Goal: Task Accomplishment & Management: Complete application form

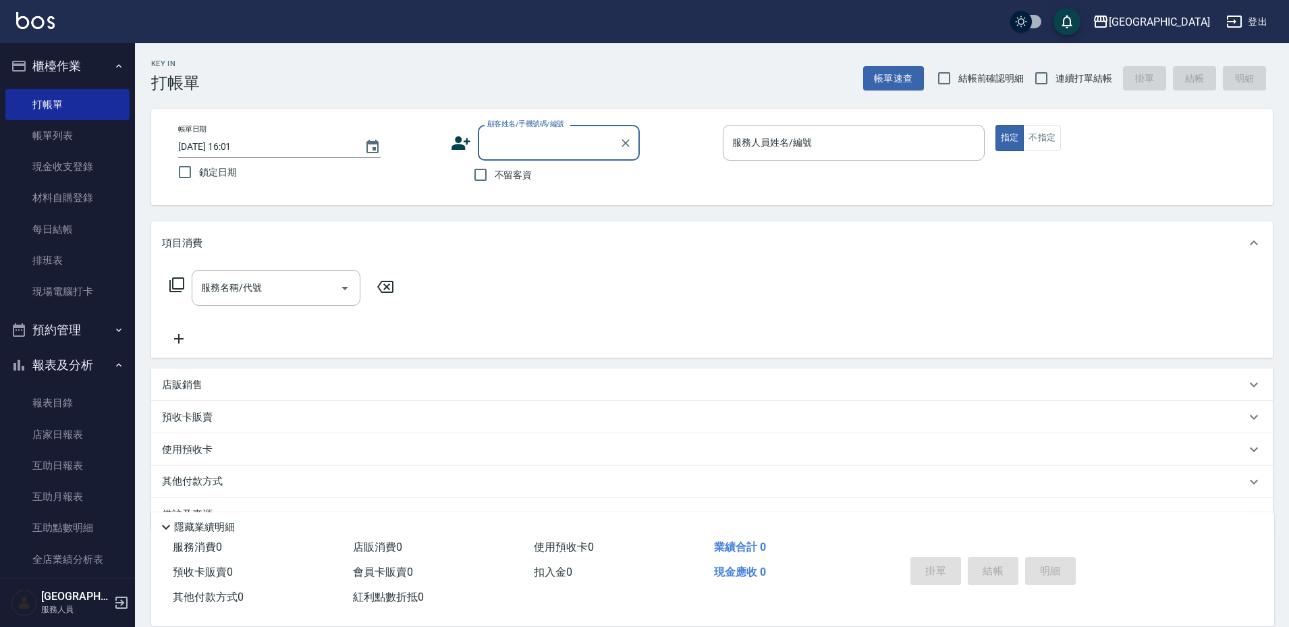
click at [525, 329] on div "服務名稱/代號 服務名稱/代號" at bounding box center [711, 310] width 1121 height 93
click at [524, 416] on div "預收卡販賣" at bounding box center [703, 417] width 1083 height 14
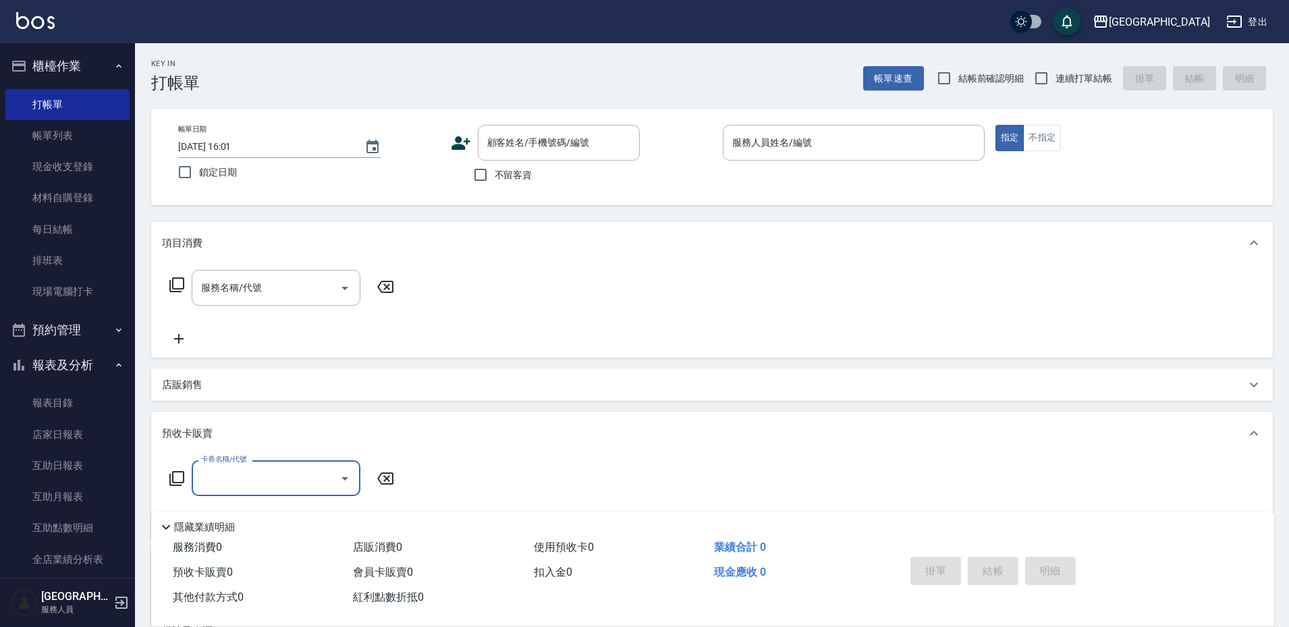
click at [84, 69] on button "櫃檯作業" at bounding box center [67, 66] width 124 height 35
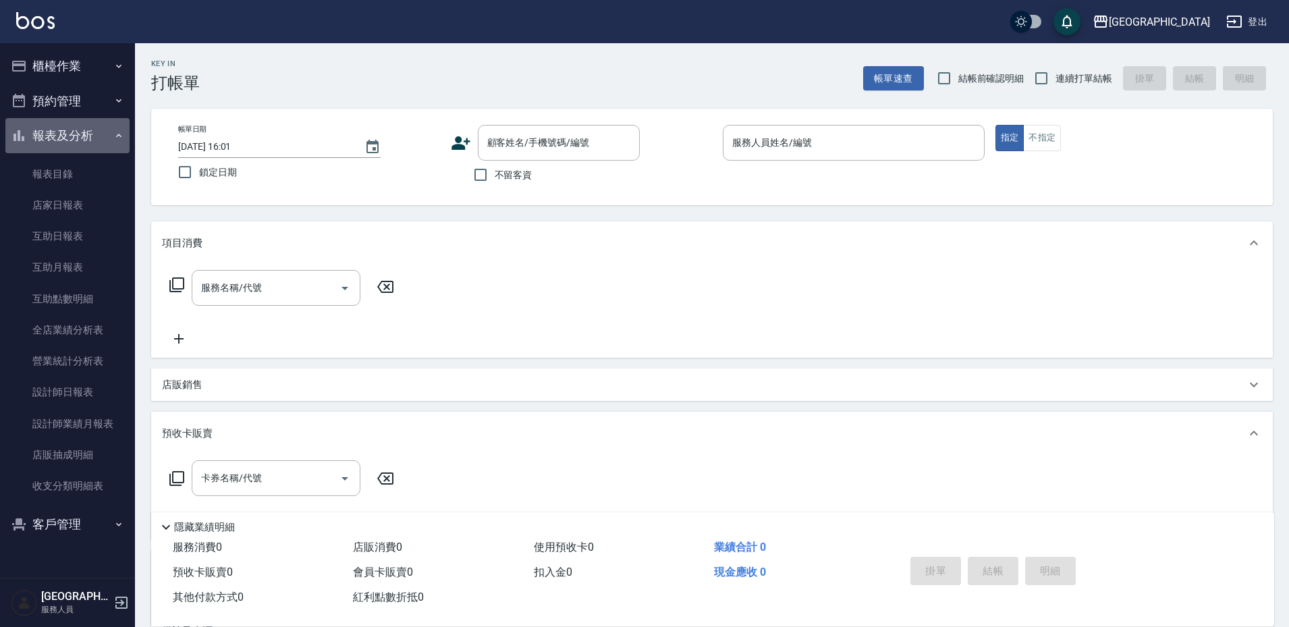
click at [80, 144] on button "報表及分析" at bounding box center [67, 135] width 124 height 35
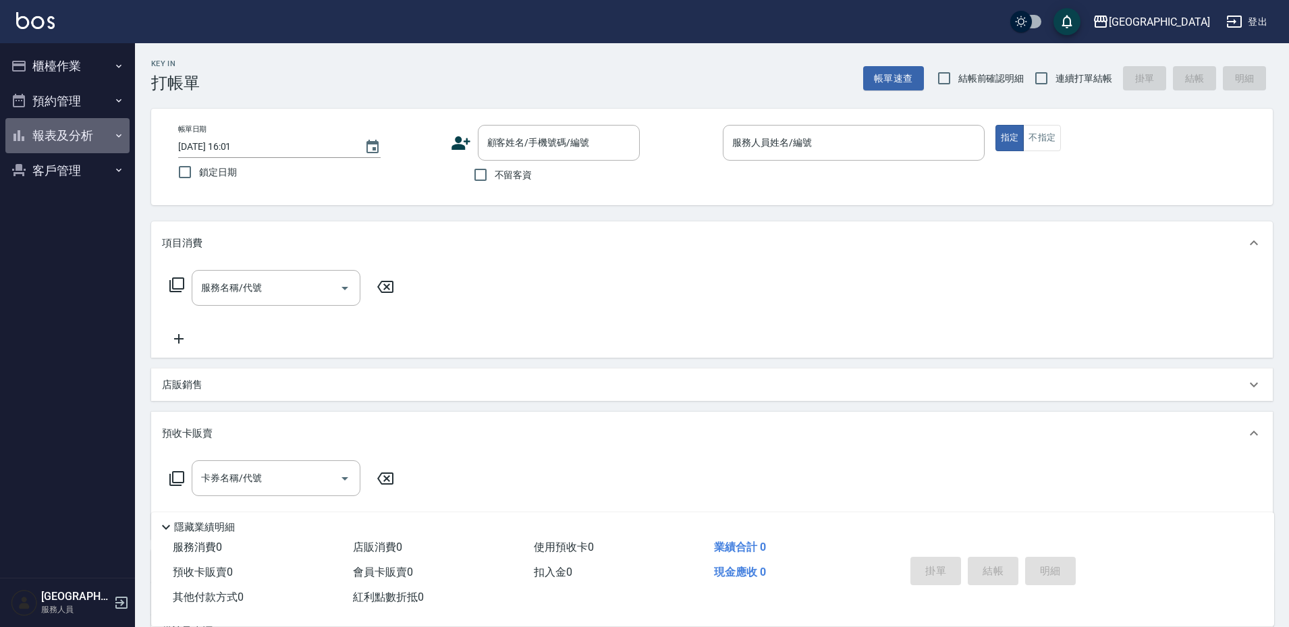
click at [74, 146] on button "報表及分析" at bounding box center [67, 135] width 124 height 35
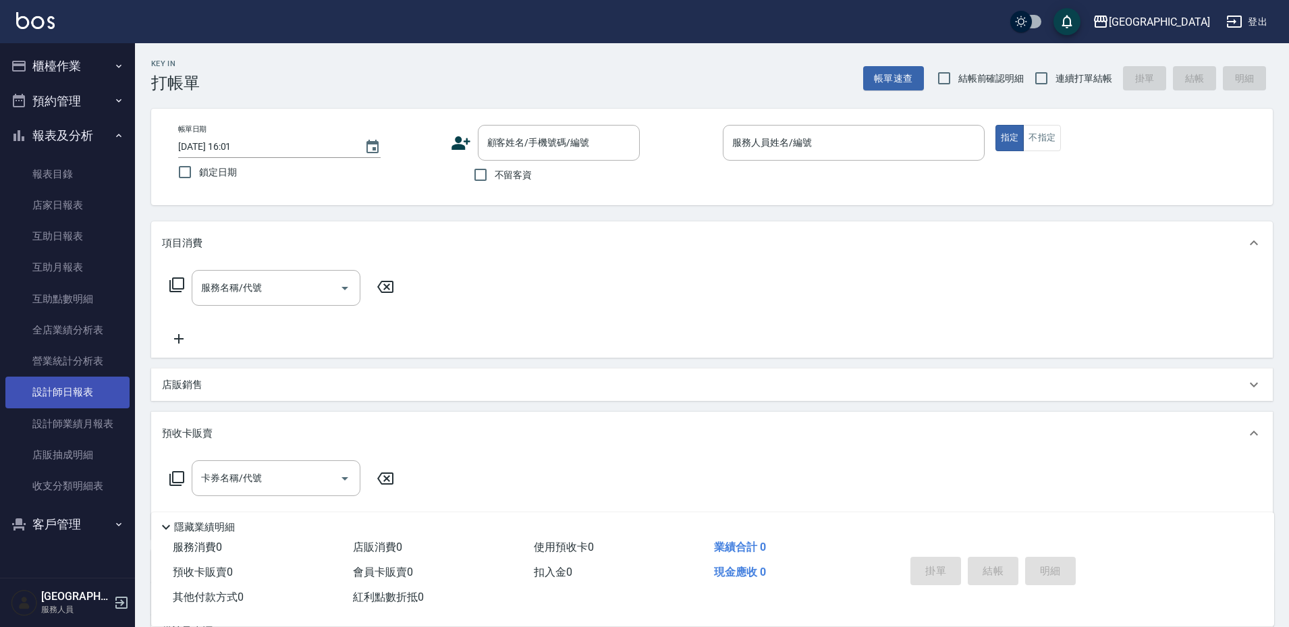
click at [75, 403] on link "設計師日報表" at bounding box center [67, 391] width 124 height 31
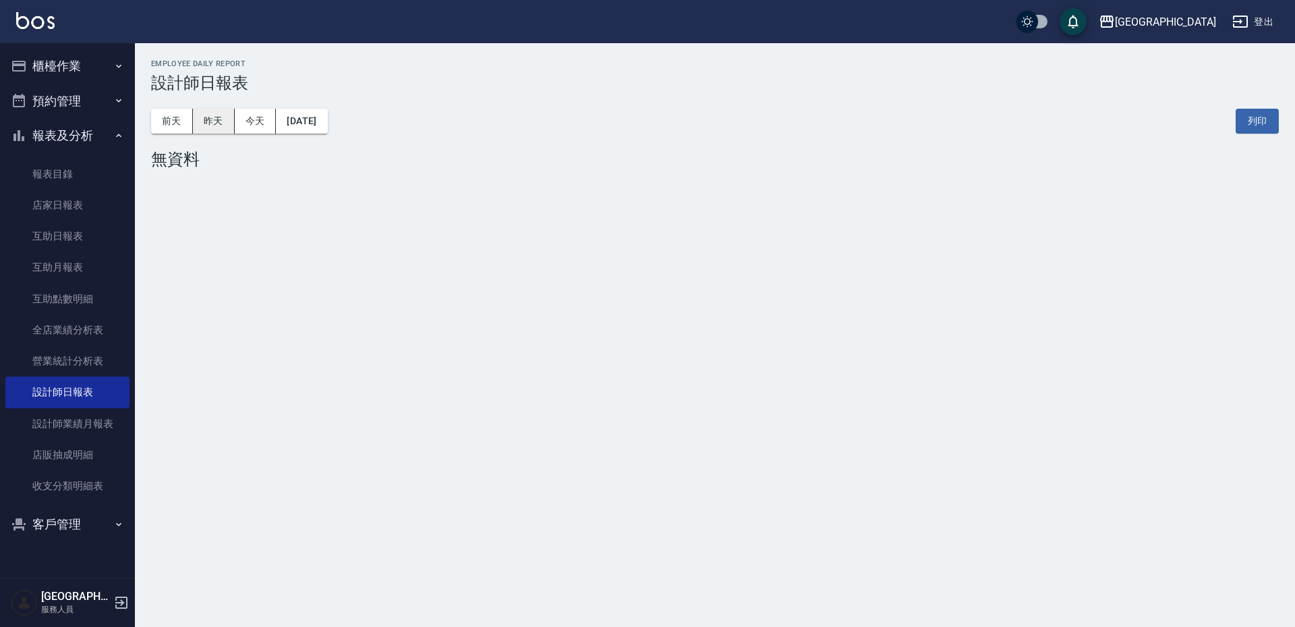
click at [217, 116] on button "昨天" at bounding box center [214, 121] width 42 height 25
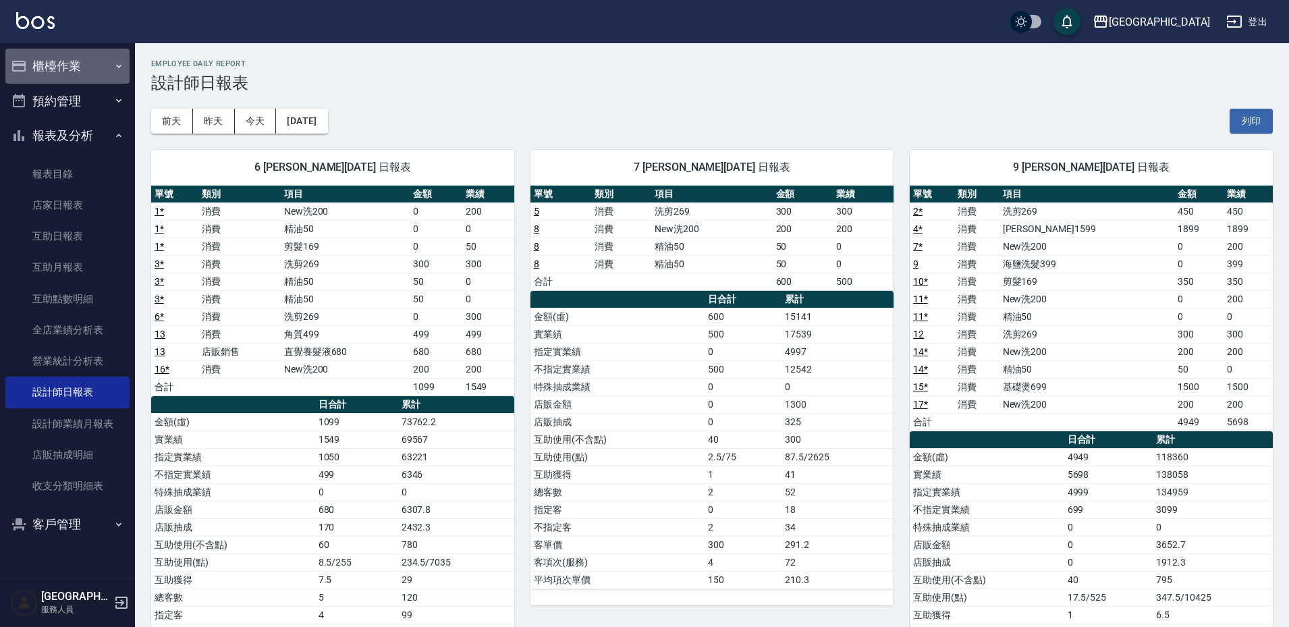
click at [67, 73] on button "櫃檯作業" at bounding box center [67, 66] width 124 height 35
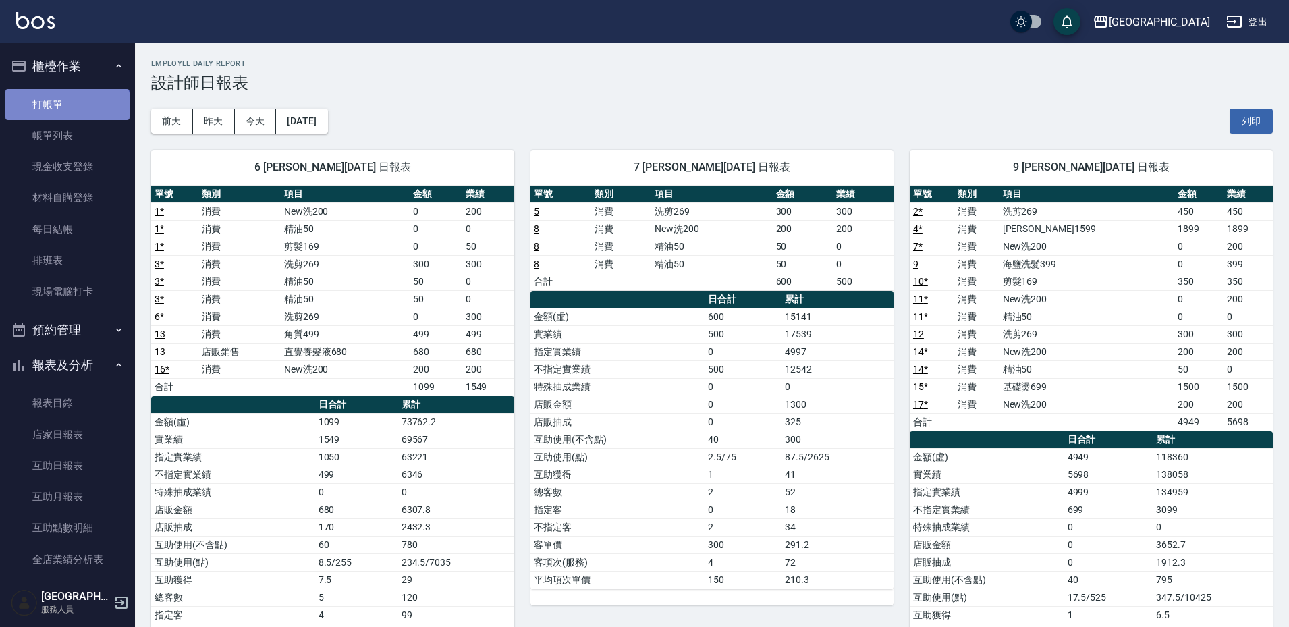
click at [66, 113] on link "打帳單" at bounding box center [67, 104] width 124 height 31
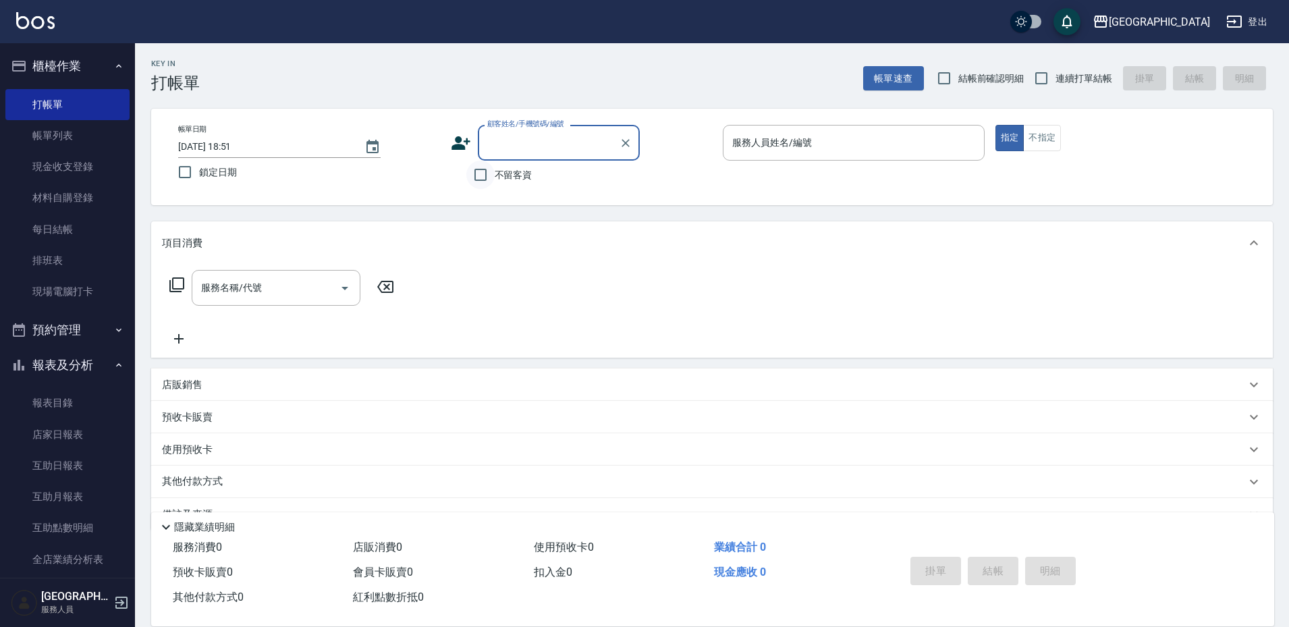
click at [483, 183] on input "不留客資" at bounding box center [480, 175] width 28 height 28
checkbox input "true"
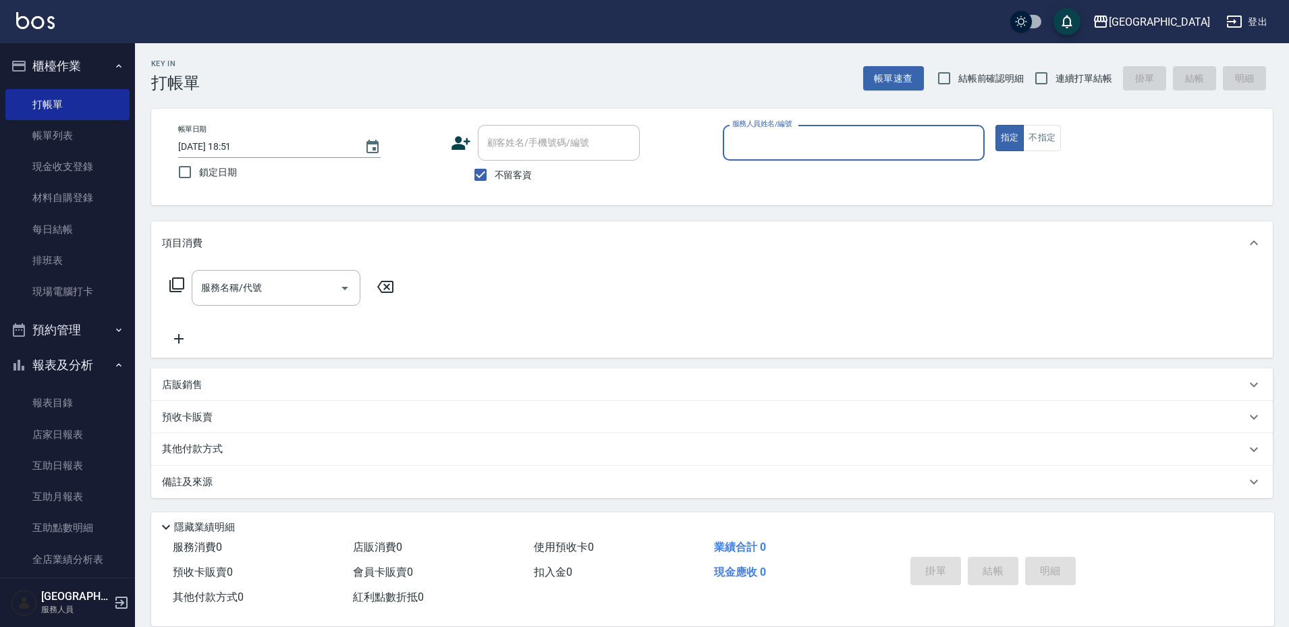
drag, startPoint x: 1046, startPoint y: 80, endPoint x: 1026, endPoint y: 90, distance: 22.6
click at [1046, 81] on input "連續打單結帳" at bounding box center [1041, 78] width 28 height 28
checkbox input "true"
click at [872, 150] on input "服務人員姓名/編號" at bounding box center [854, 143] width 250 height 24
type input "[PERSON_NAME]-7"
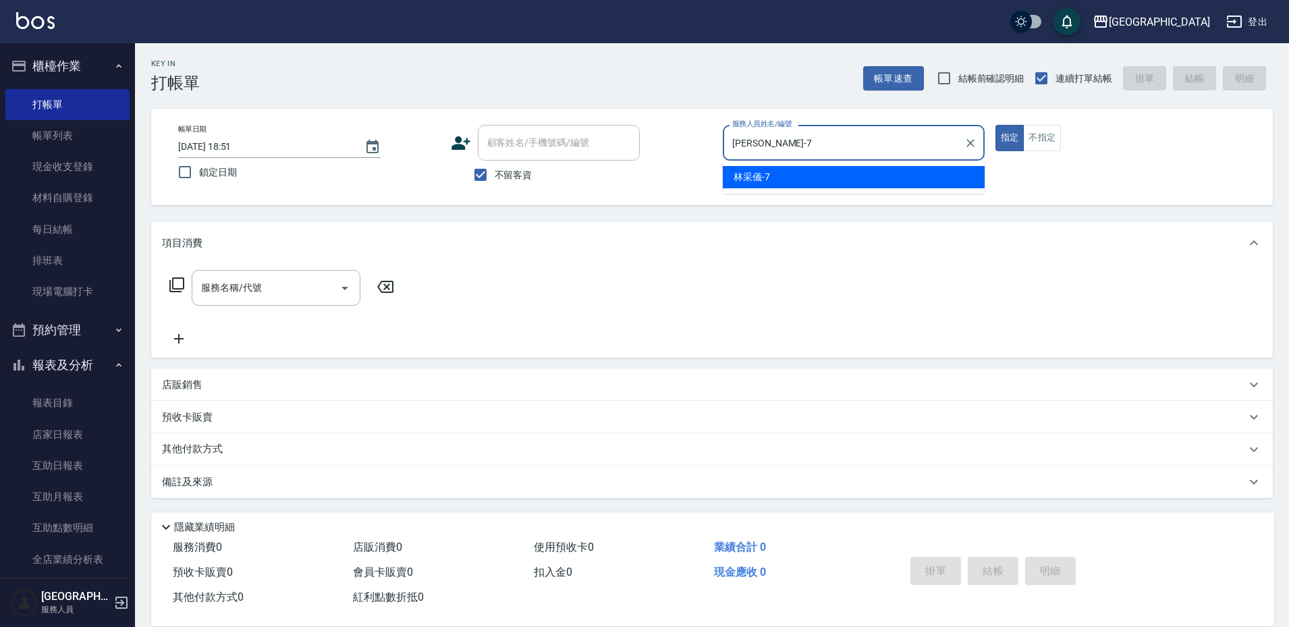
type button "true"
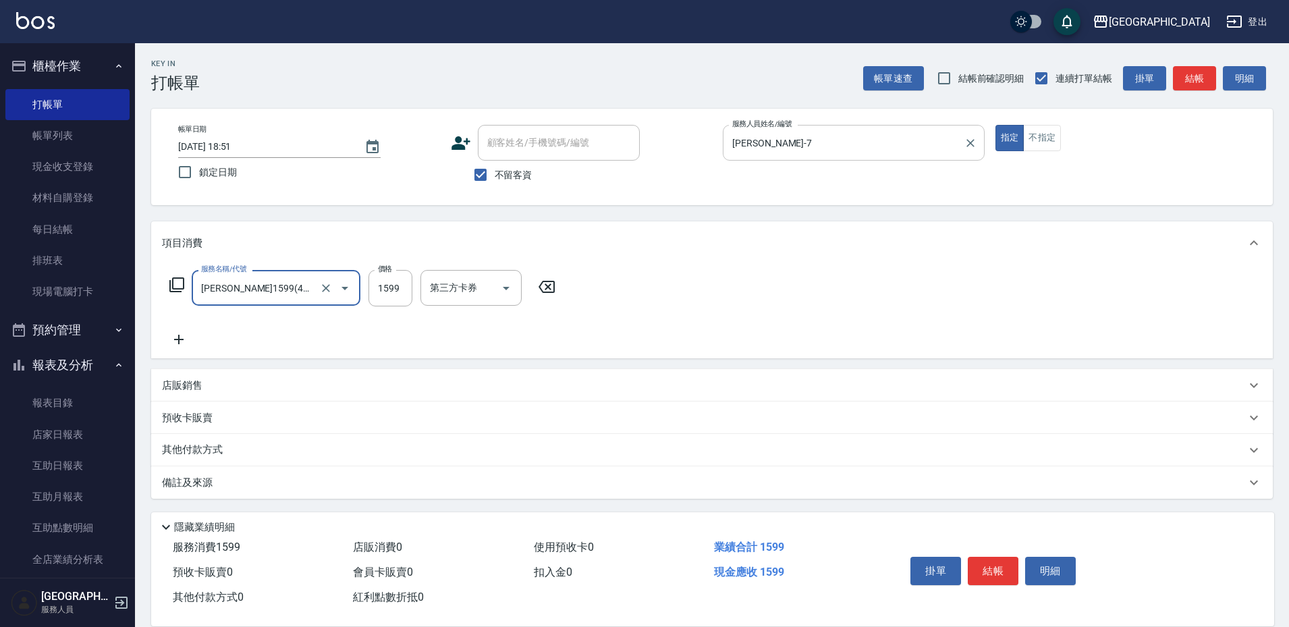
type input "[PERSON_NAME]1599(41599)"
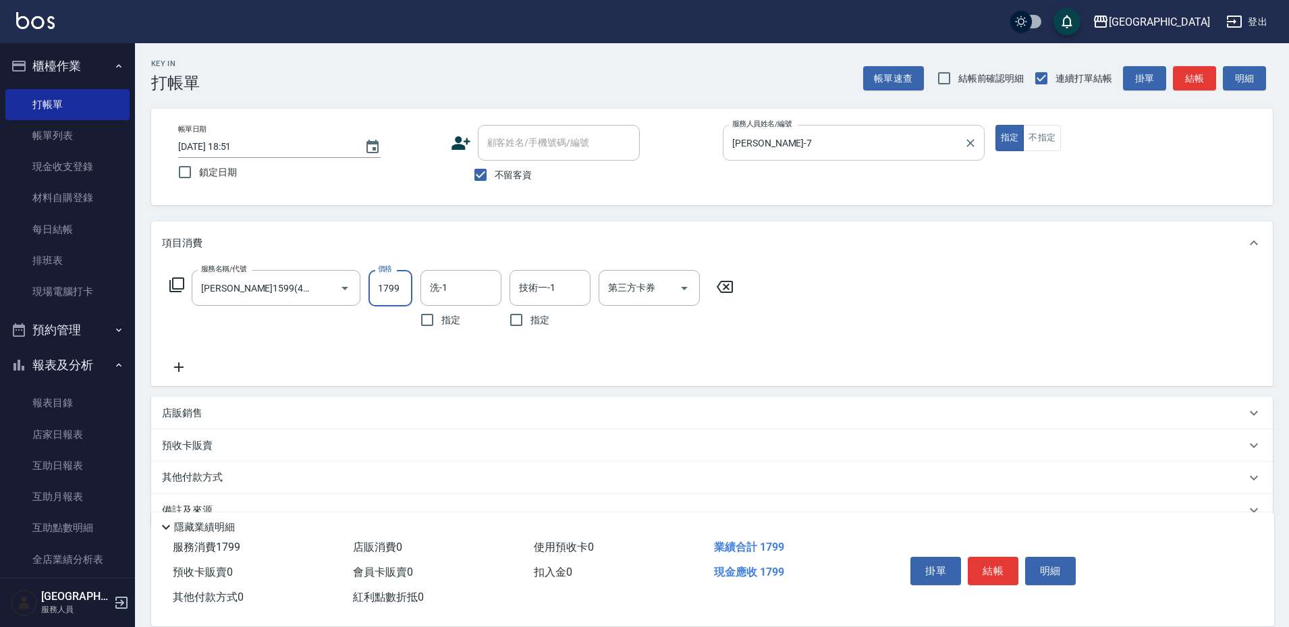
type input "1799"
type input "[PERSON_NAME]-7"
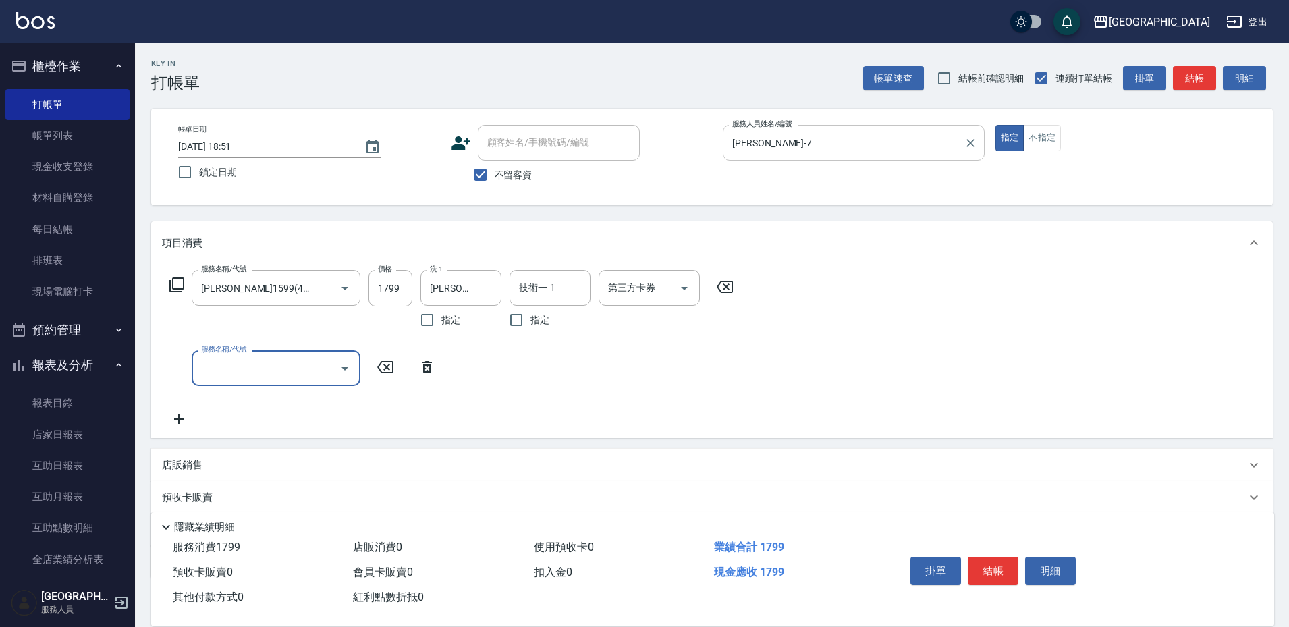
drag, startPoint x: 726, startPoint y: 287, endPoint x: 799, endPoint y: 159, distance: 148.0
click at [728, 282] on icon at bounding box center [724, 287] width 16 height 12
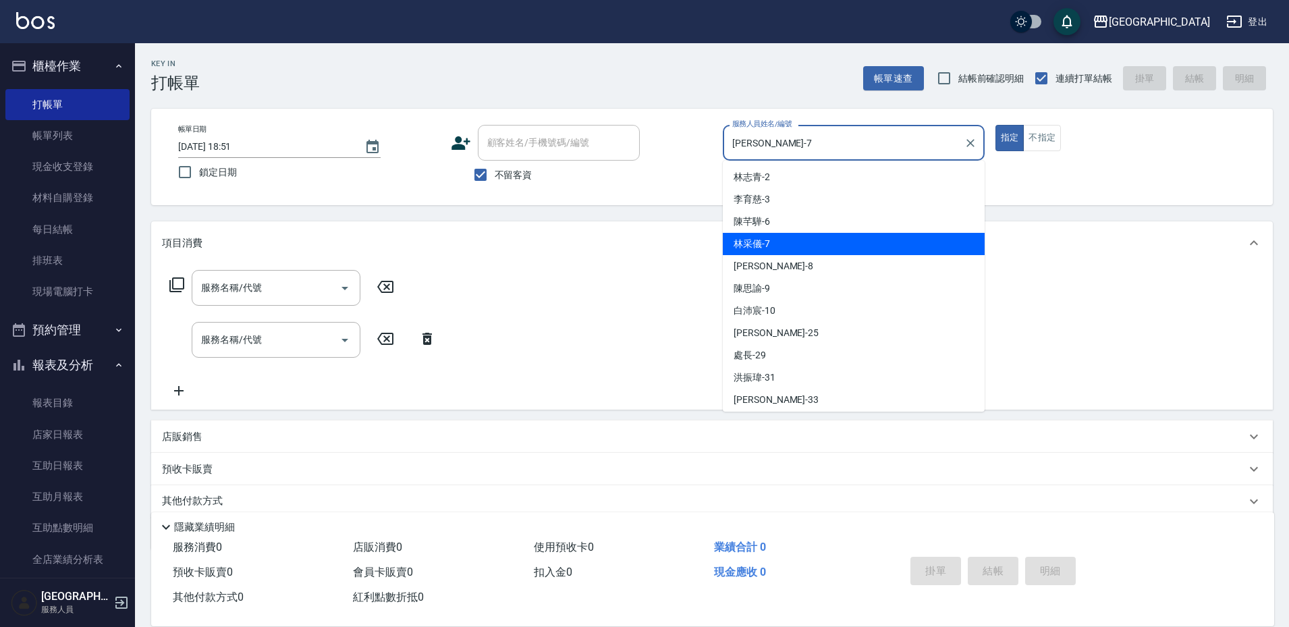
click at [818, 140] on input "[PERSON_NAME]-7" at bounding box center [843, 143] width 229 height 24
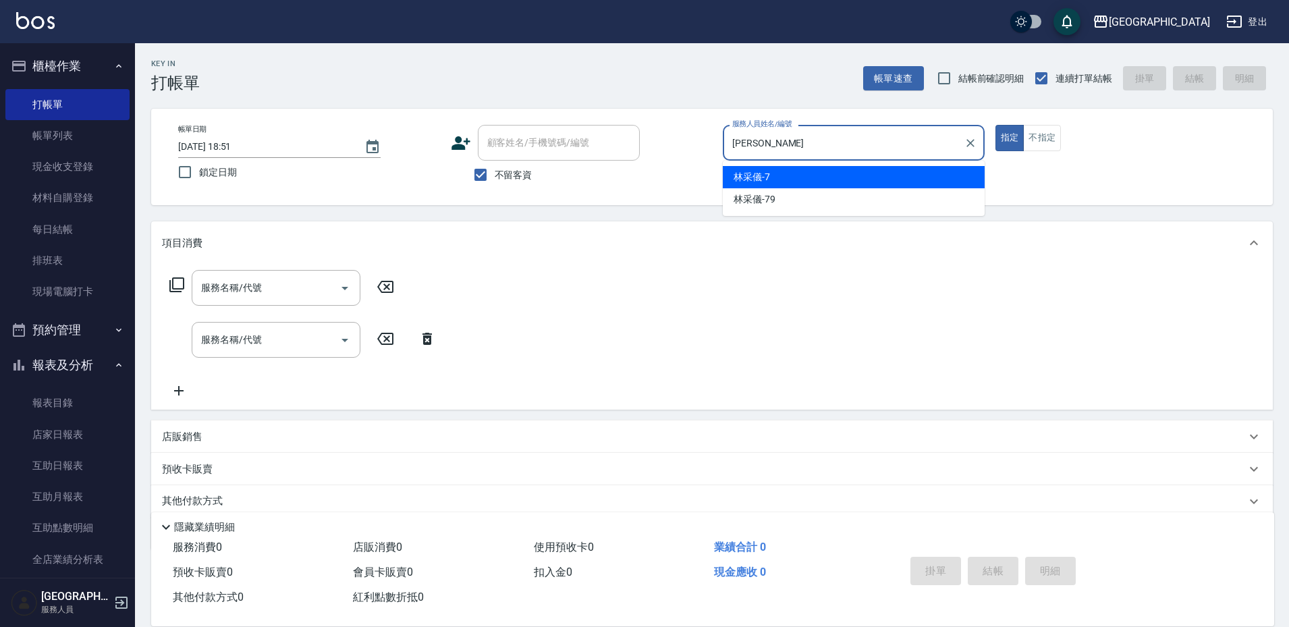
type input "林"
type input "[PERSON_NAME]-6"
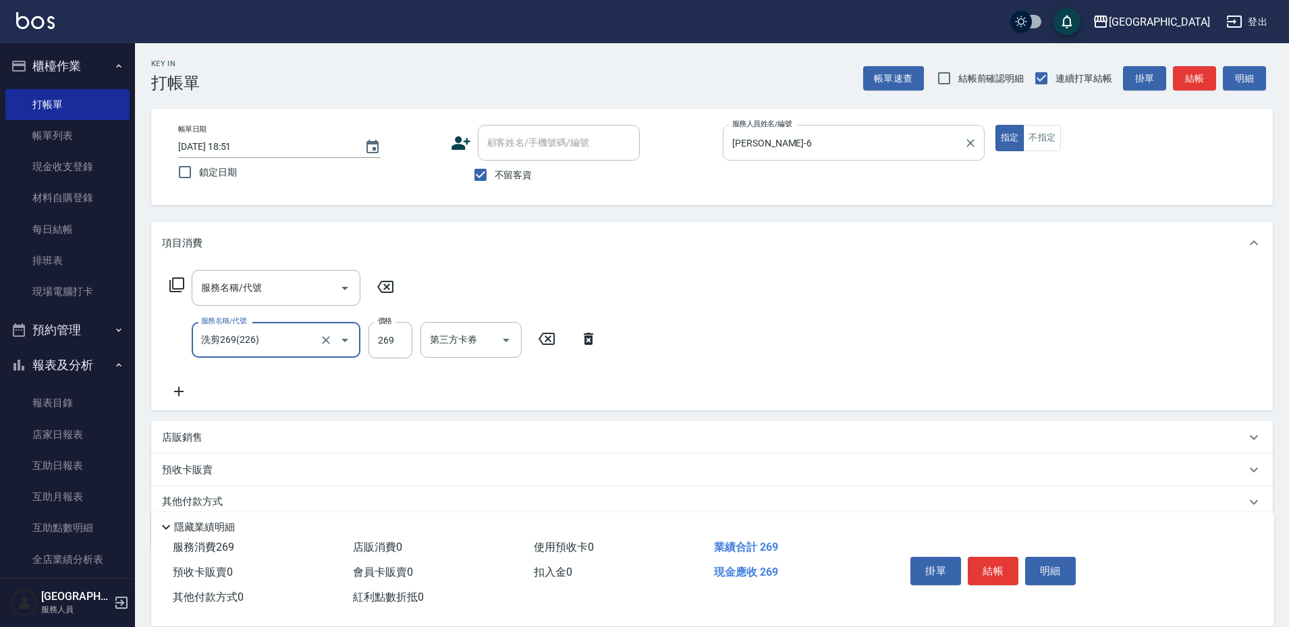
type input "洗剪269(226)"
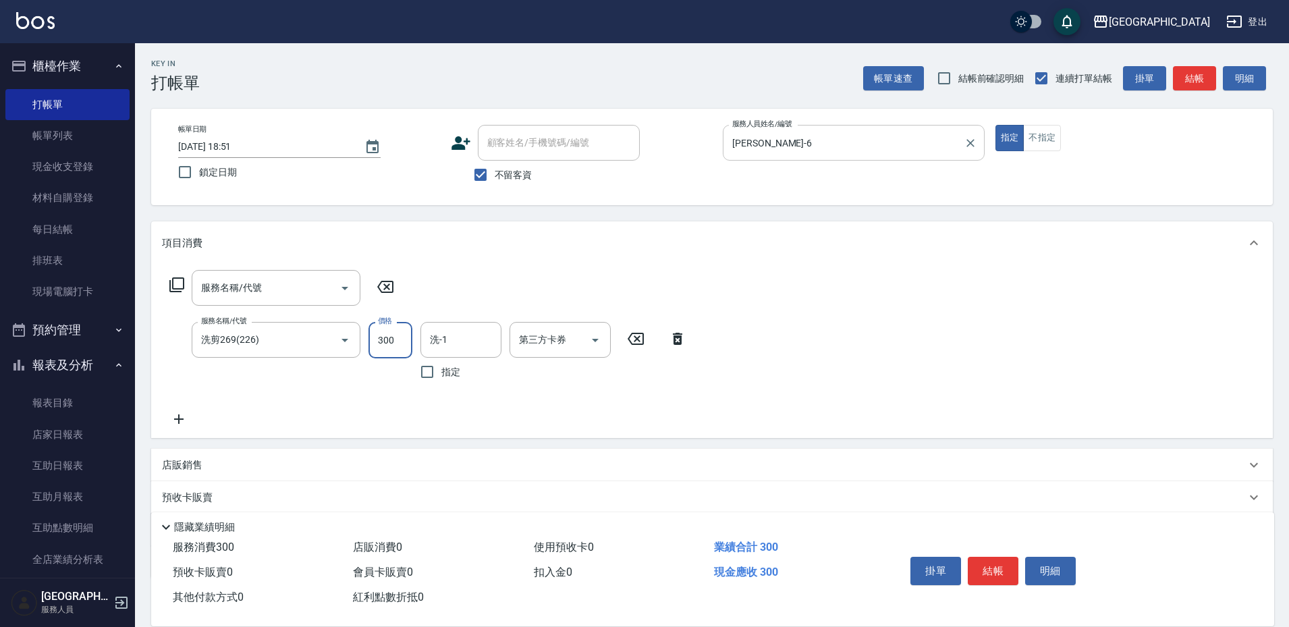
type input "300"
type input "[PERSON_NAME]-33"
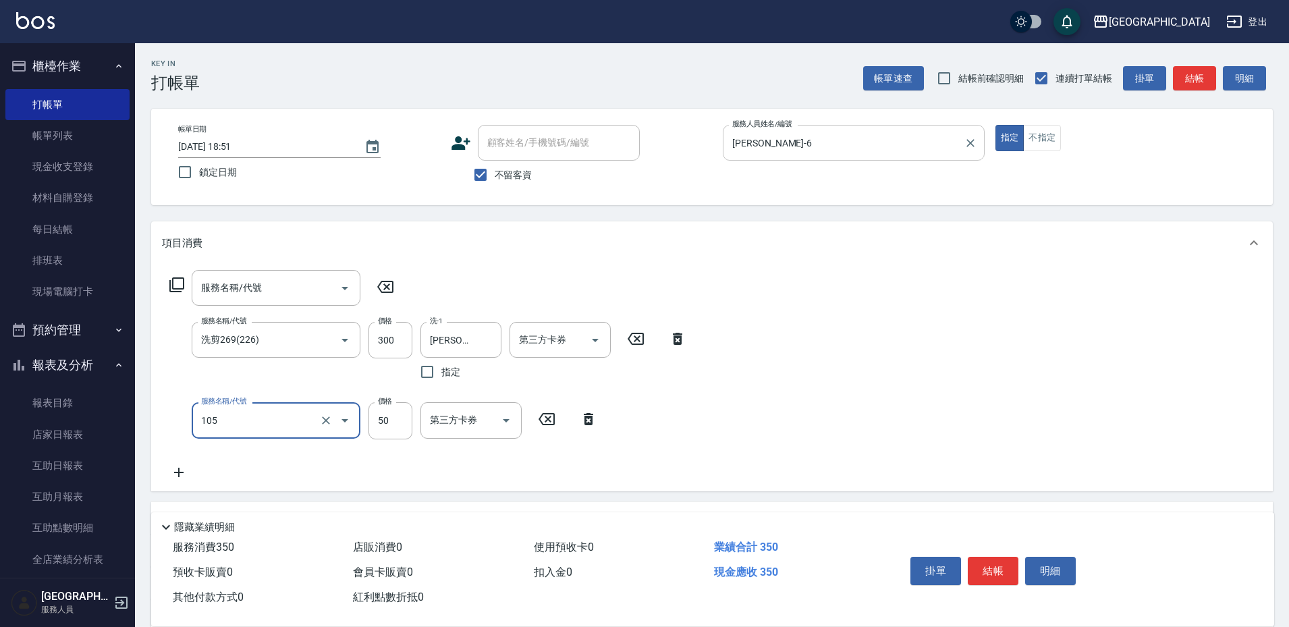
type input "精油50(105)"
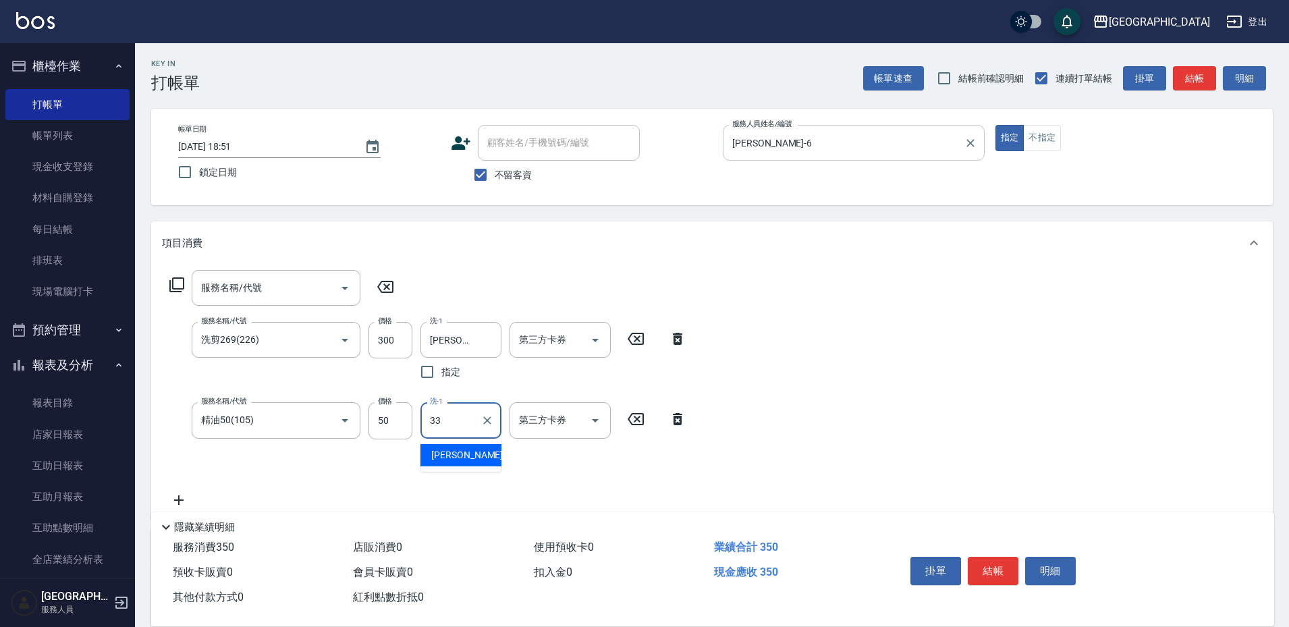
type input "[PERSON_NAME]-33"
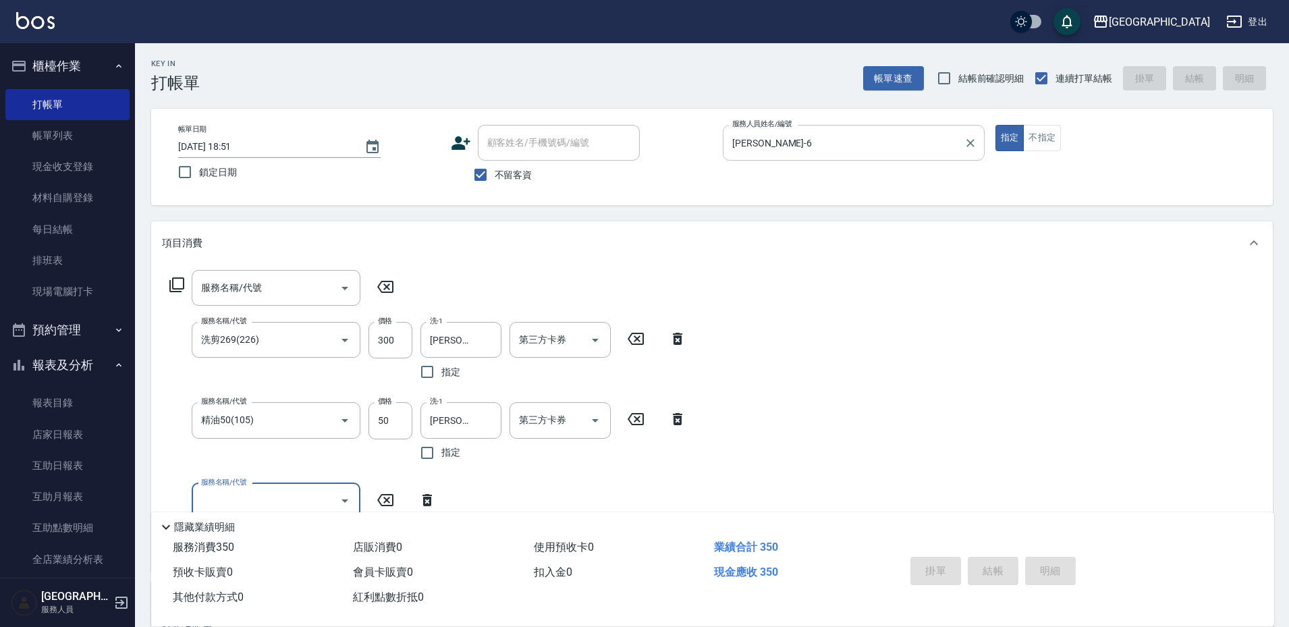
type input "[DATE] 18:52"
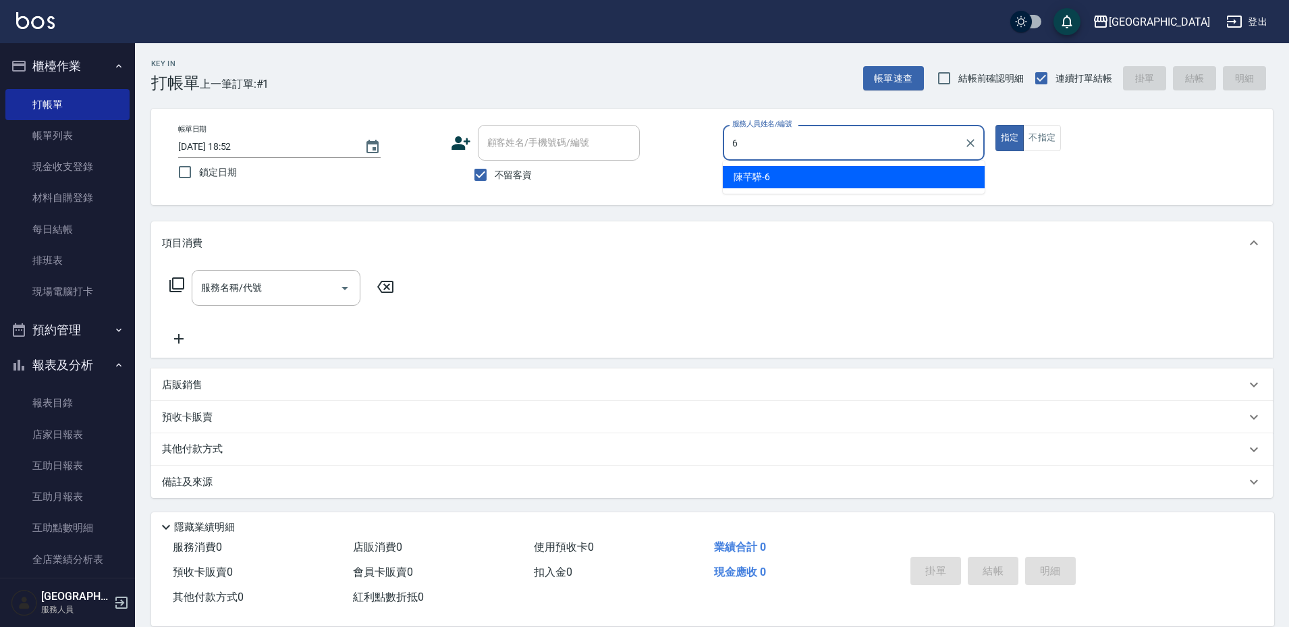
type input "[PERSON_NAME]-6"
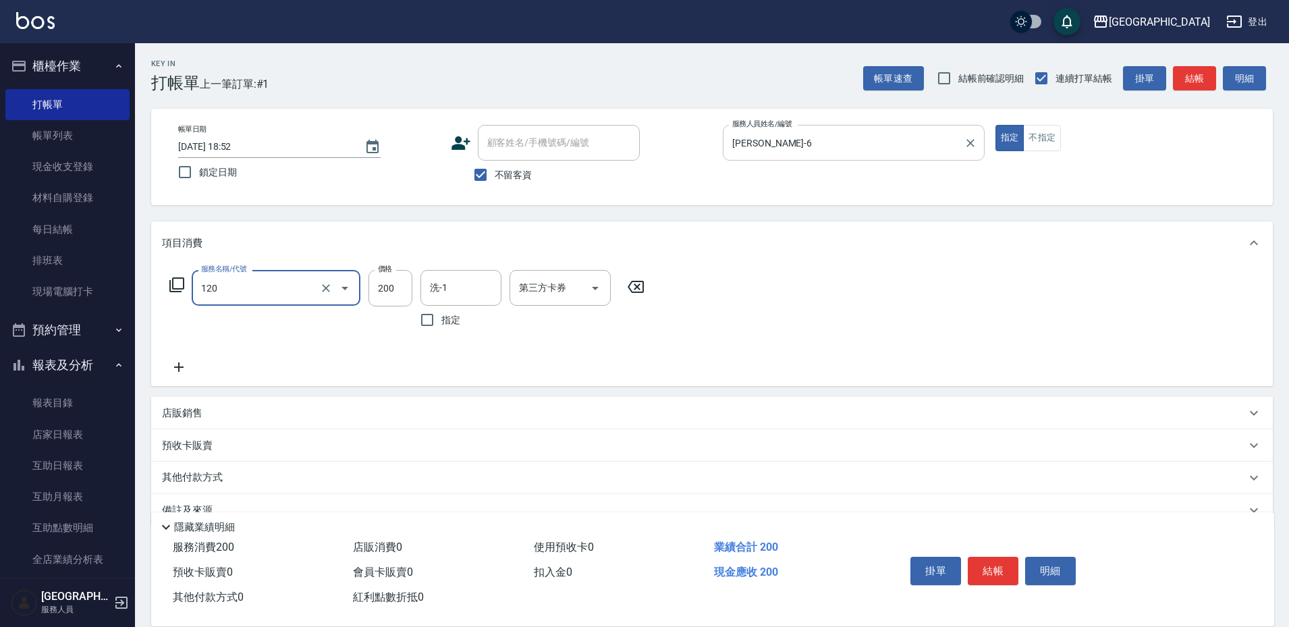
type input "New洗200(120)"
type input "[PERSON_NAME]-6"
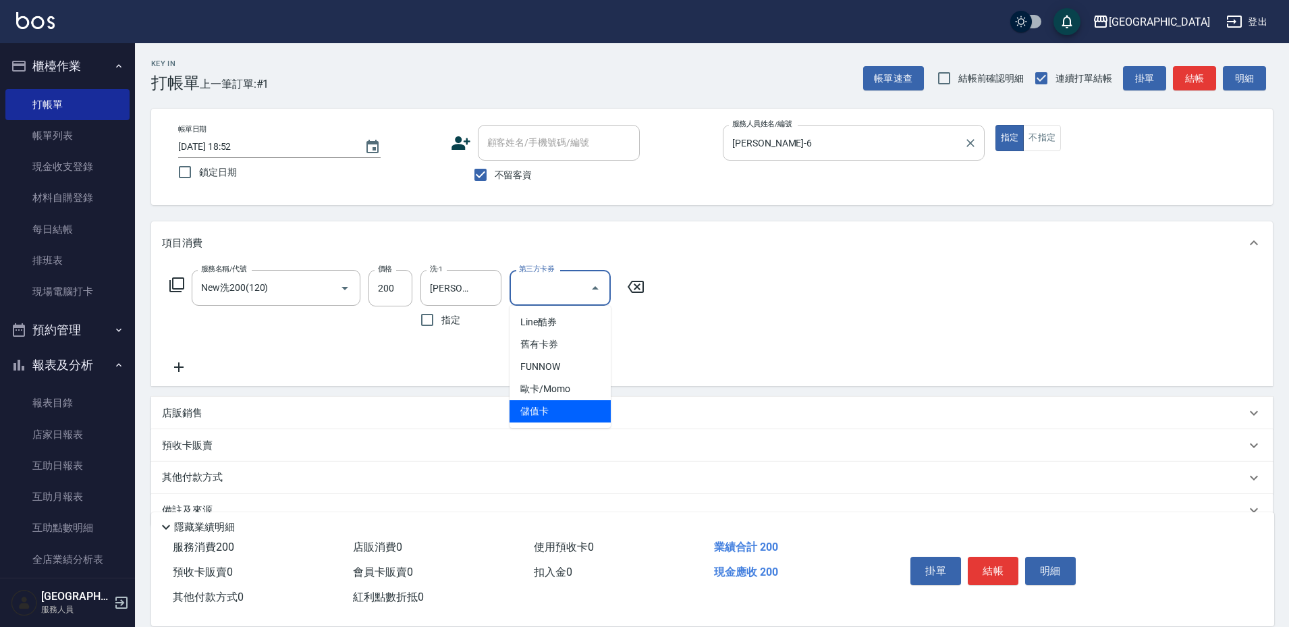
type input "儲值卡"
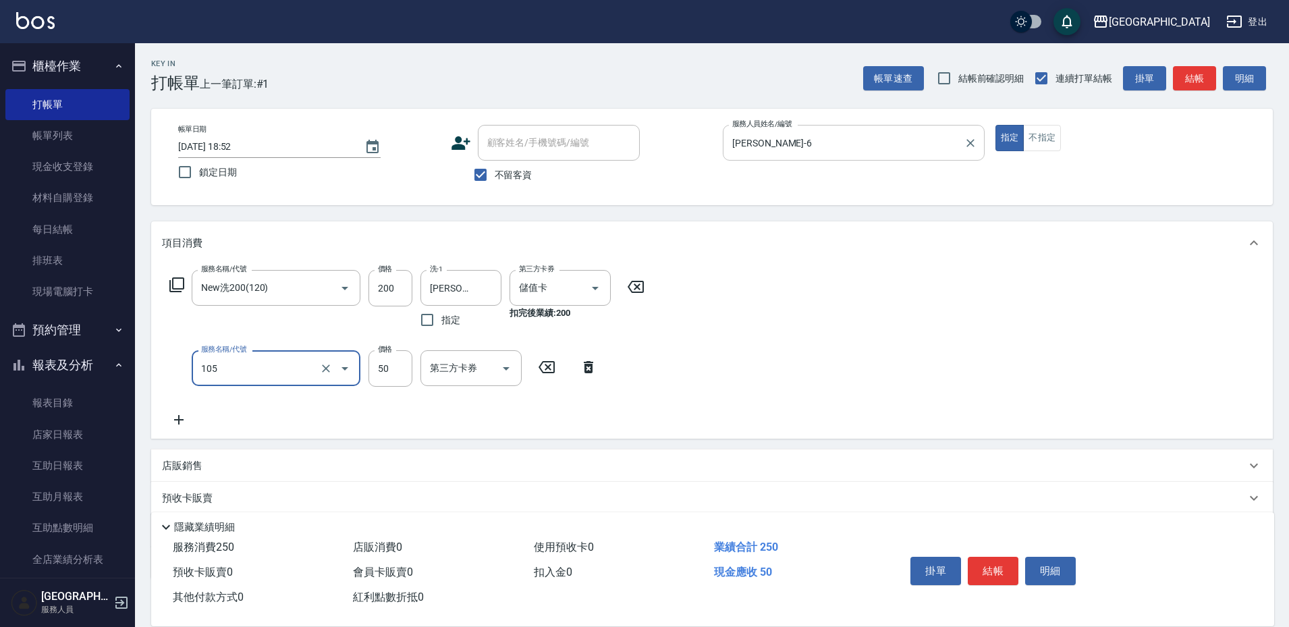
type input "精油50(105)"
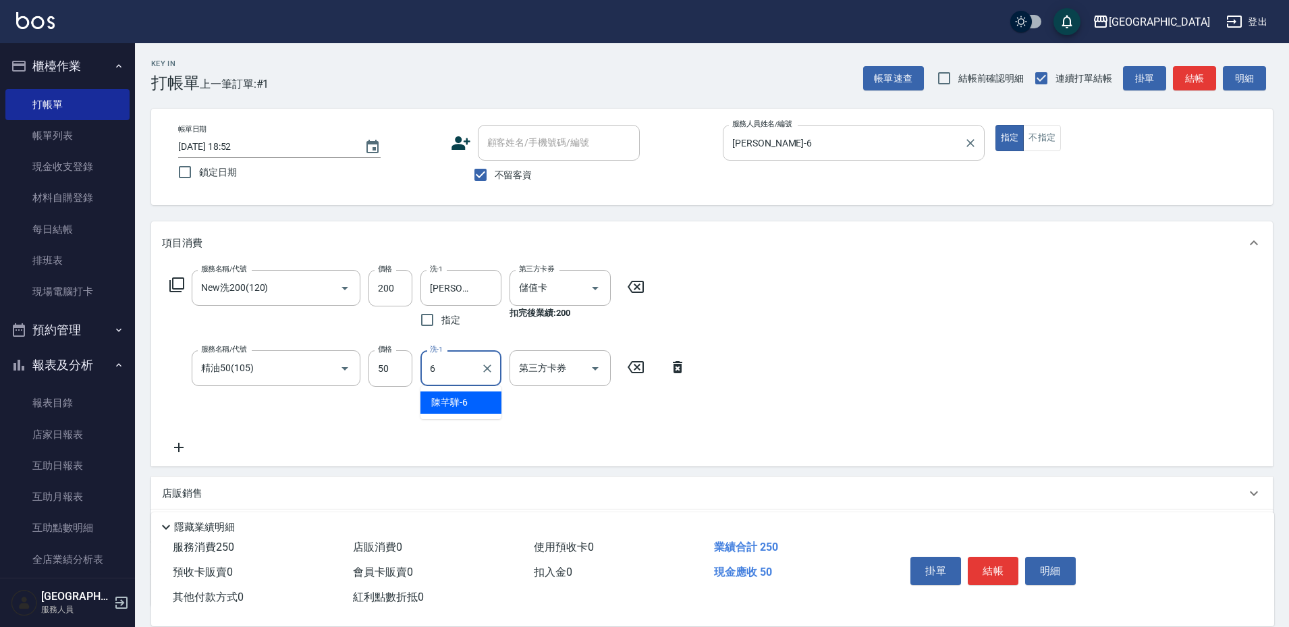
type input "[PERSON_NAME]-6"
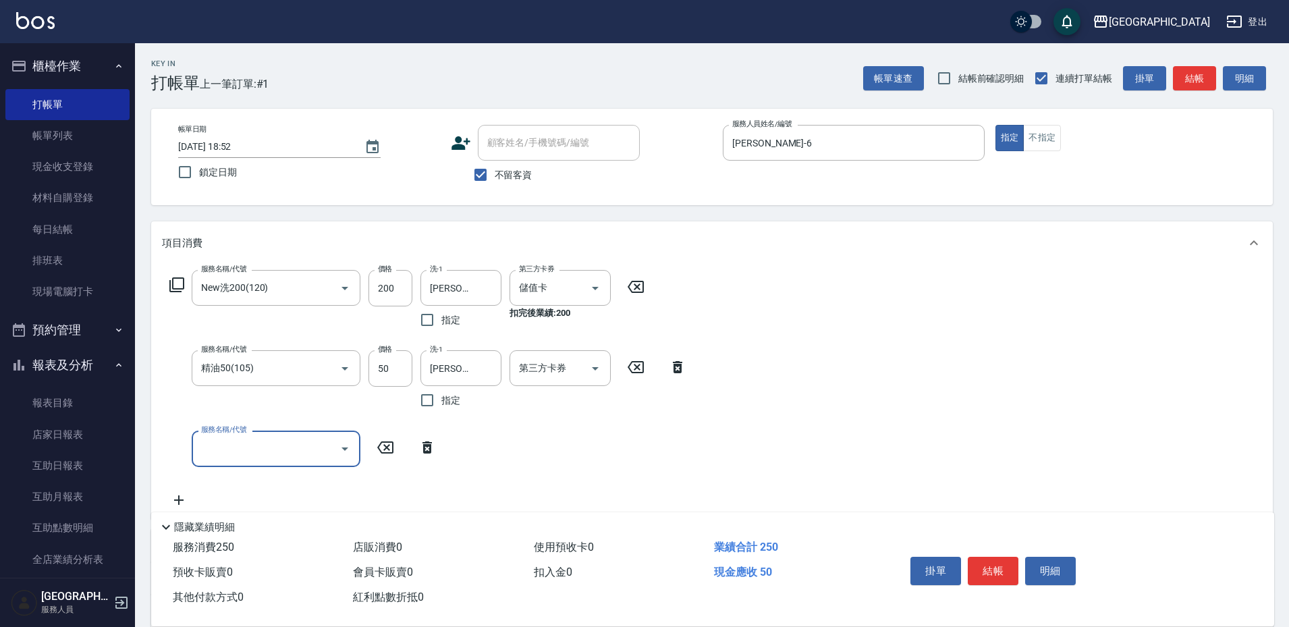
click at [554, 366] on div "第三方卡券 第三方卡券" at bounding box center [559, 368] width 101 height 36
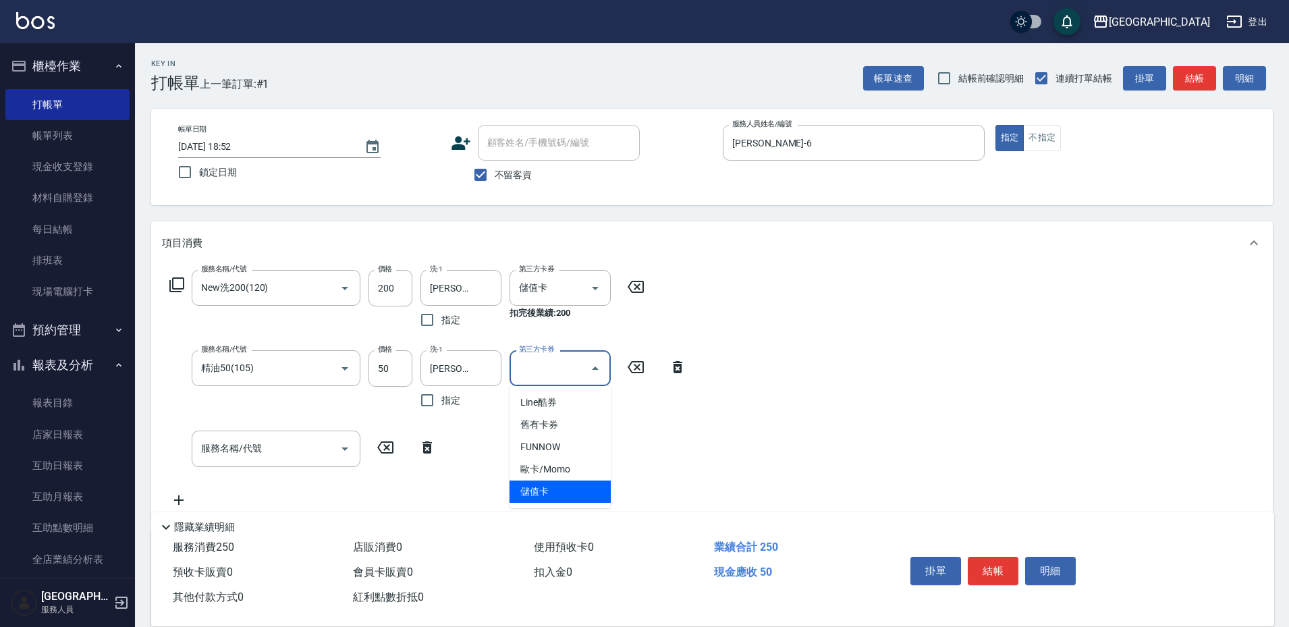
drag, startPoint x: 577, startPoint y: 490, endPoint x: 646, endPoint y: 463, distance: 73.3
click at [579, 489] on span "儲值卡" at bounding box center [559, 491] width 101 height 22
type input "儲值卡"
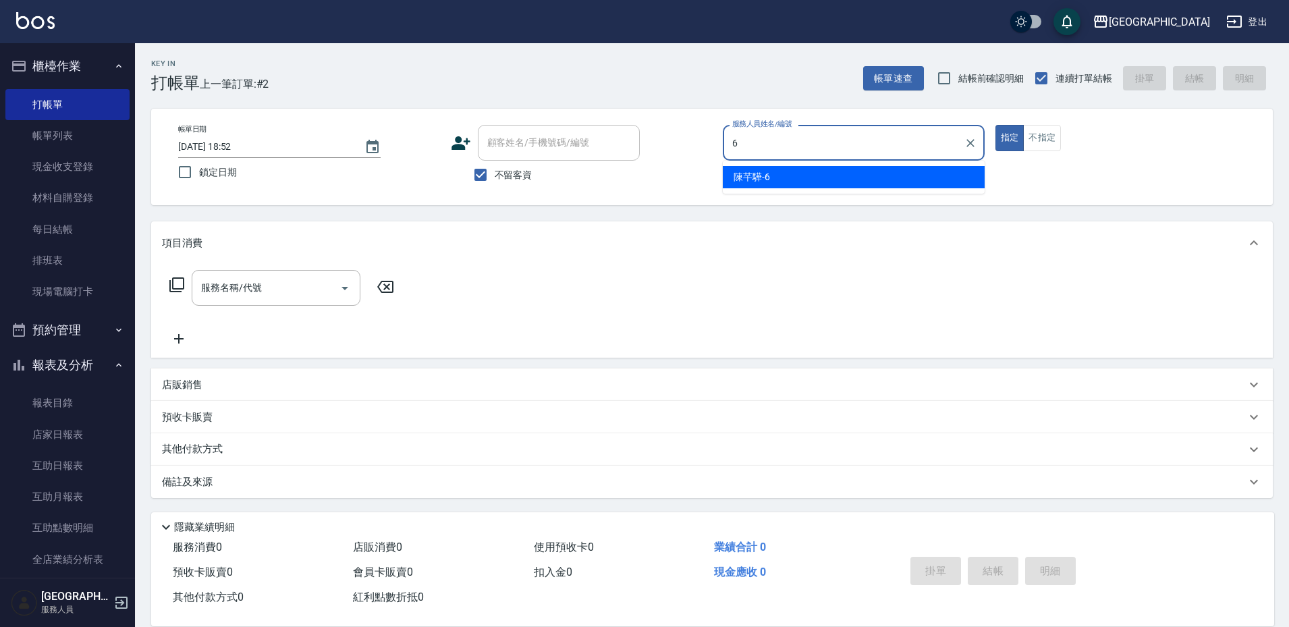
type input "[PERSON_NAME]-6"
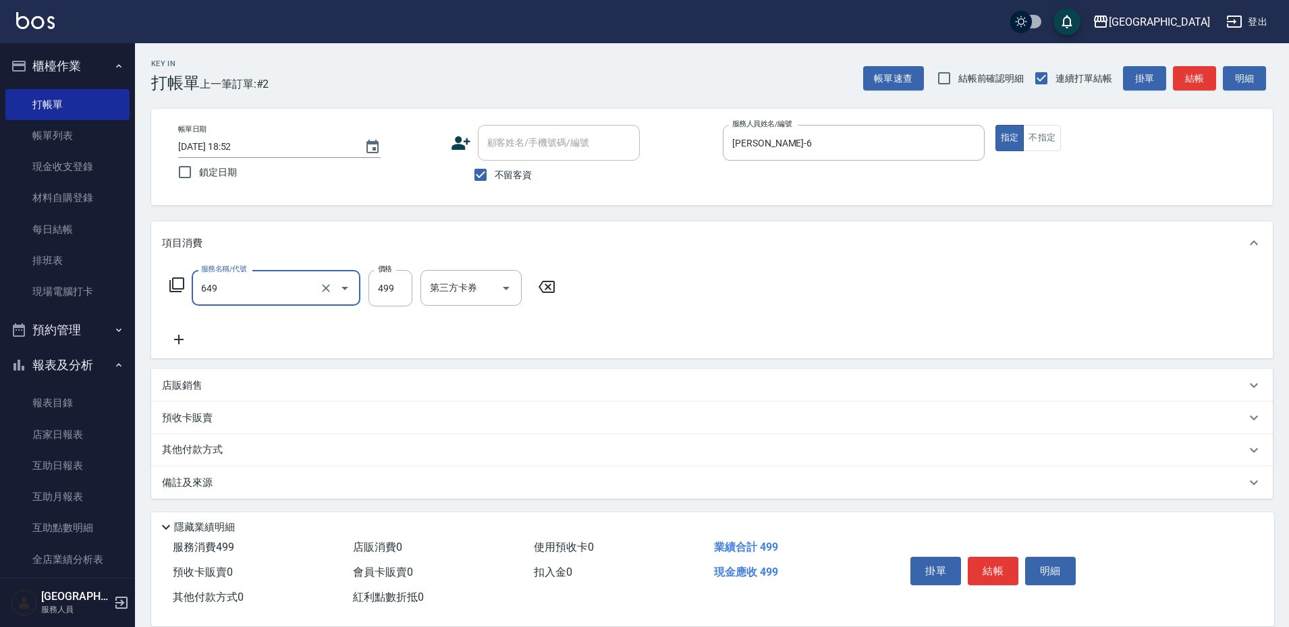
type input "角質499(649)"
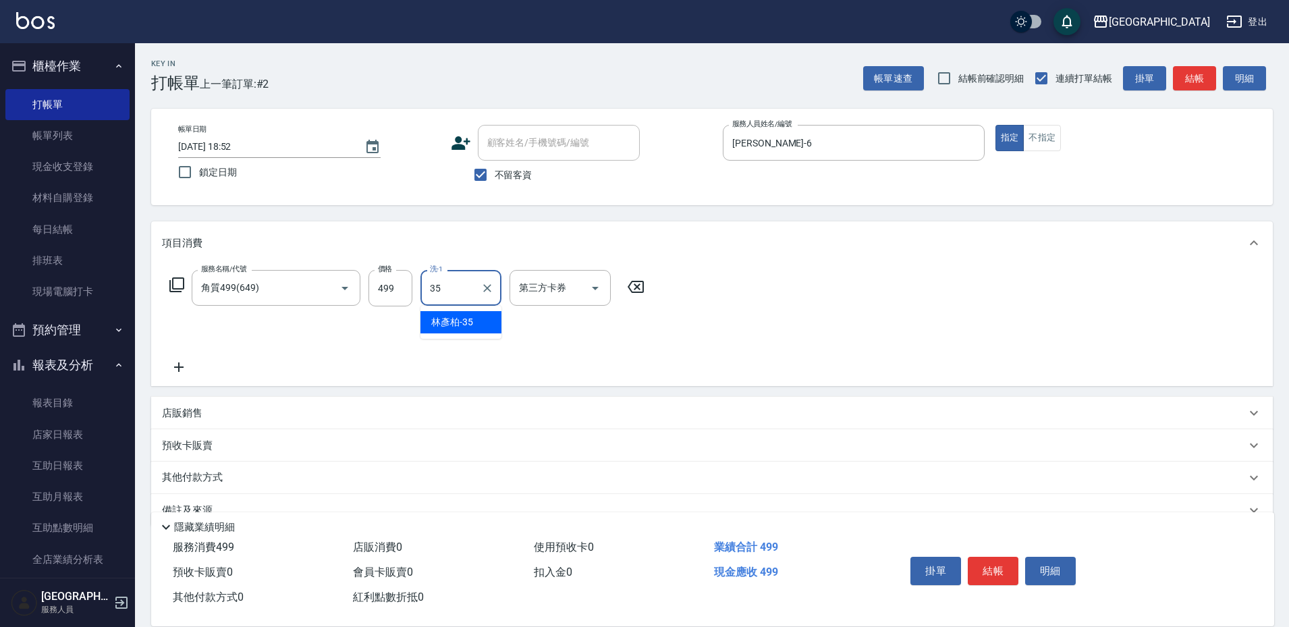
type input "[PERSON_NAME]-35"
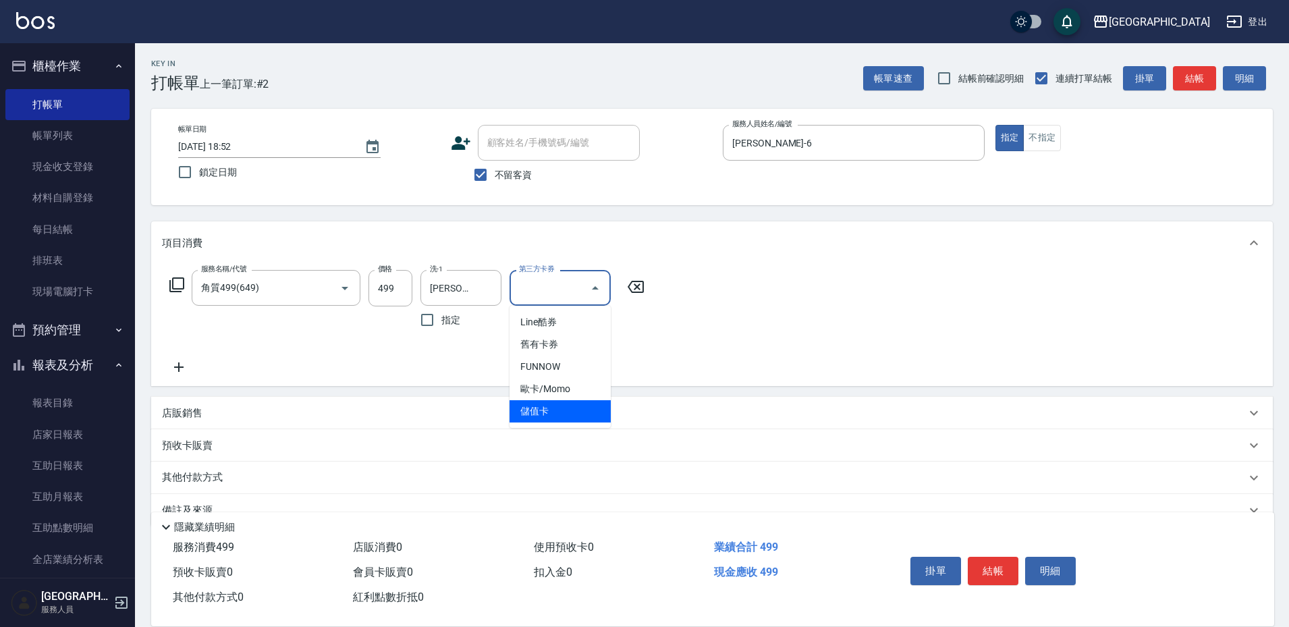
type input "儲值卡"
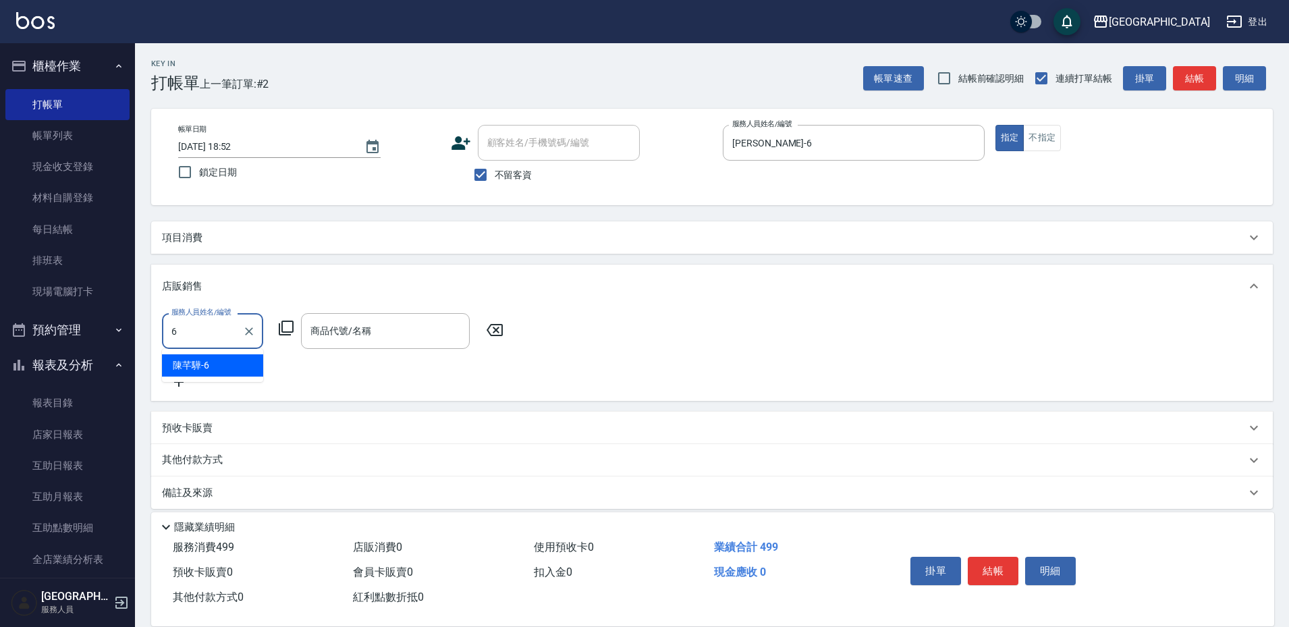
type input "[PERSON_NAME]-6"
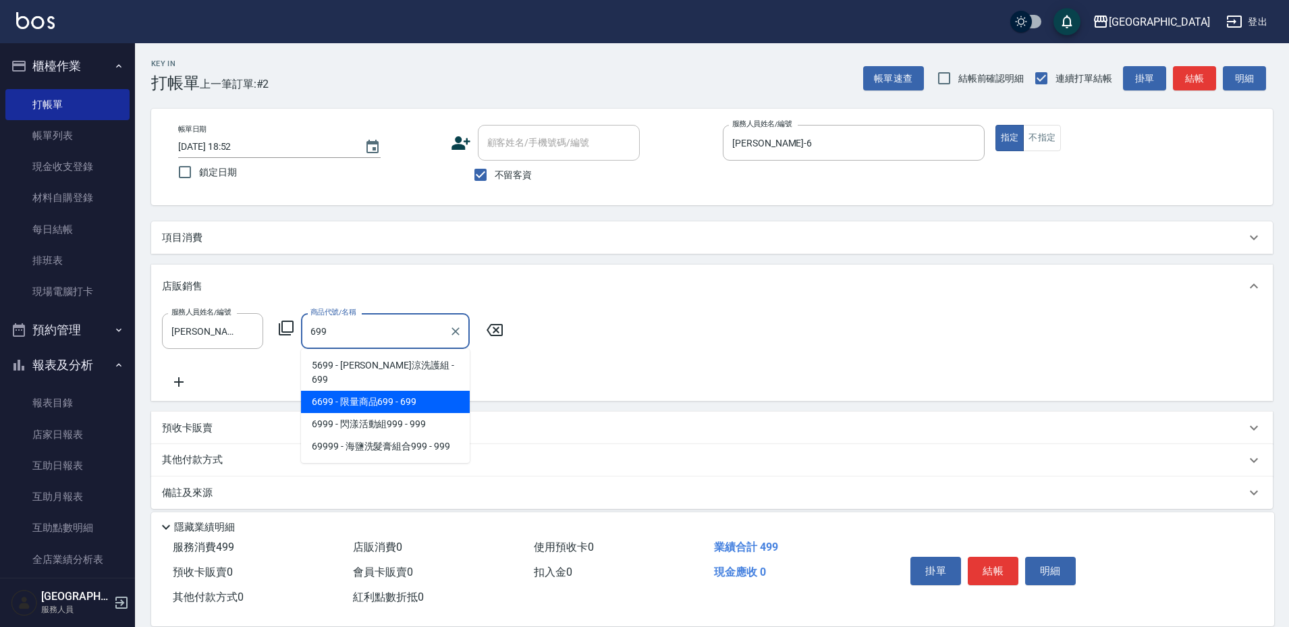
type input "限量商品699"
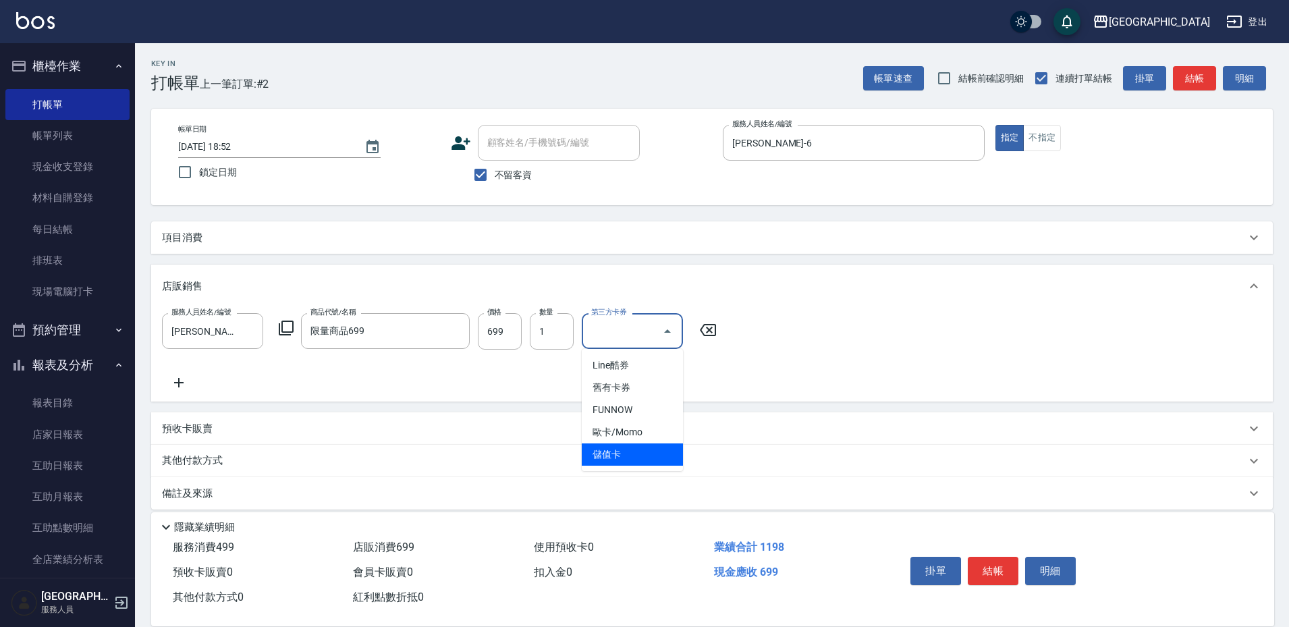
type input "儲值卡"
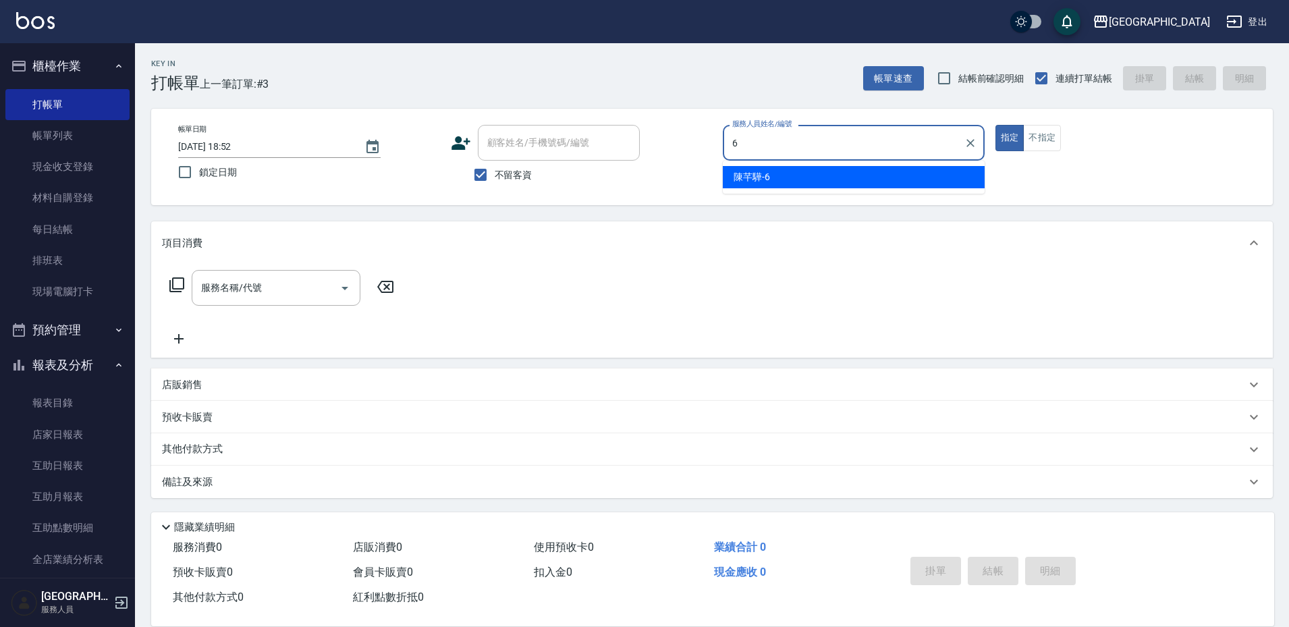
type input "[PERSON_NAME]-6"
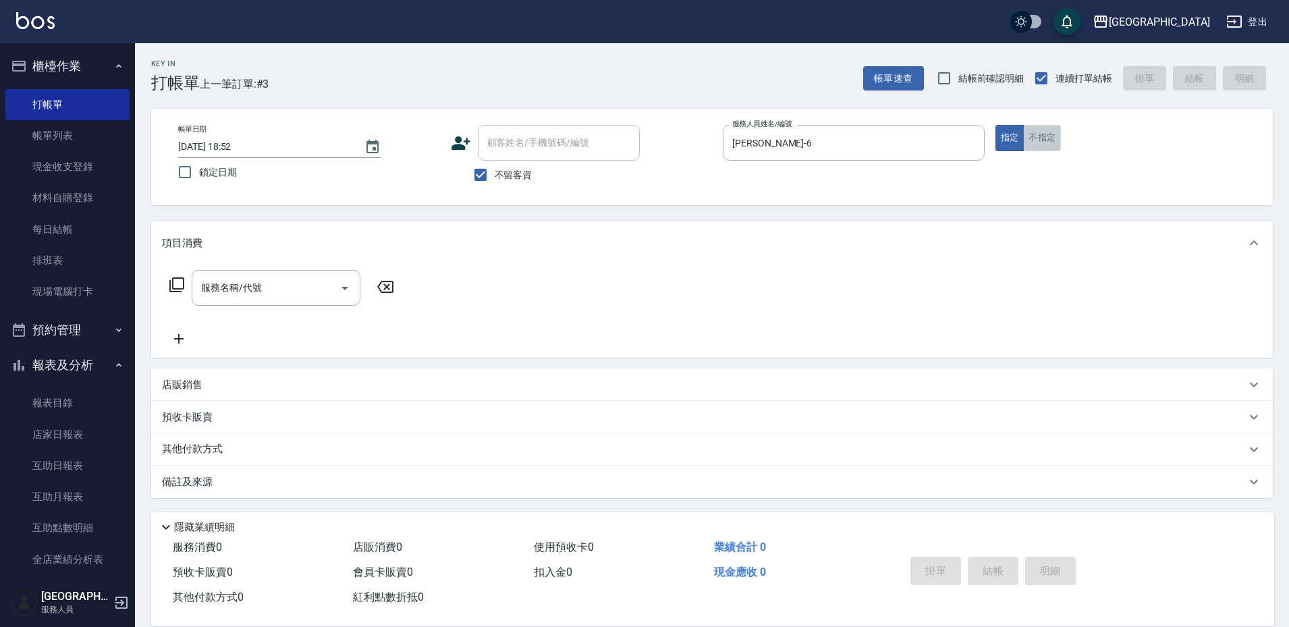
click at [1047, 134] on button "不指定" at bounding box center [1042, 138] width 38 height 26
click at [221, 293] on div "服務名稱/代號 服務名稱/代號" at bounding box center [276, 288] width 169 height 36
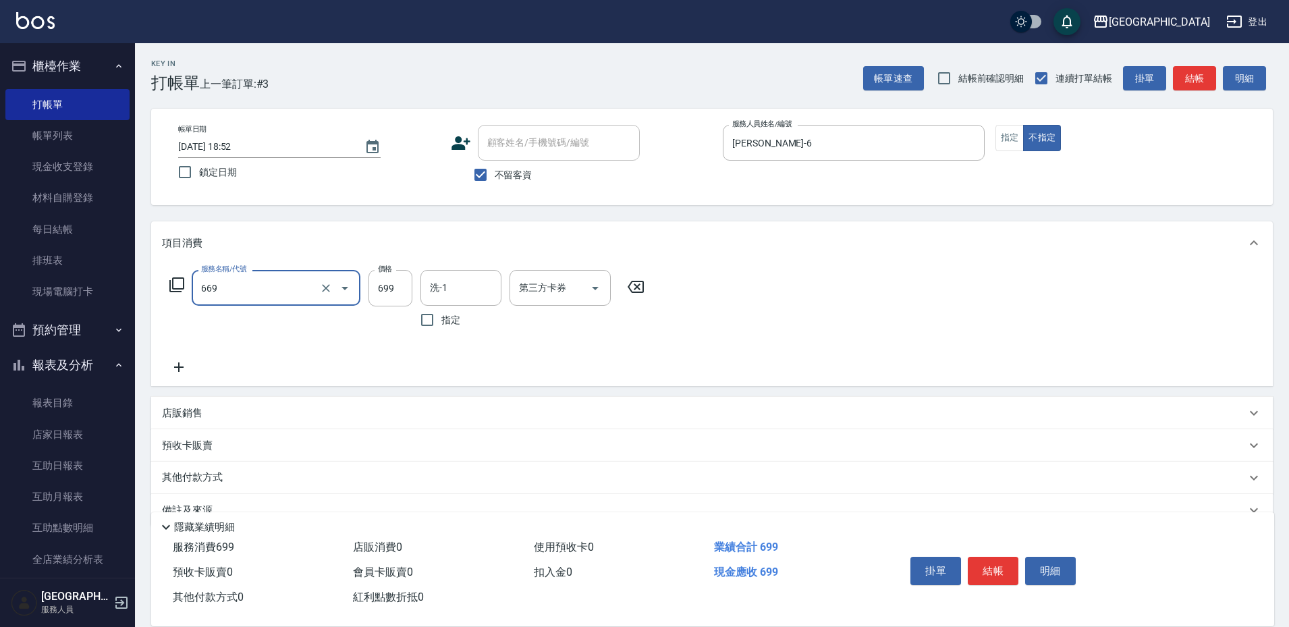
type input "精油699(669)"
type input "200"
type input "[PERSON_NAME]-35"
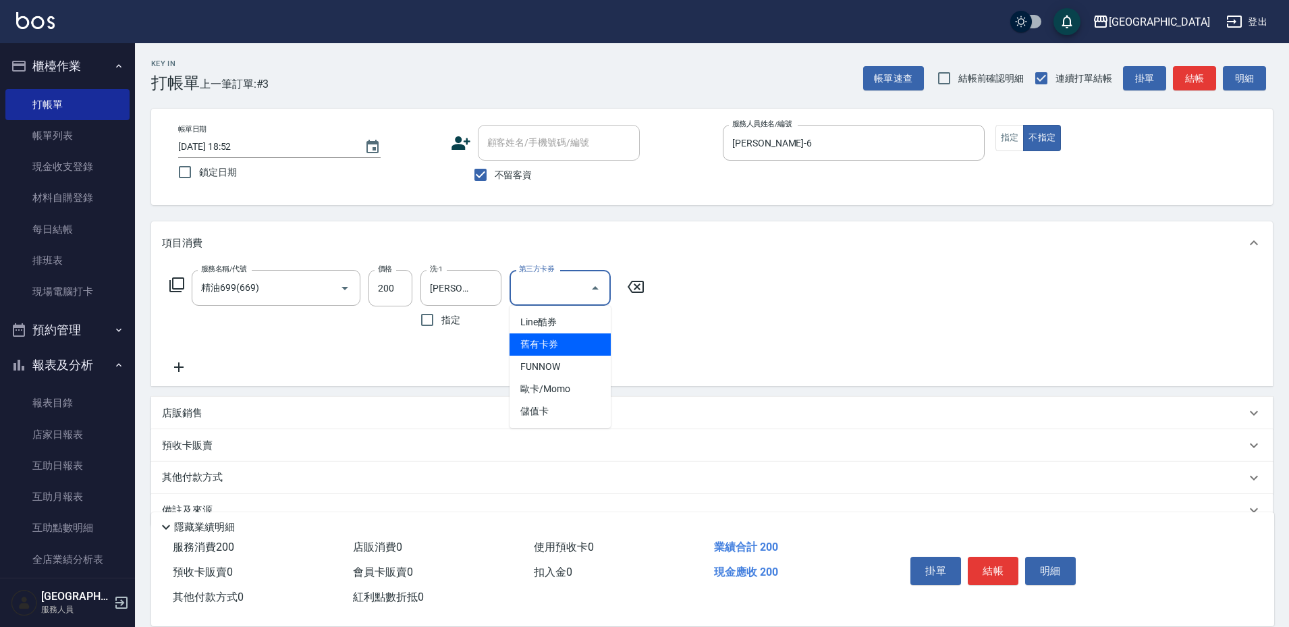
type input "舊有卡券"
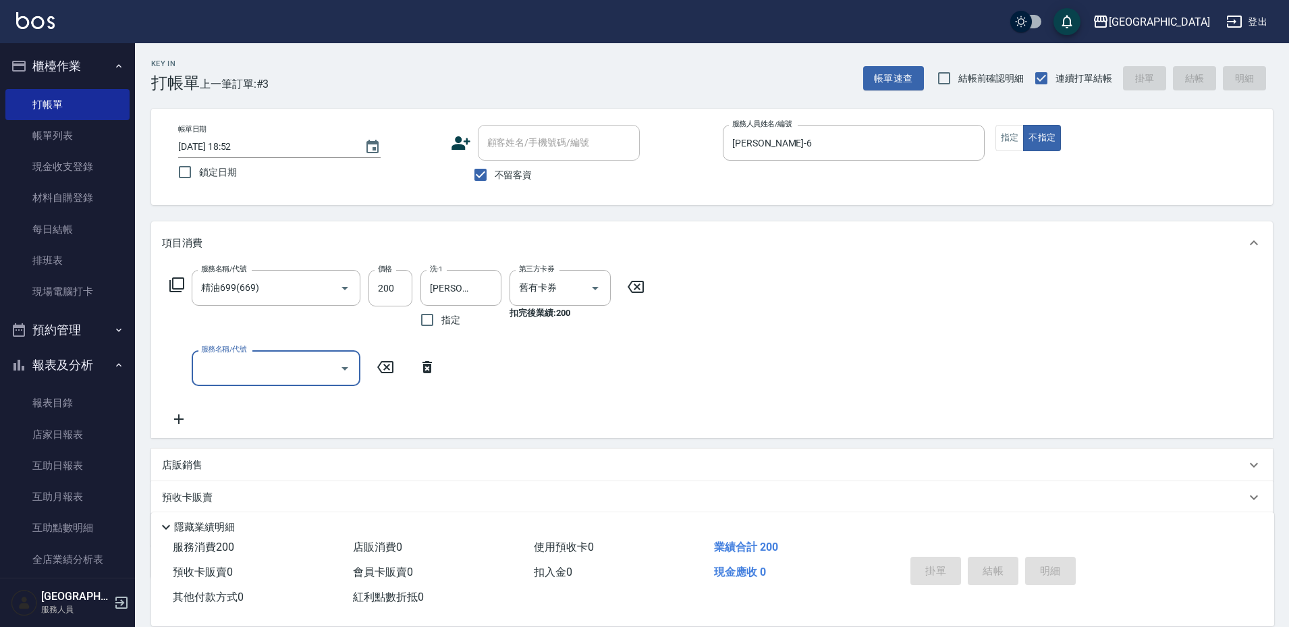
type input "[DATE] 18:53"
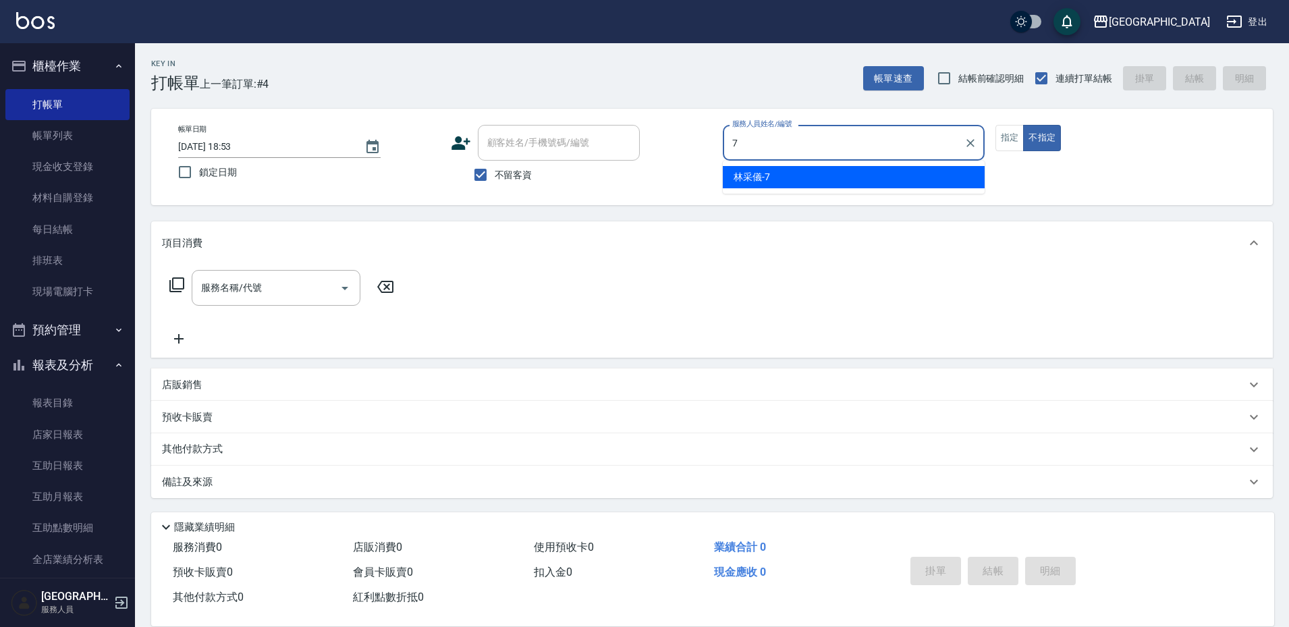
type input "[PERSON_NAME]-7"
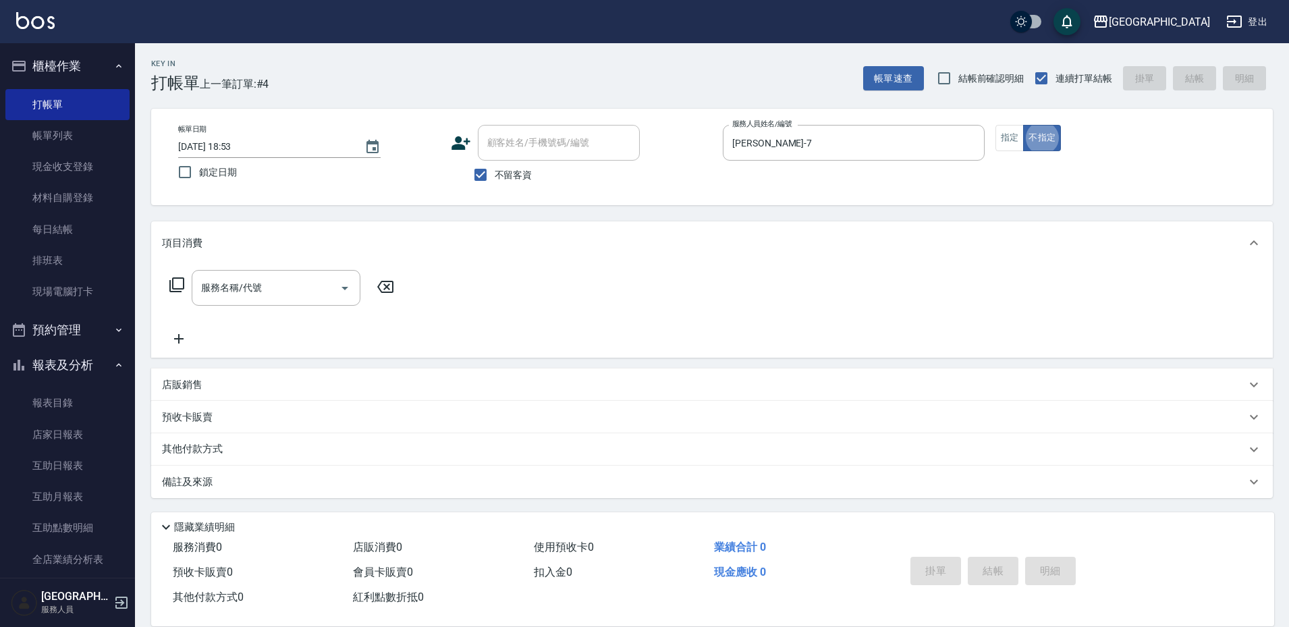
type button "false"
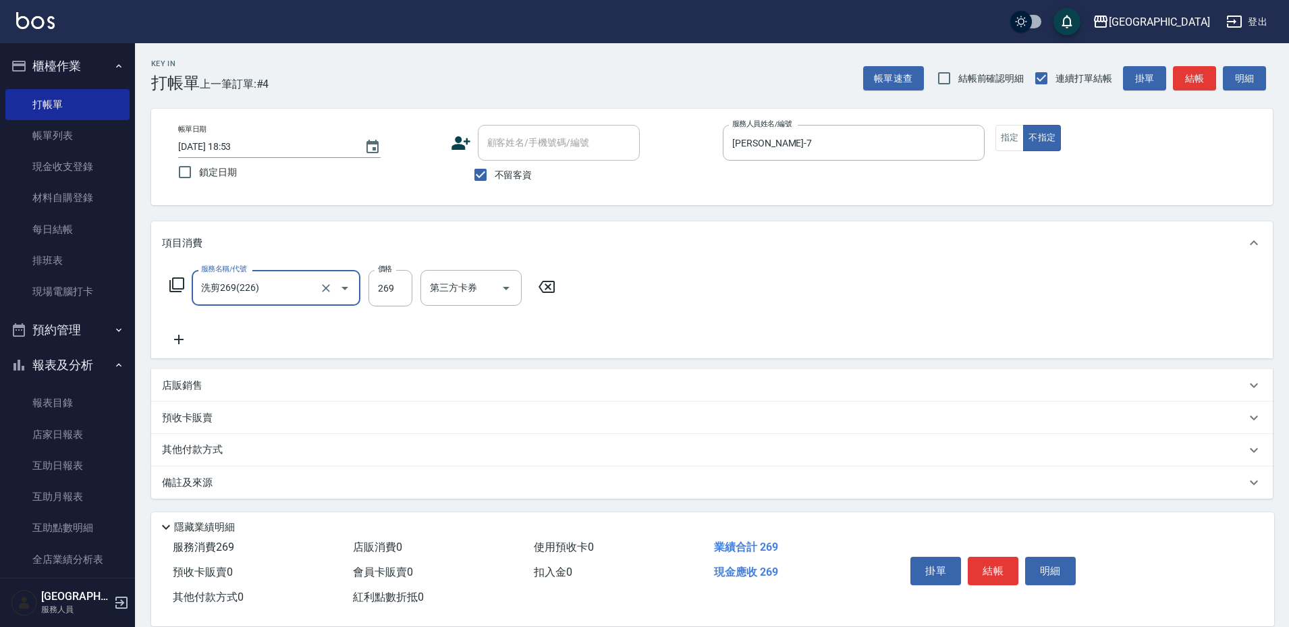
type input "洗剪269(226)"
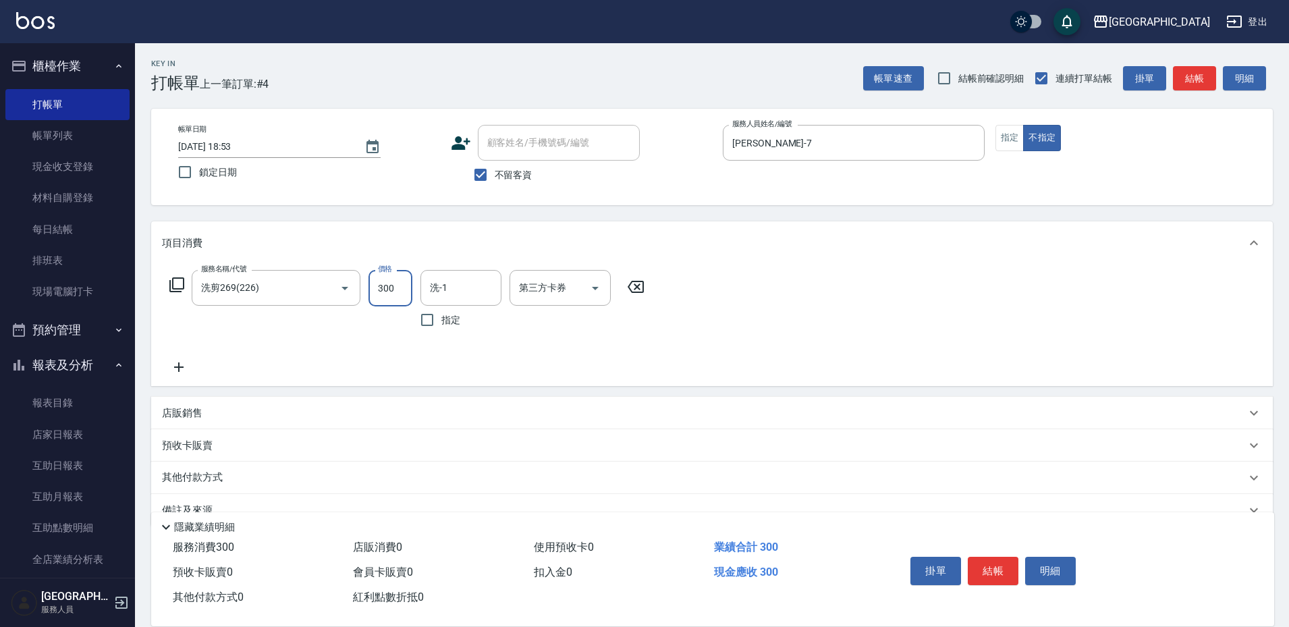
type input "300"
type input "[PERSON_NAME]-7"
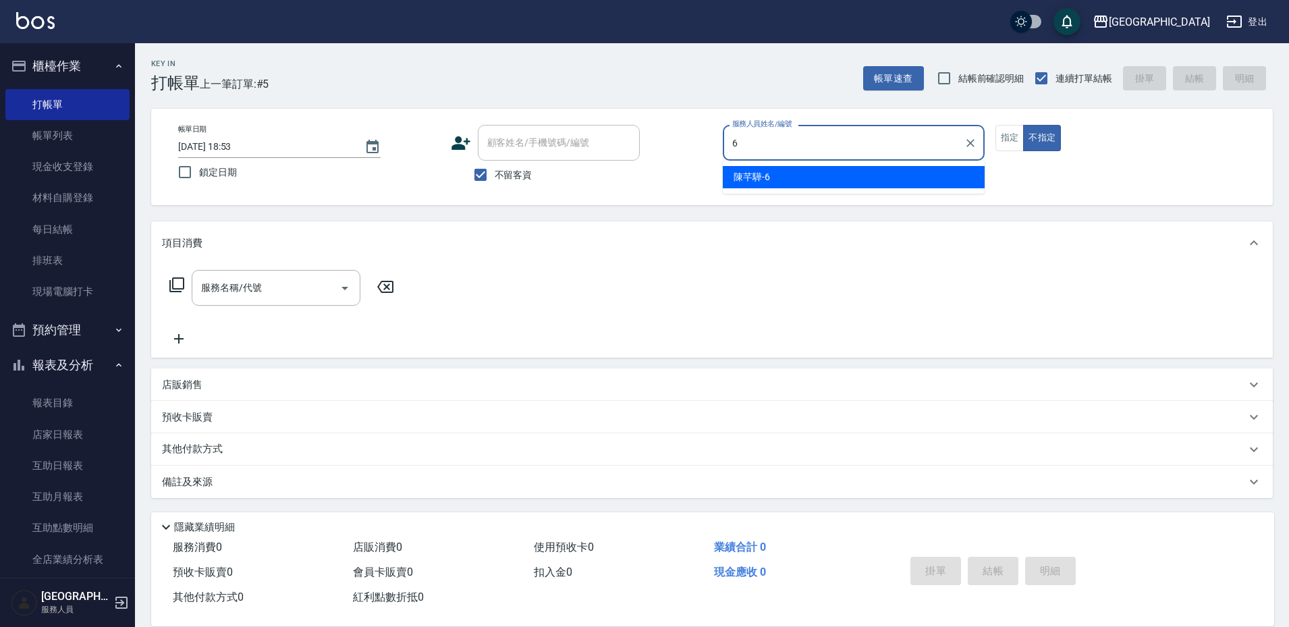
type input "[PERSON_NAME]-6"
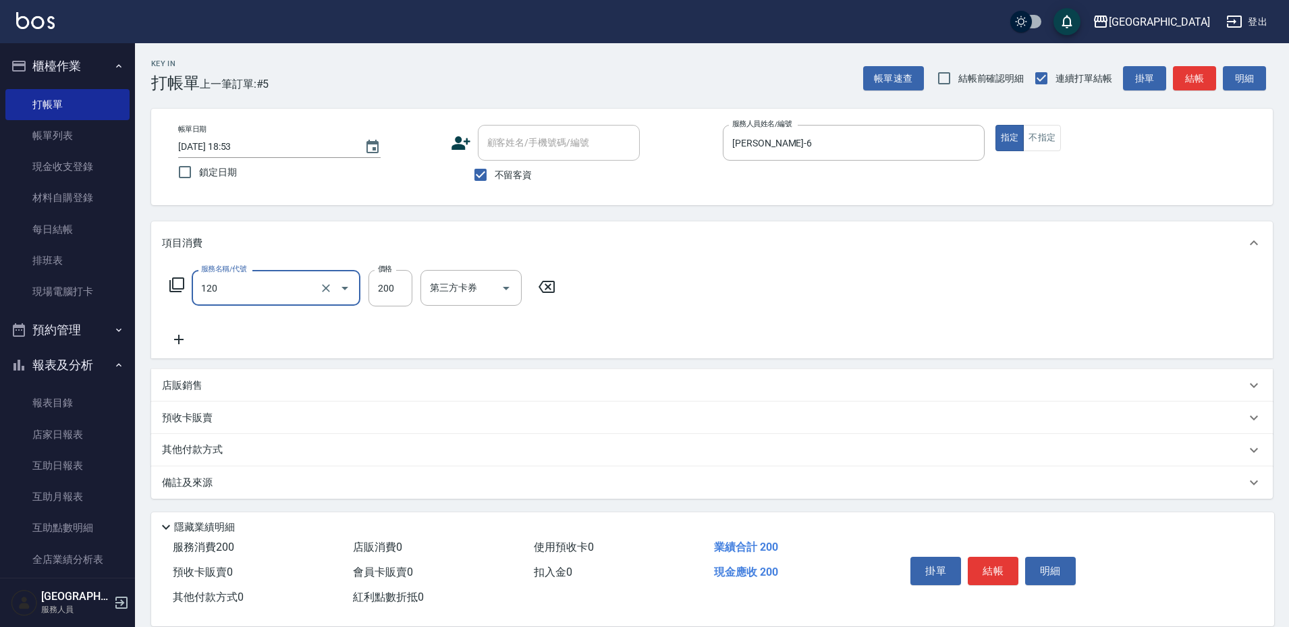
type input "New洗200(120)"
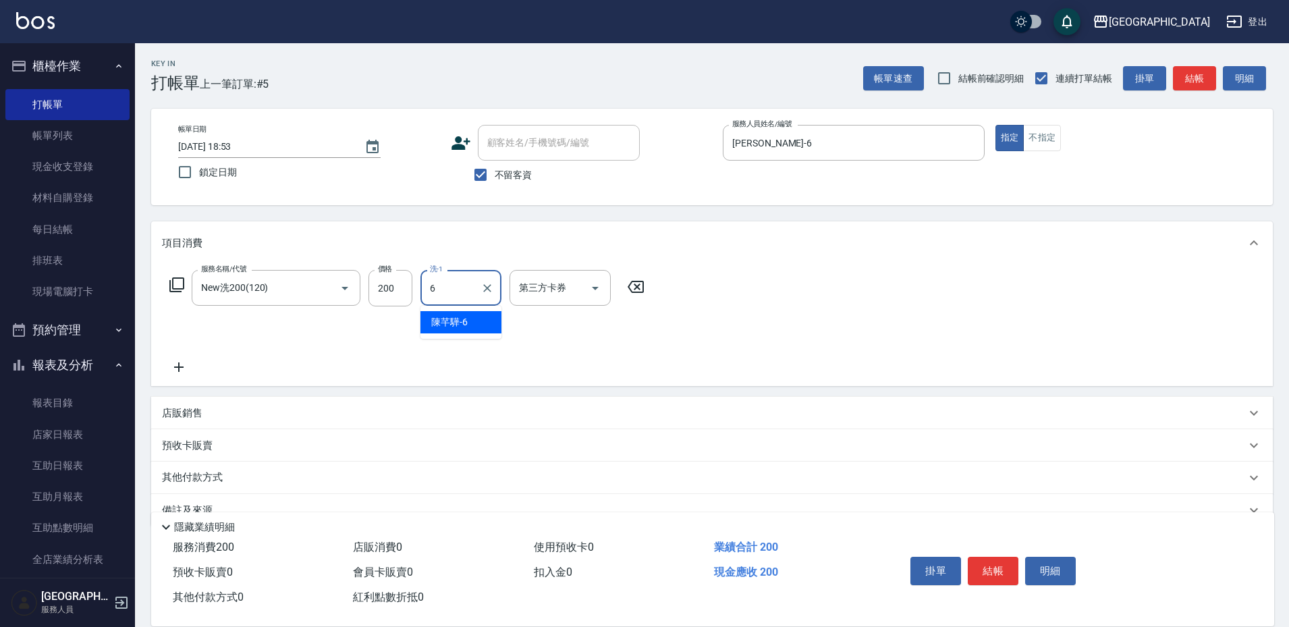
type input "[PERSON_NAME]-6"
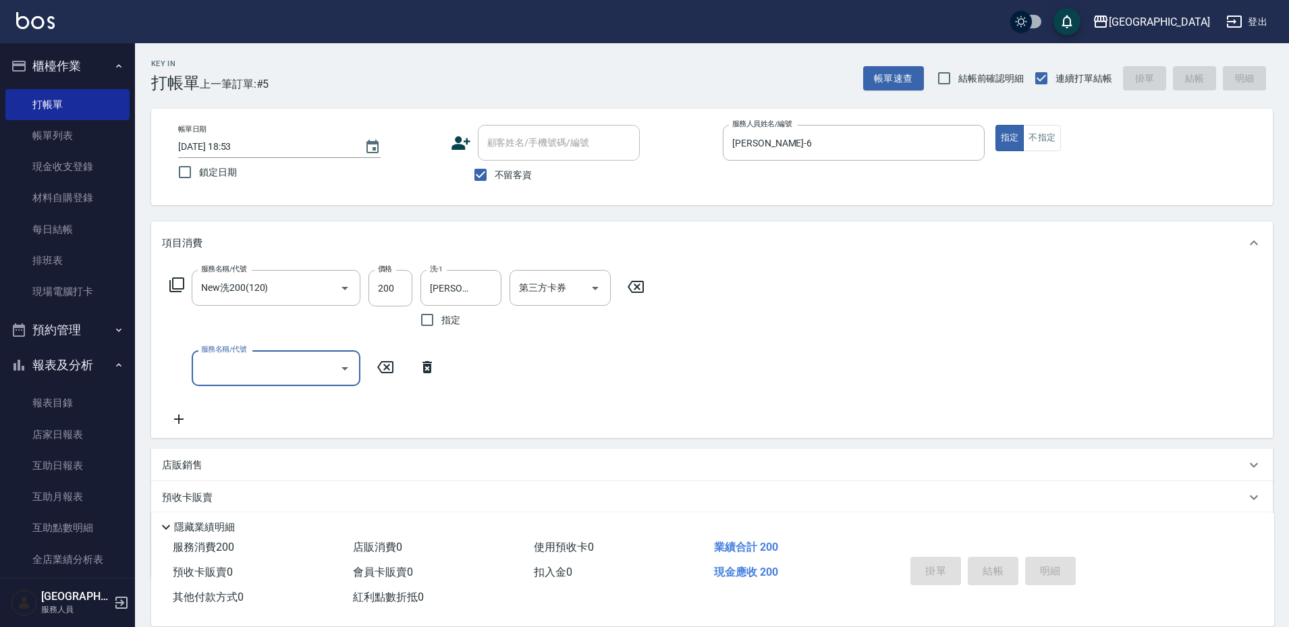
type input "[DATE] 18:54"
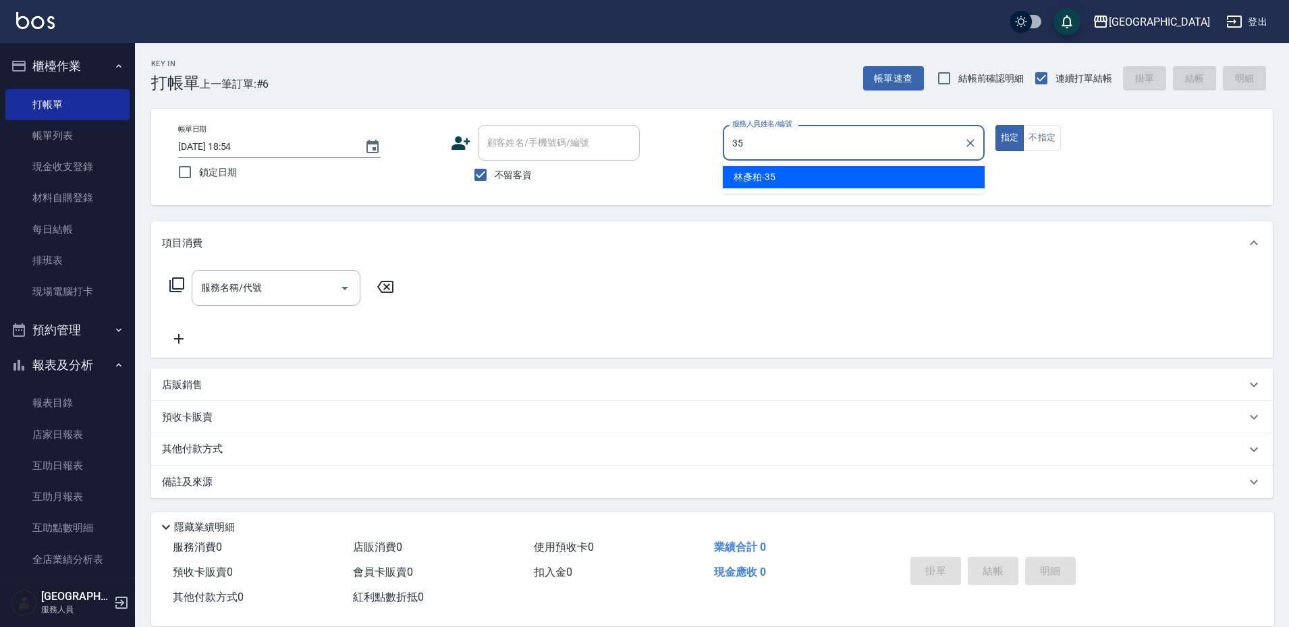
type input "[PERSON_NAME]-35"
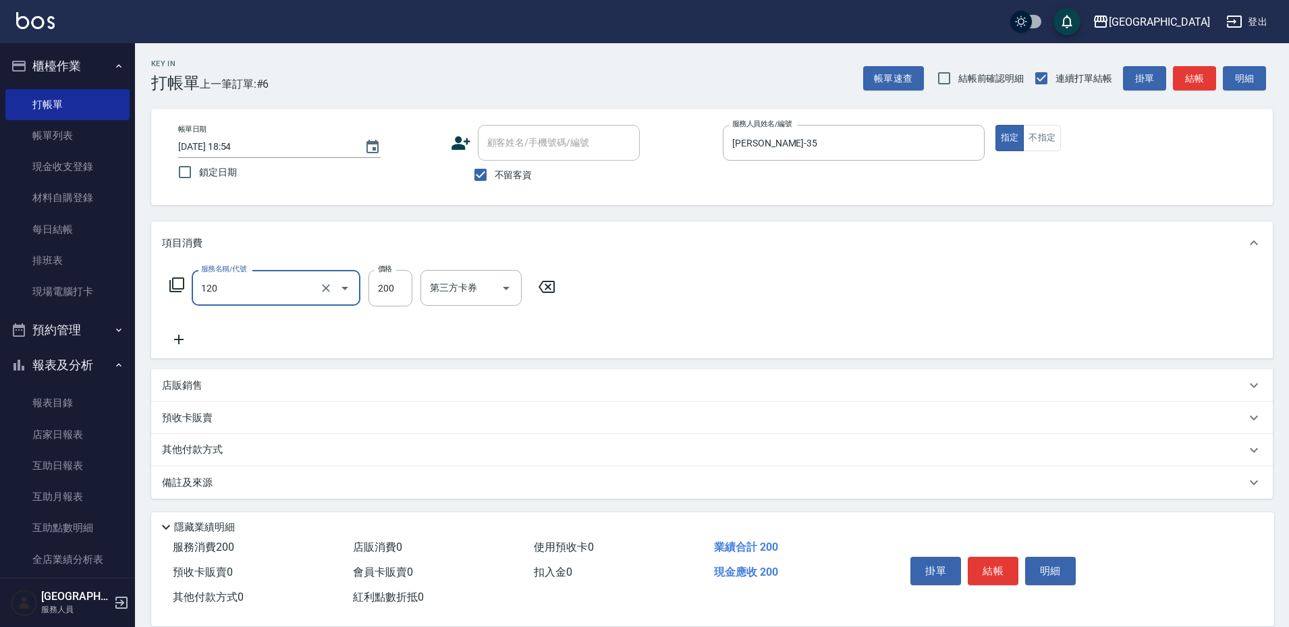
type input "New洗200(120)"
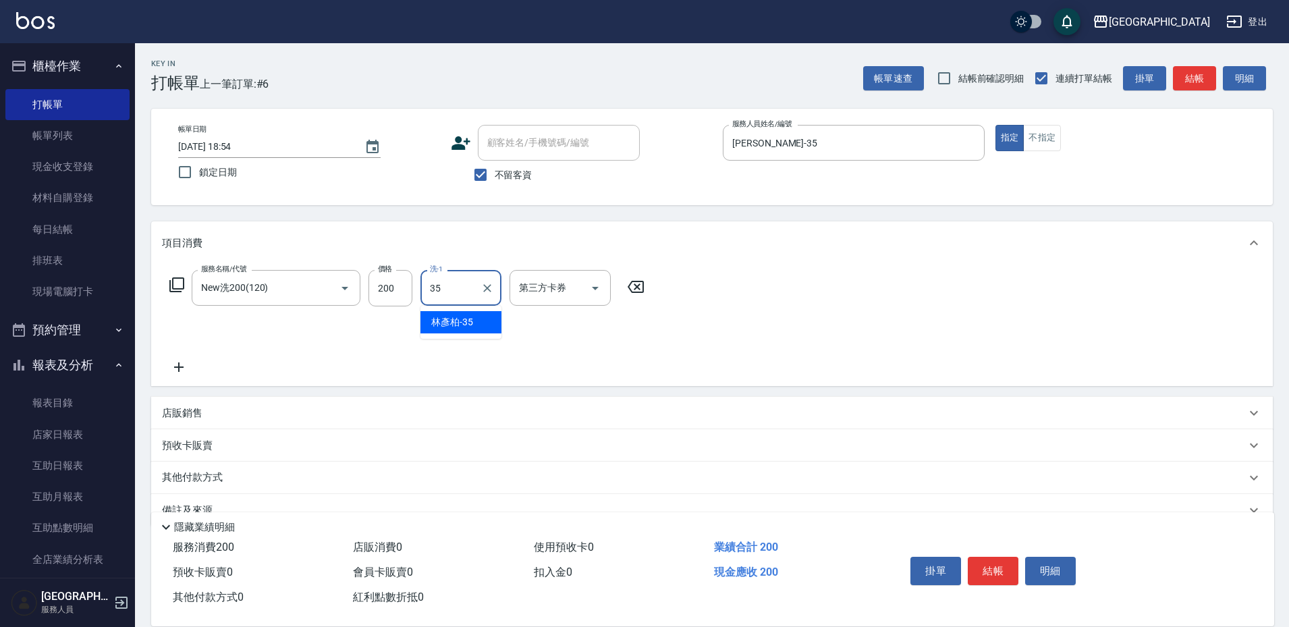
type input "[PERSON_NAME]-35"
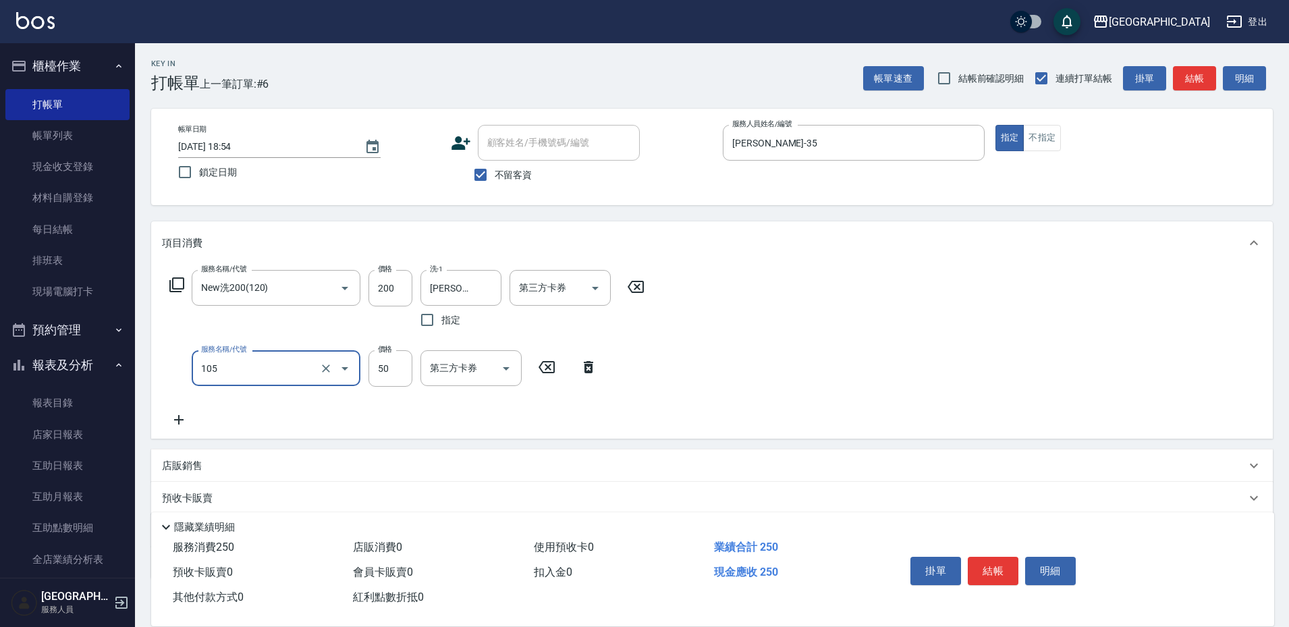
type input "精油50(105)"
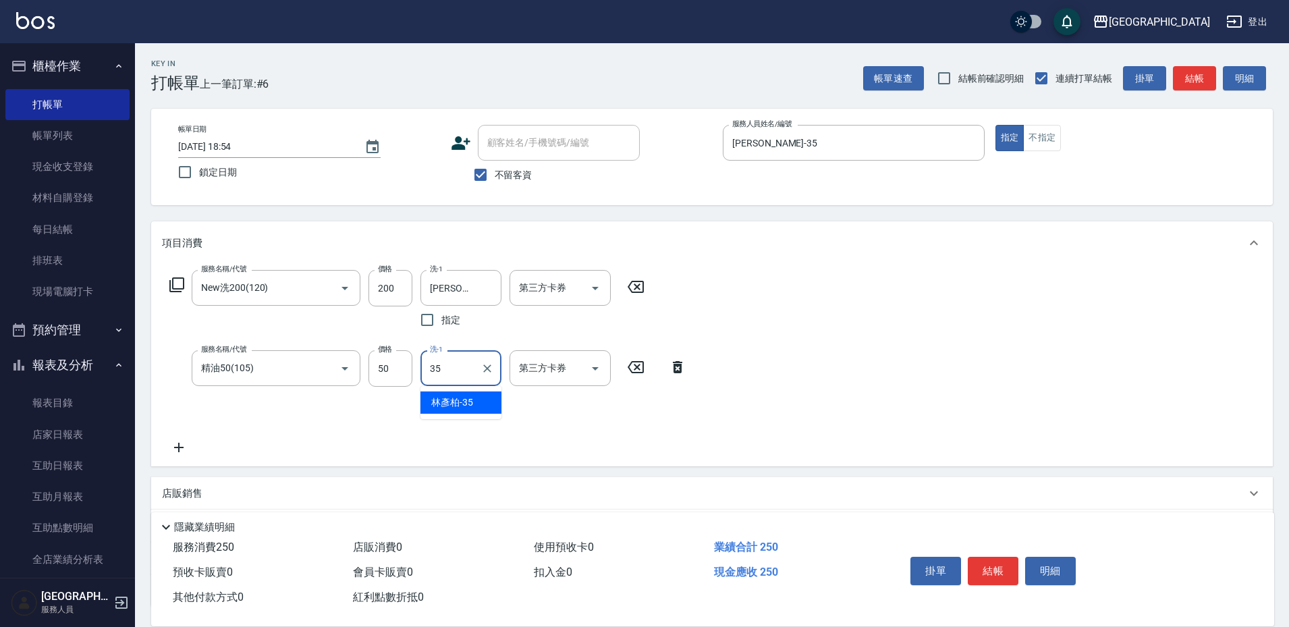
type input "[PERSON_NAME]-35"
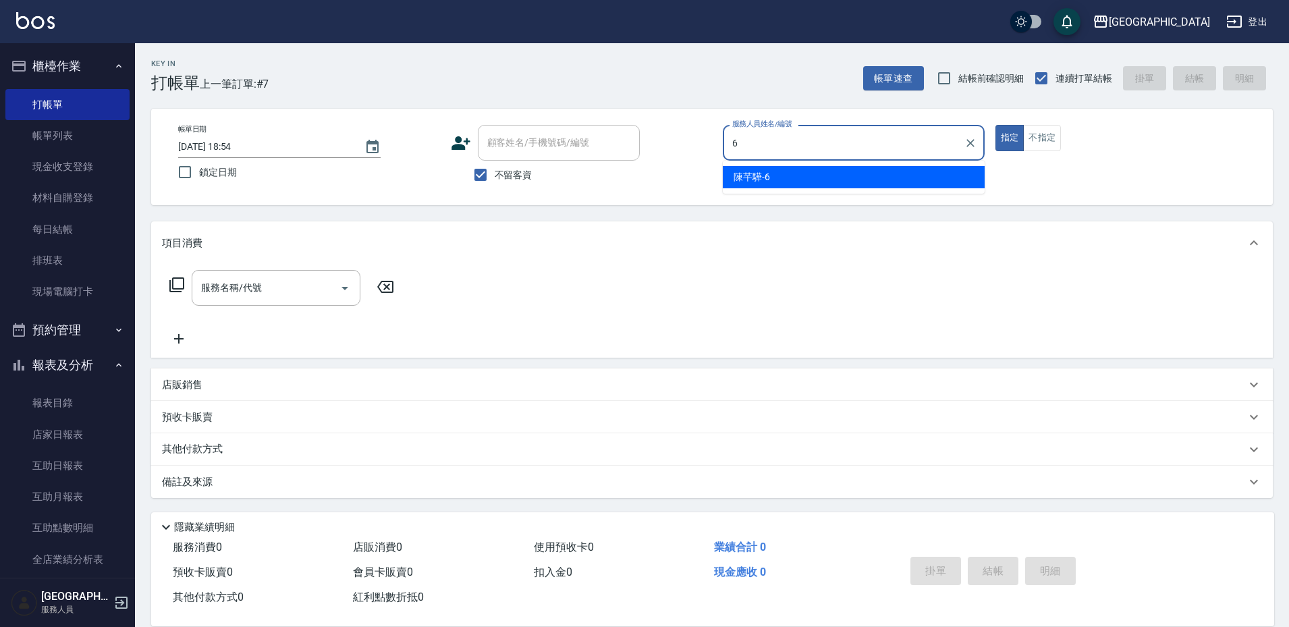
type input "[PERSON_NAME]-6"
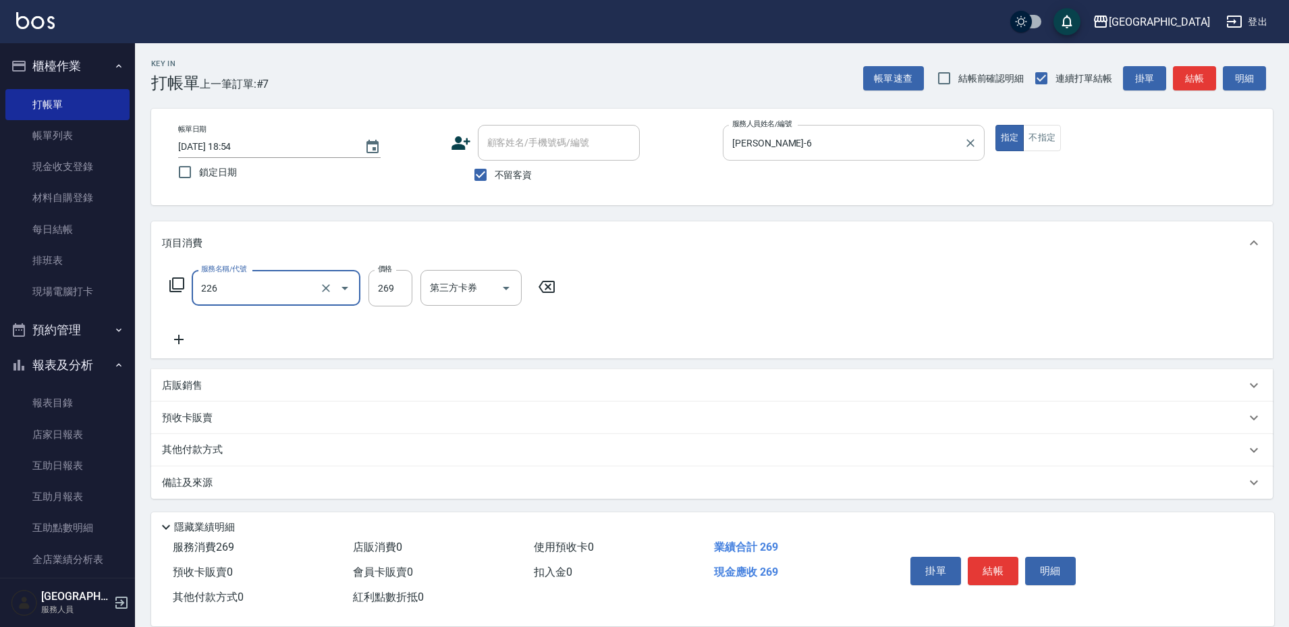
type input "洗剪269(226)"
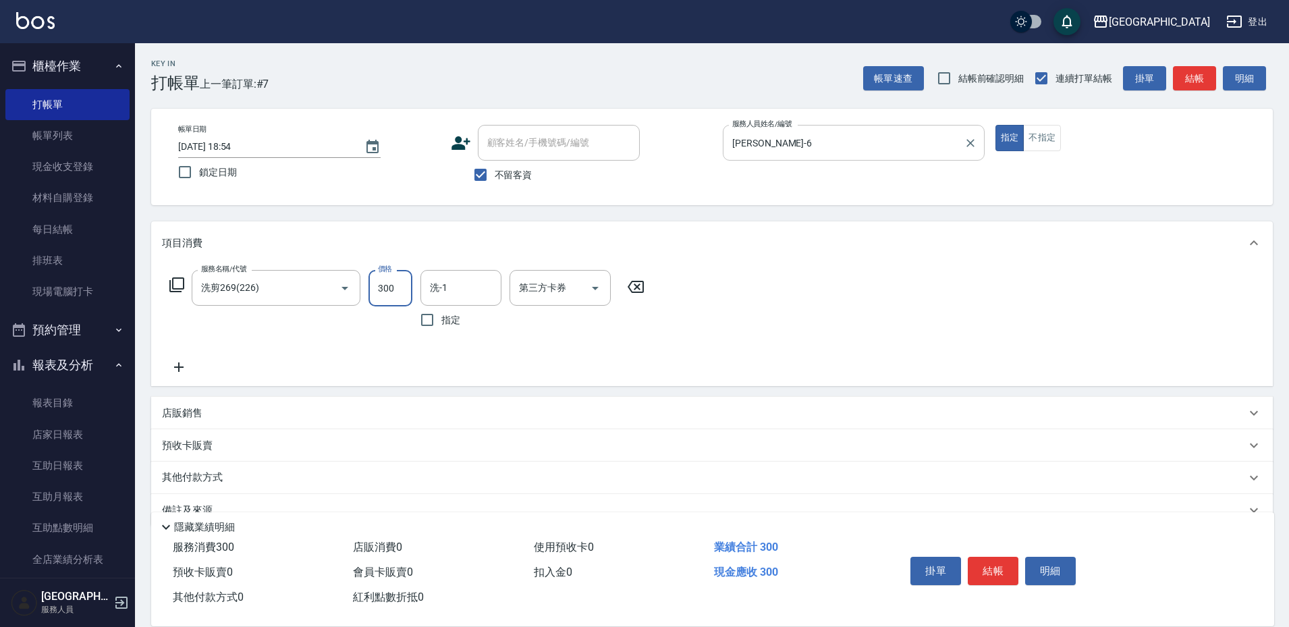
type input "300"
type input "[PERSON_NAME]-35"
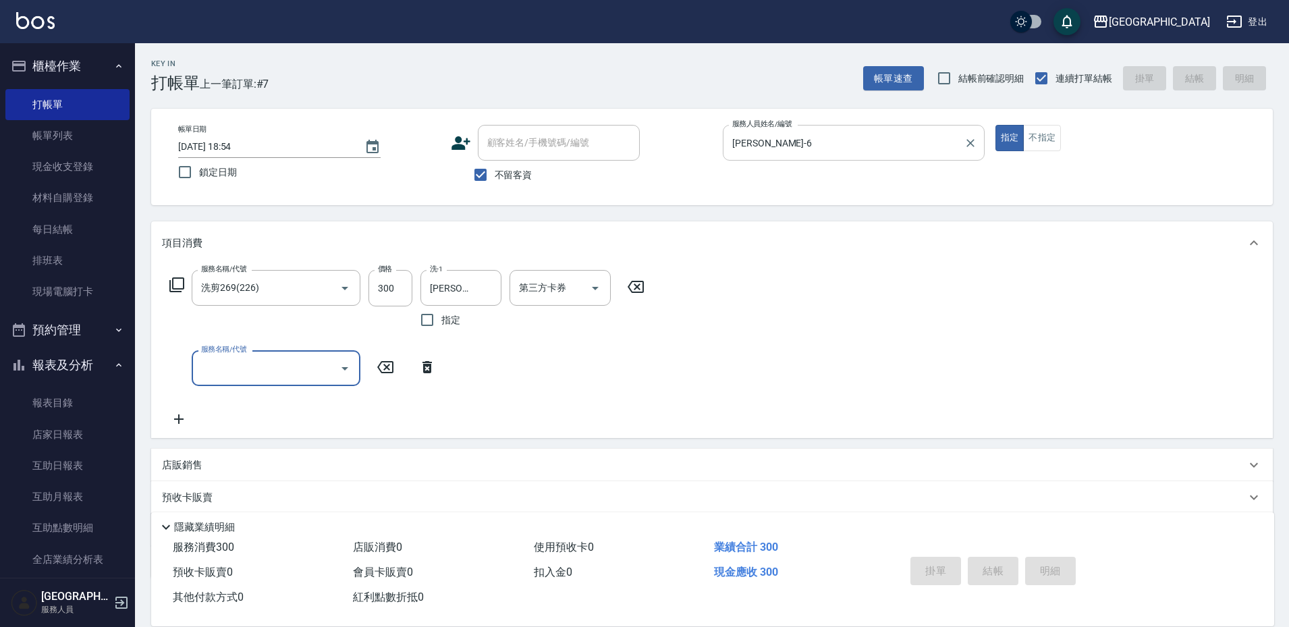
type input "[DATE] 19:16"
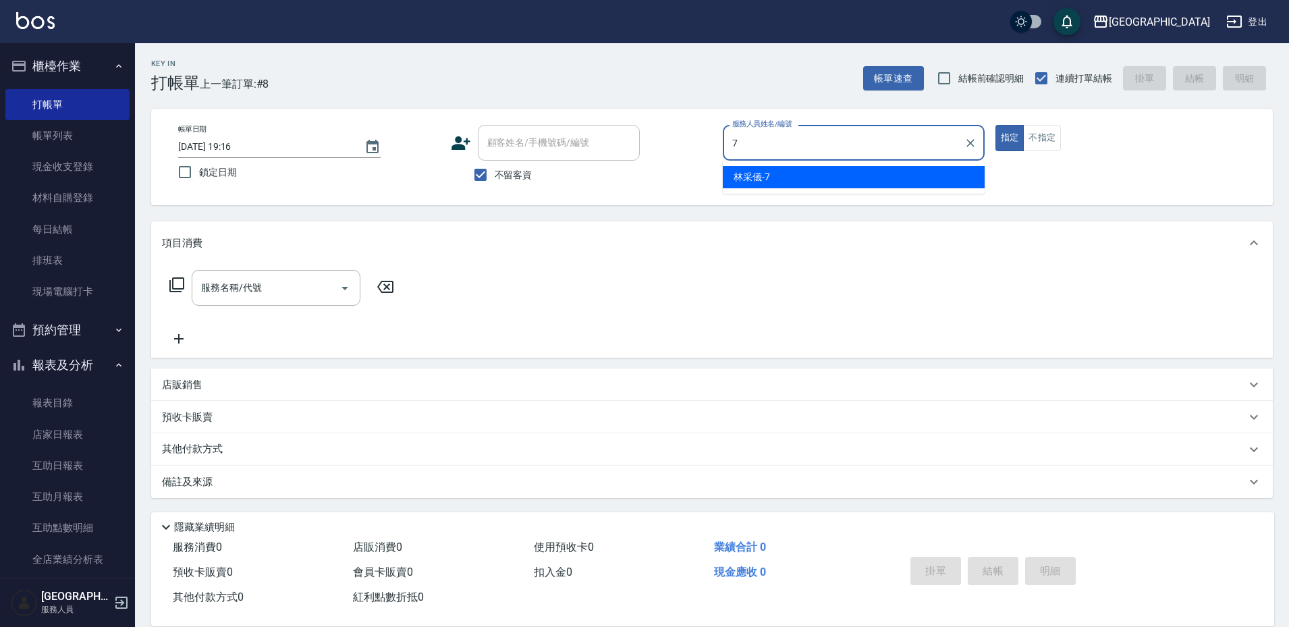
type input "[PERSON_NAME]-7"
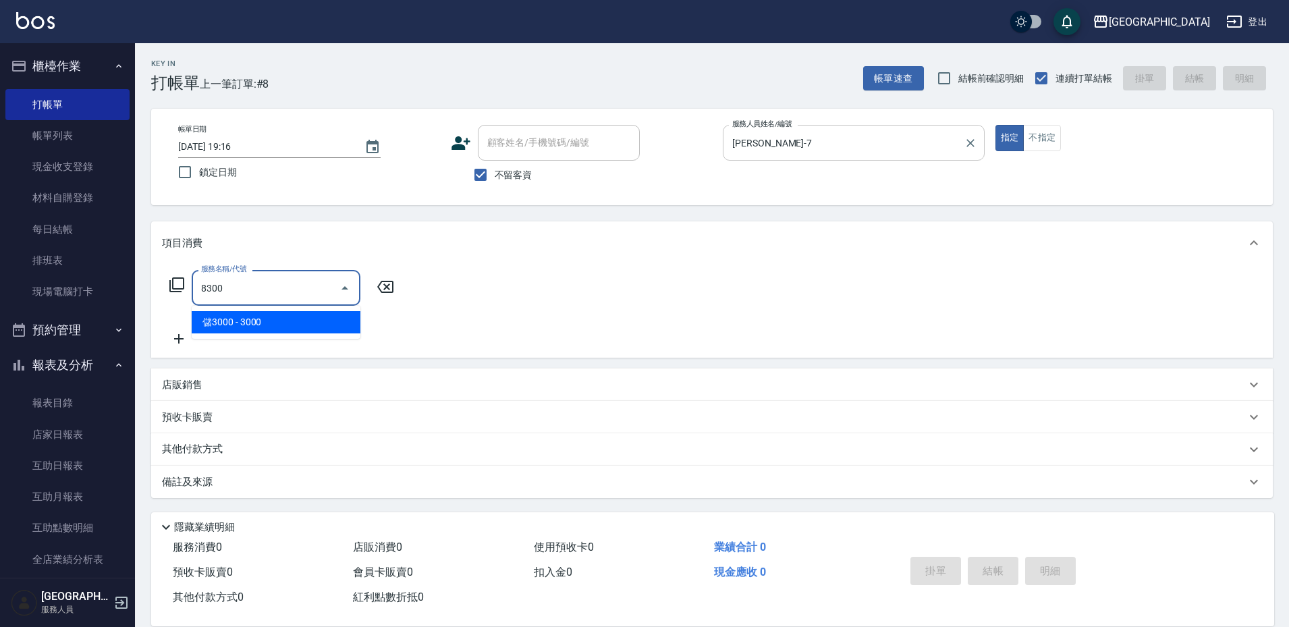
type input "儲3000(8300)"
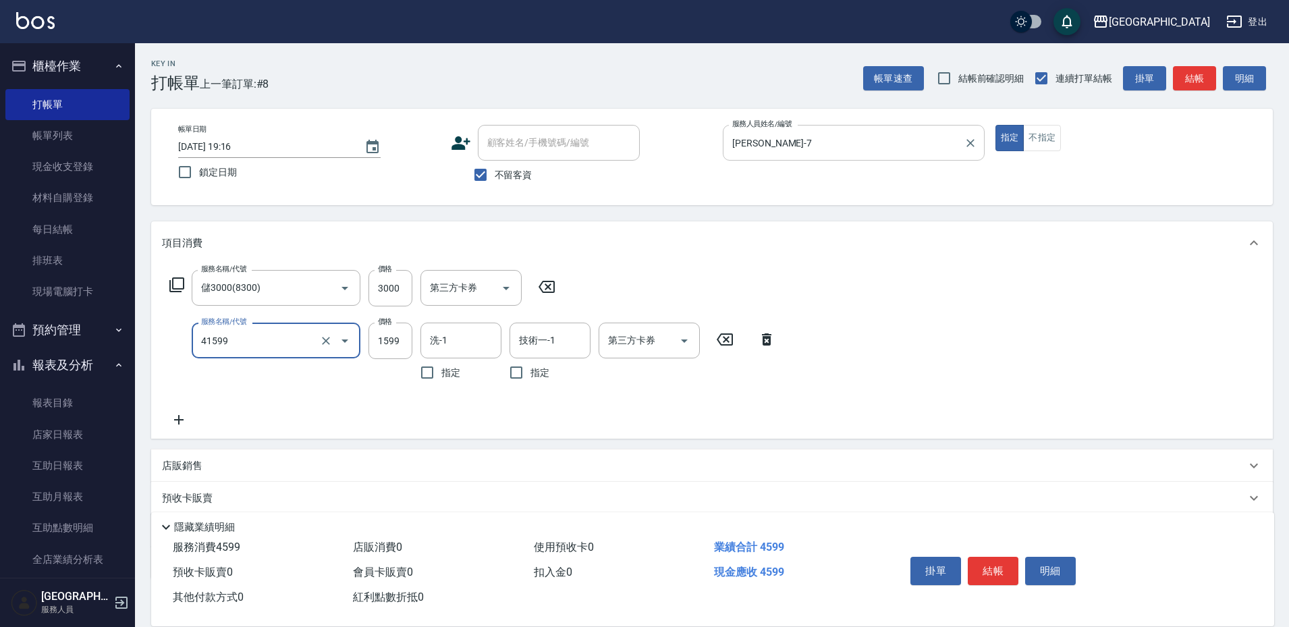
type input "[PERSON_NAME]1599(41599)"
type input "1799"
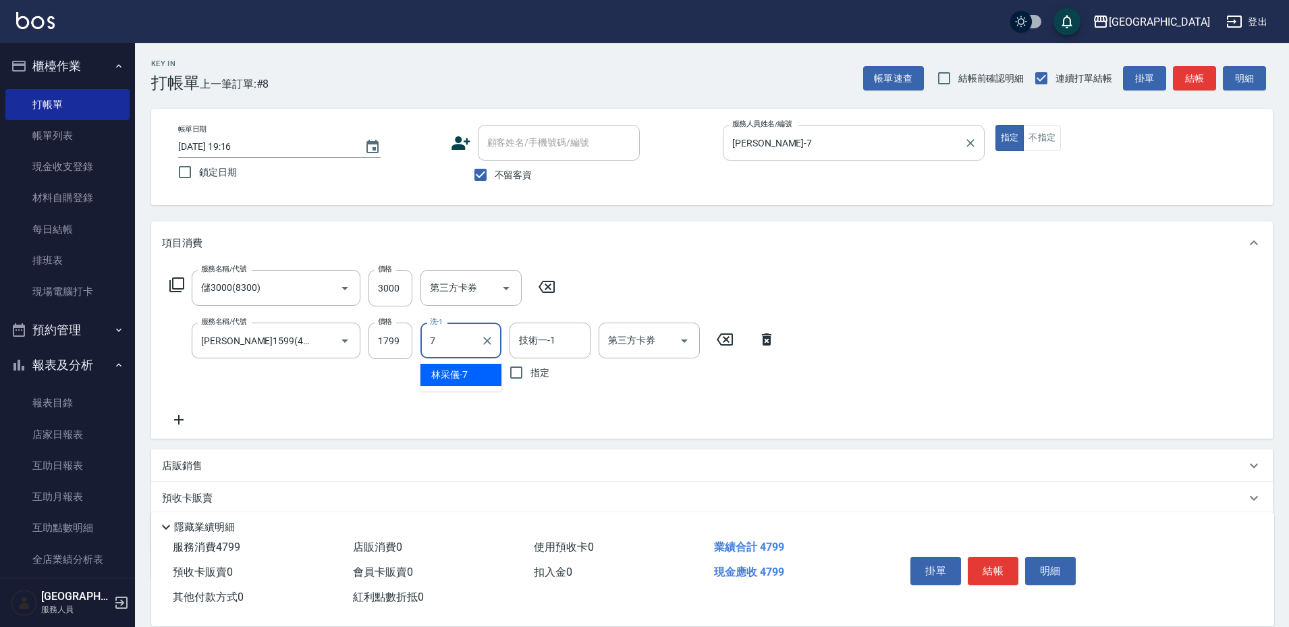
type input "[PERSON_NAME]-7"
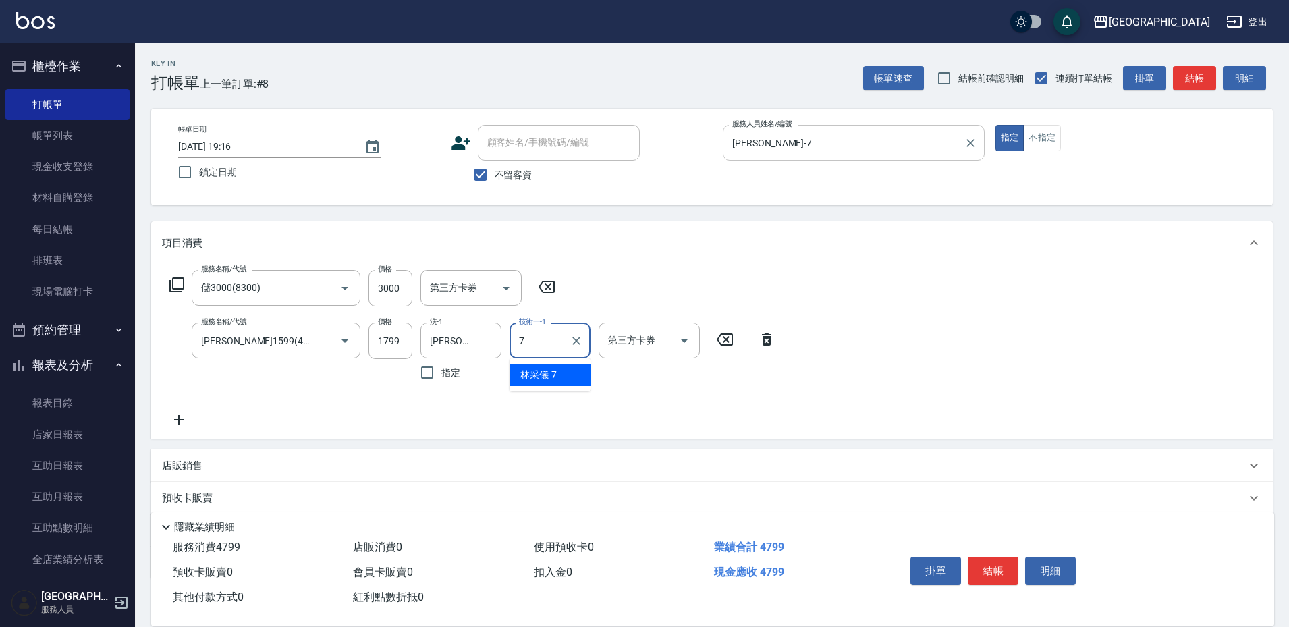
type input "[PERSON_NAME]-7"
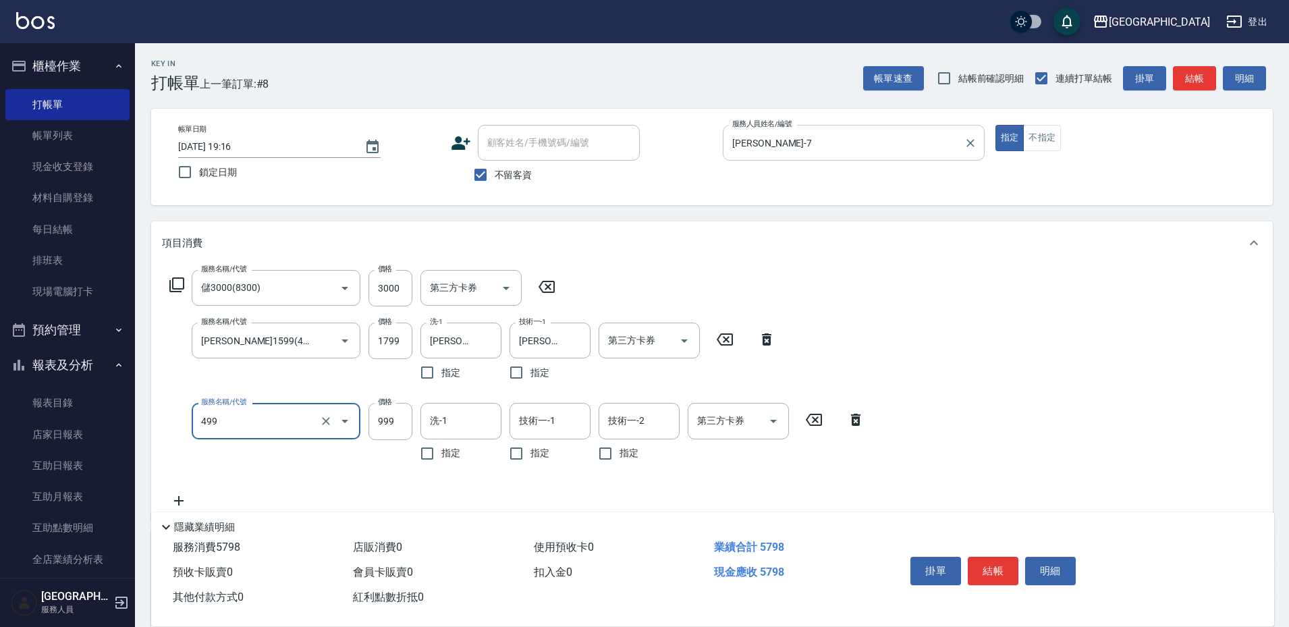
type input "染髮999(499)"
type input "1000"
type input "[PERSON_NAME]-7"
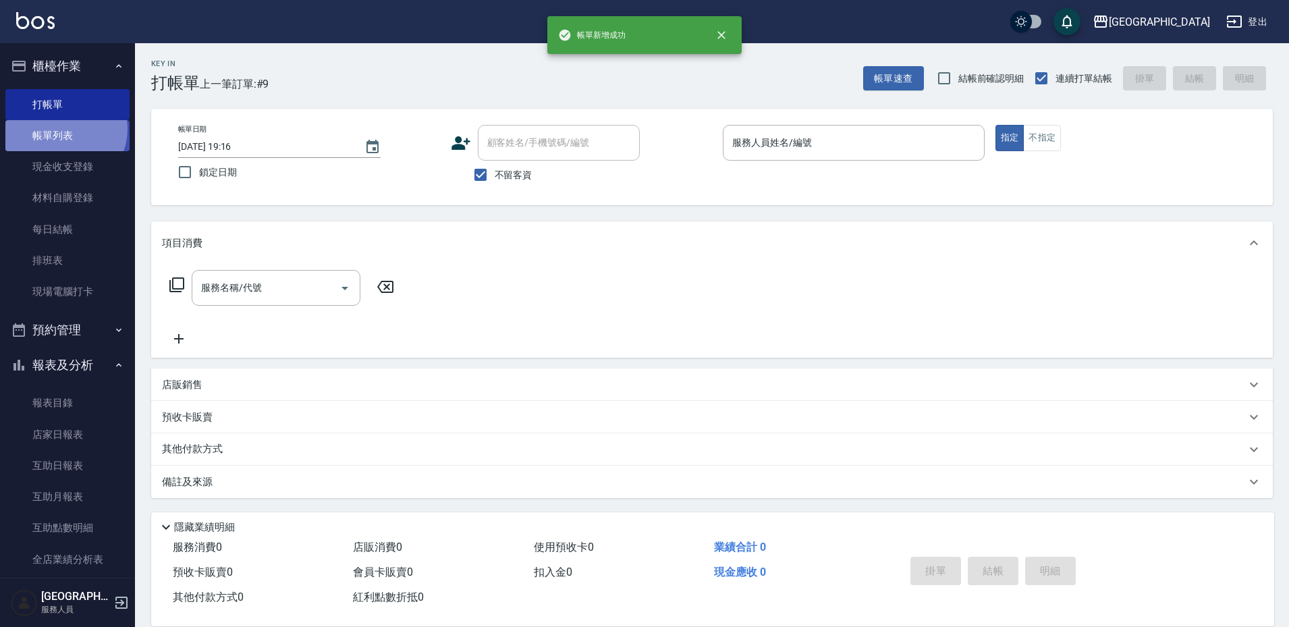
click at [62, 129] on link "帳單列表" at bounding box center [67, 135] width 124 height 31
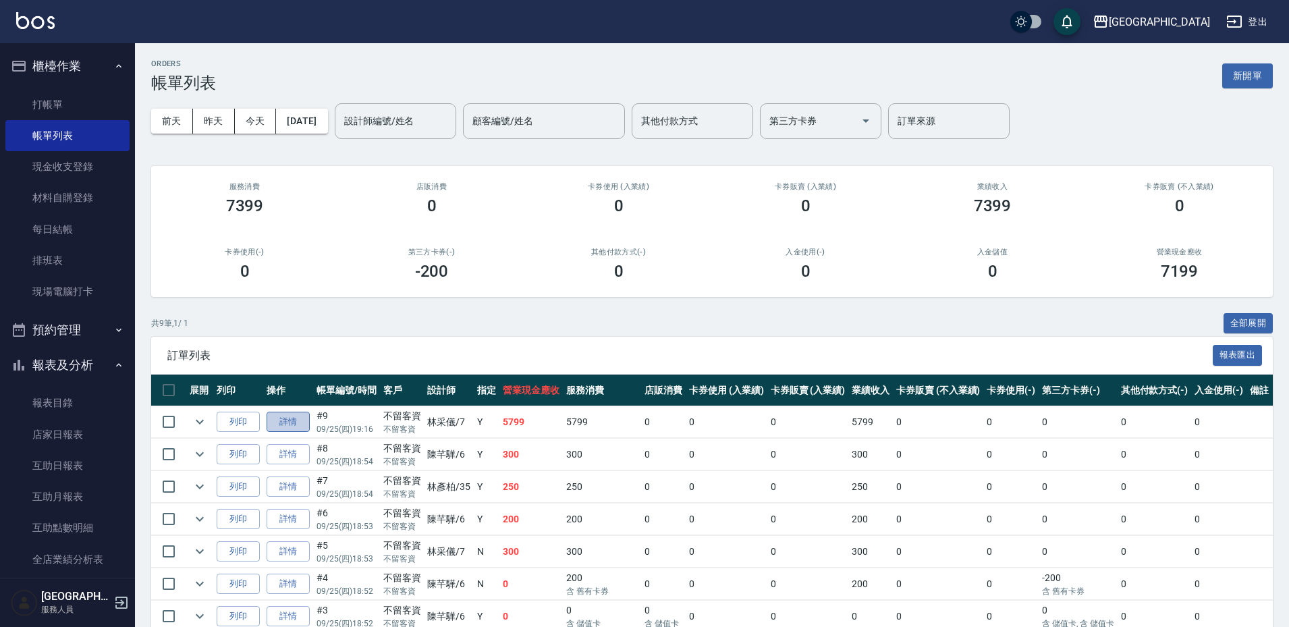
click at [285, 417] on link "詳情" at bounding box center [287, 422] width 43 height 21
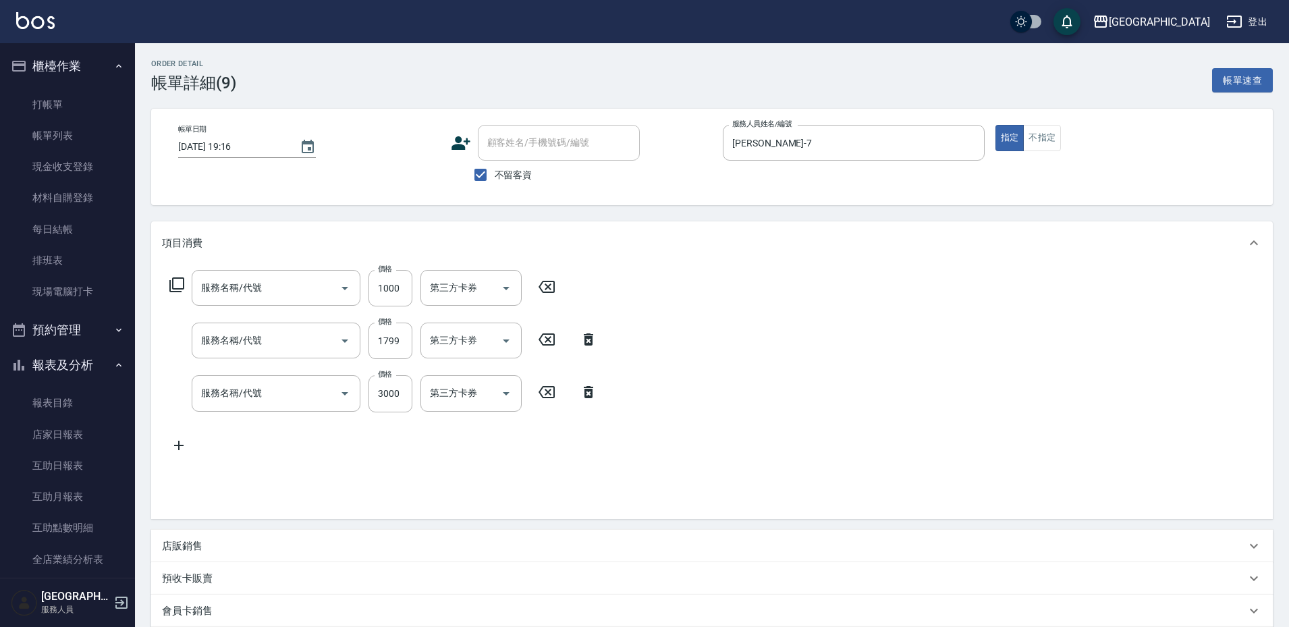
checkbox input "true"
type input "[PERSON_NAME]-7"
type input "染髮999(499)"
type input "[PERSON_NAME]1599(41599)"
type input "儲3000(8300)"
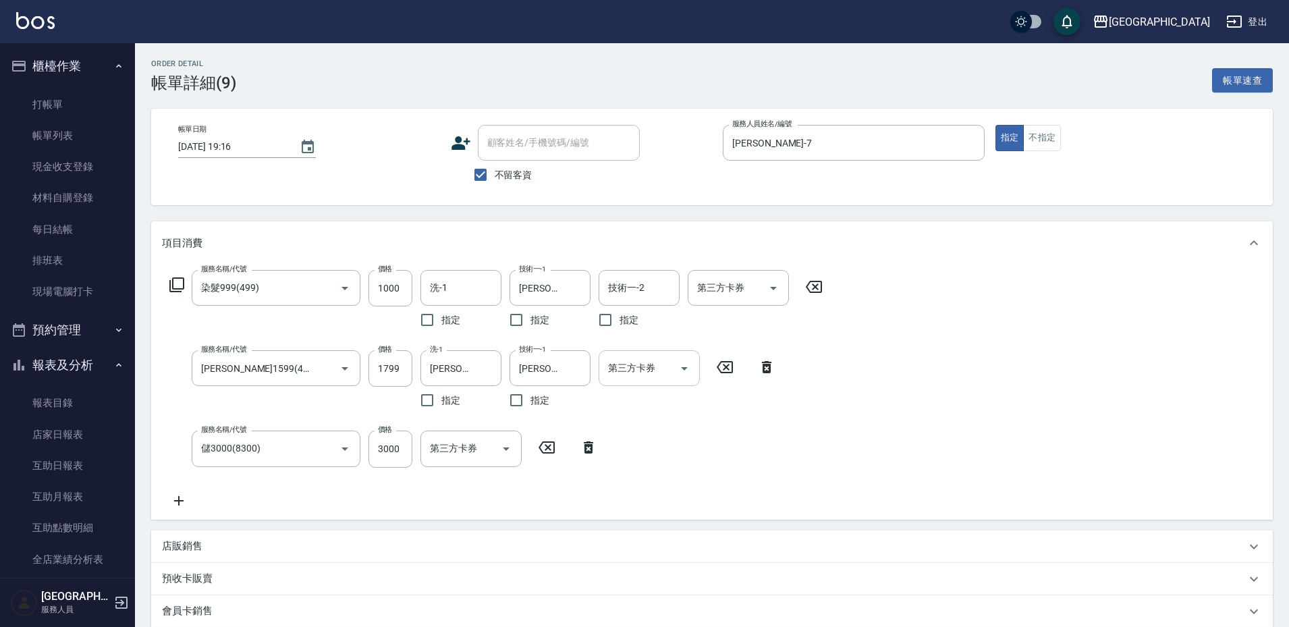
click at [688, 369] on icon "Open" at bounding box center [684, 368] width 16 height 16
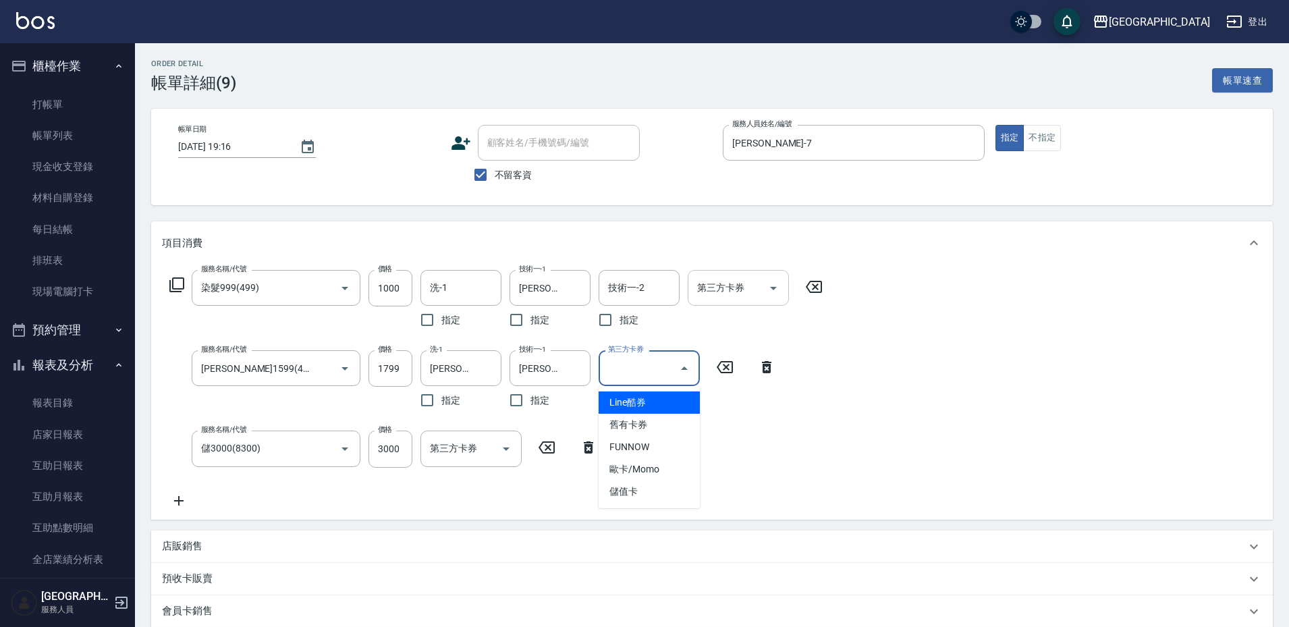
click at [773, 288] on icon "Open" at bounding box center [773, 288] width 7 height 3
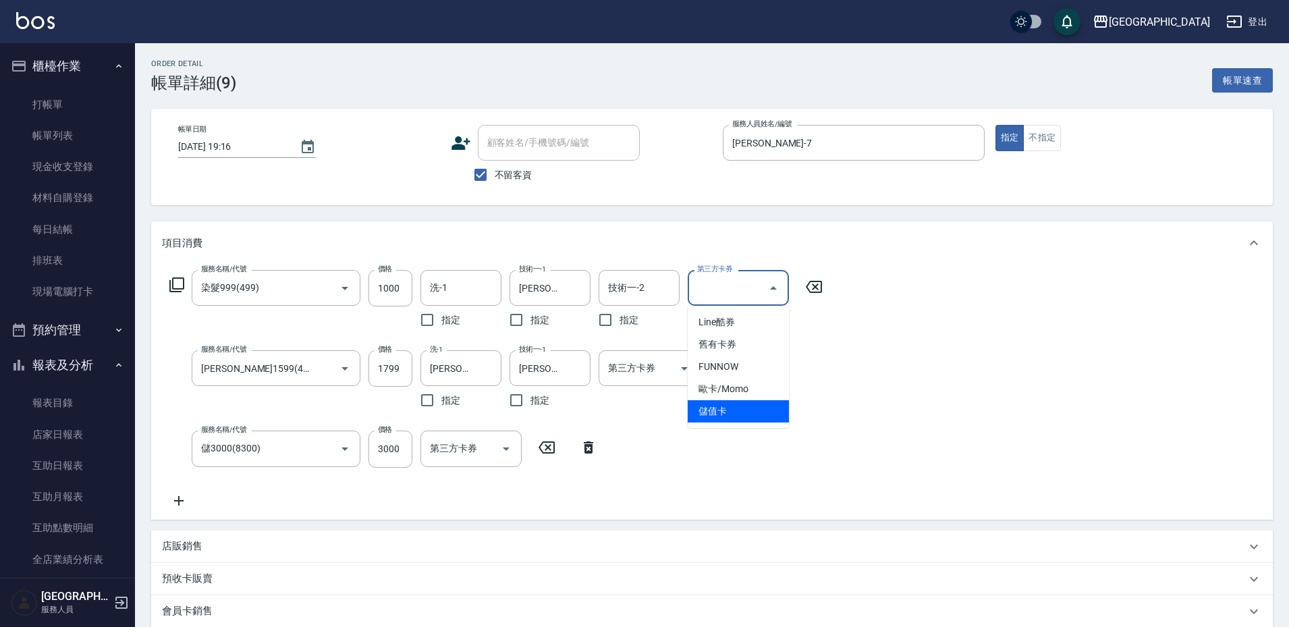
click at [729, 408] on span "儲值卡" at bounding box center [737, 411] width 101 height 22
type input "儲值卡"
click at [683, 371] on icon "Open" at bounding box center [684, 368] width 16 height 16
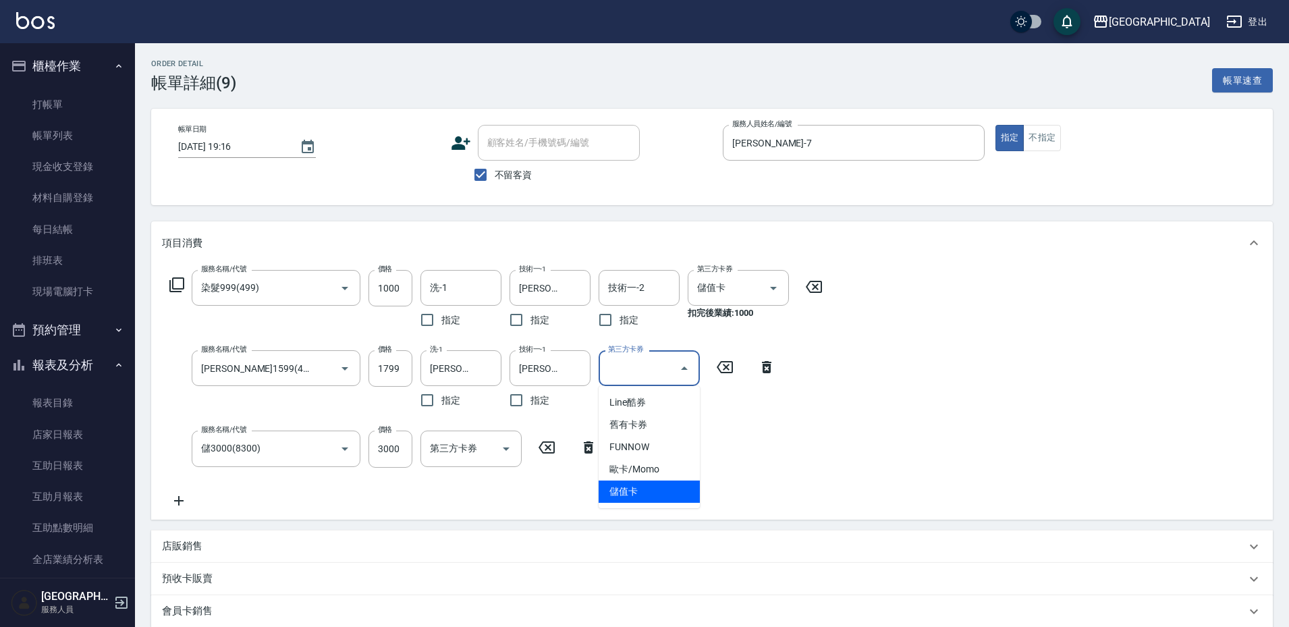
drag, startPoint x: 657, startPoint y: 488, endPoint x: 665, endPoint y: 484, distance: 8.5
click at [657, 488] on span "儲值卡" at bounding box center [648, 491] width 101 height 22
type input "儲值卡"
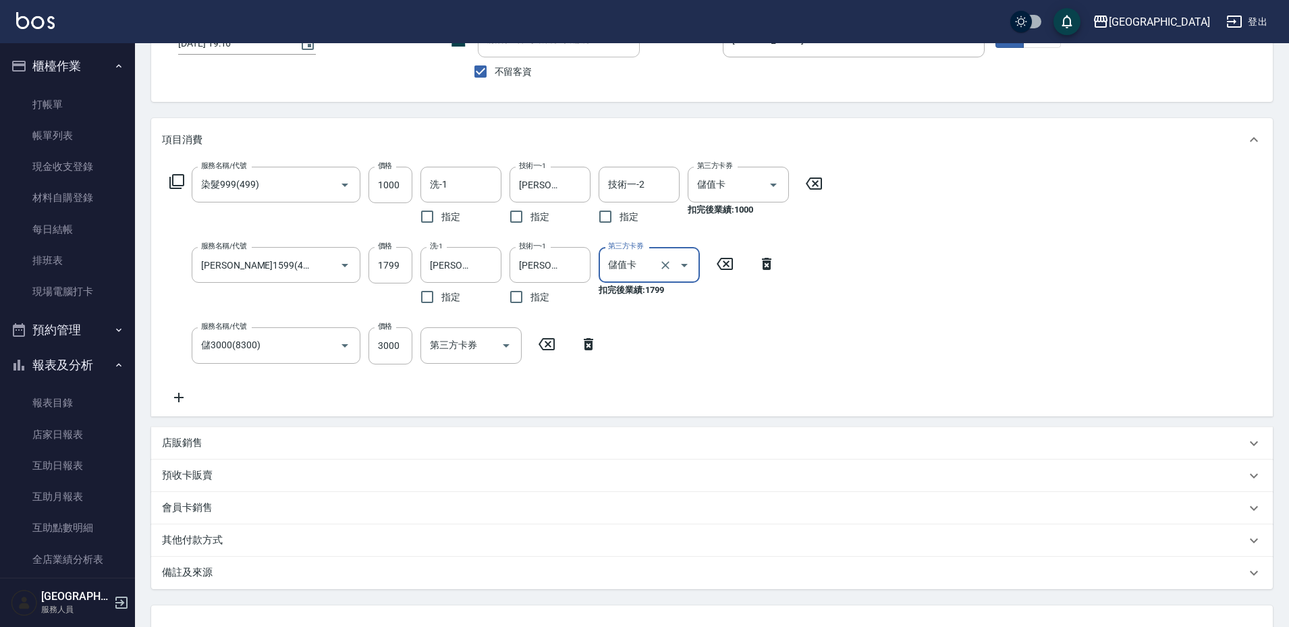
scroll to position [211, 0]
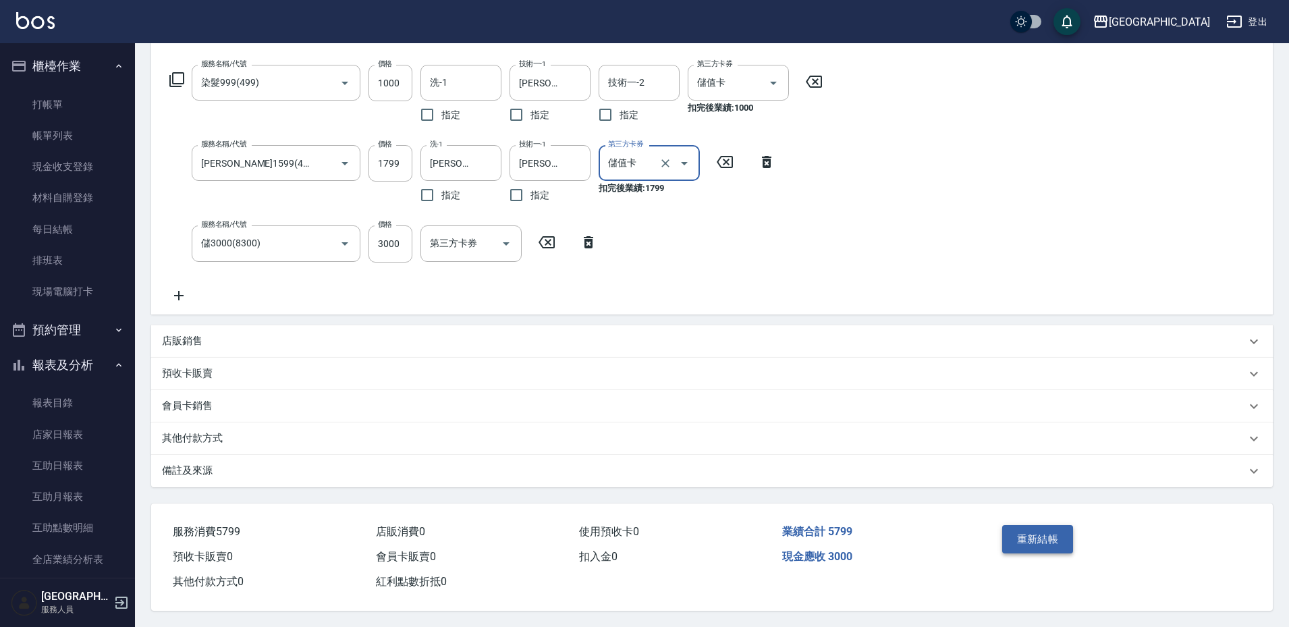
click at [1030, 531] on button "重新結帳" at bounding box center [1038, 539] width 72 height 28
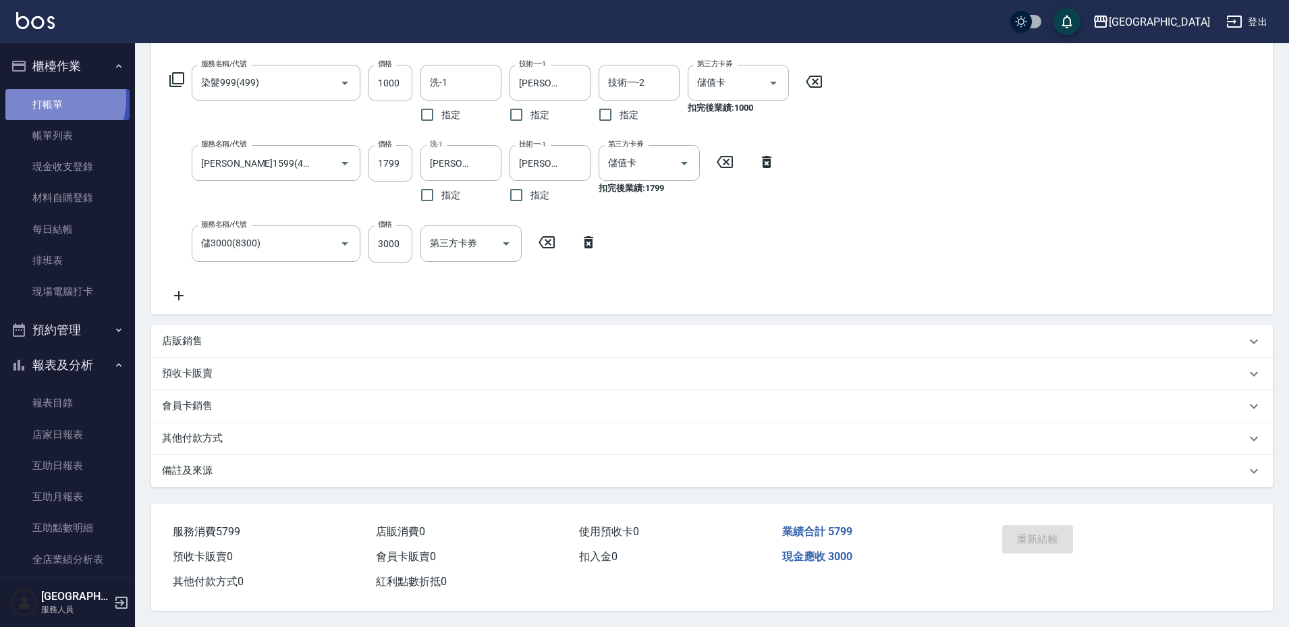
click at [47, 98] on link "打帳單" at bounding box center [67, 104] width 124 height 31
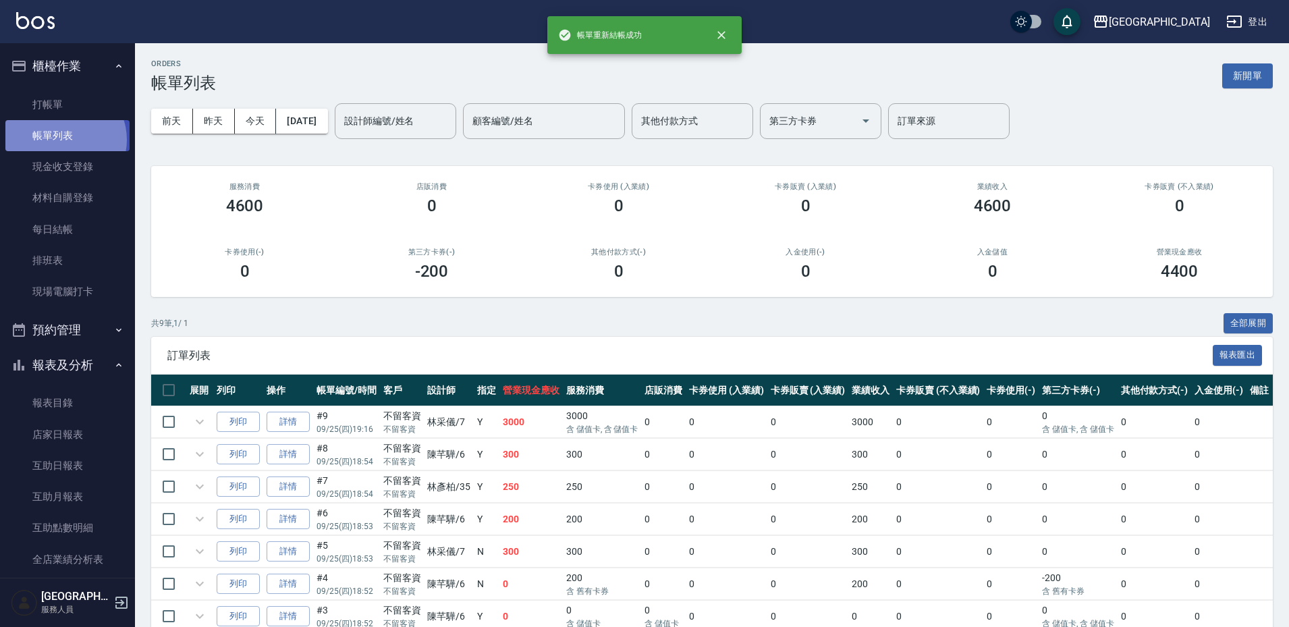
click at [63, 139] on link "帳單列表" at bounding box center [67, 135] width 124 height 31
click at [68, 128] on link "帳單列表" at bounding box center [67, 135] width 124 height 31
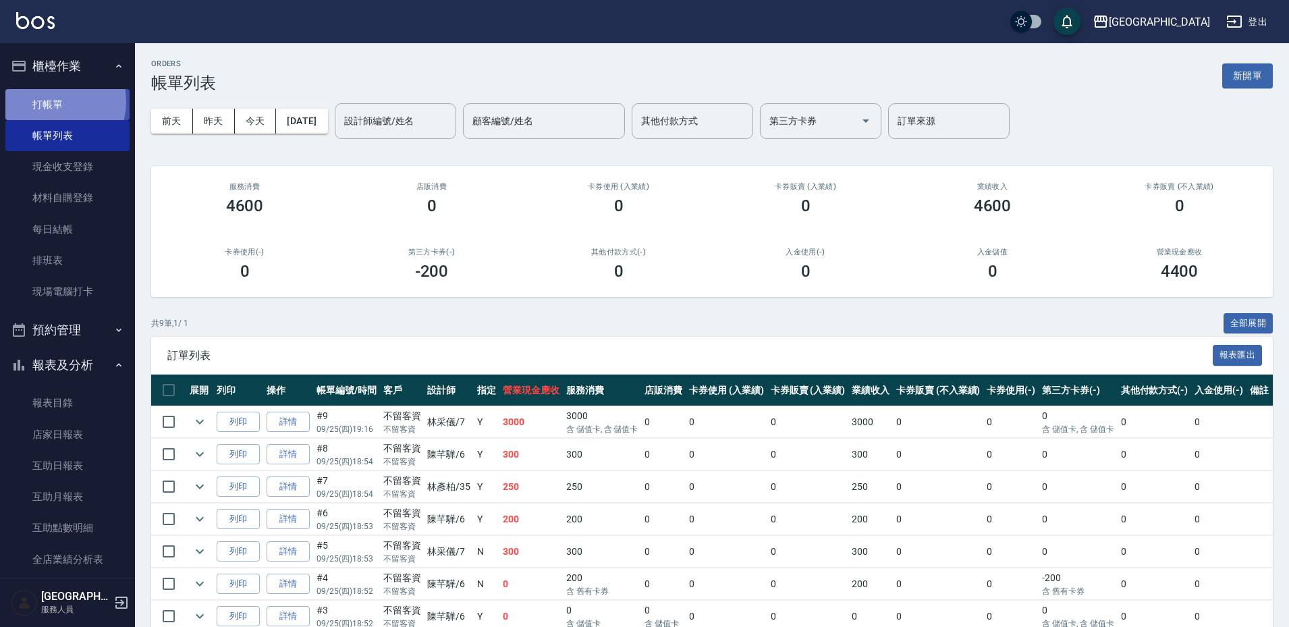
click at [53, 101] on link "打帳單" at bounding box center [67, 104] width 124 height 31
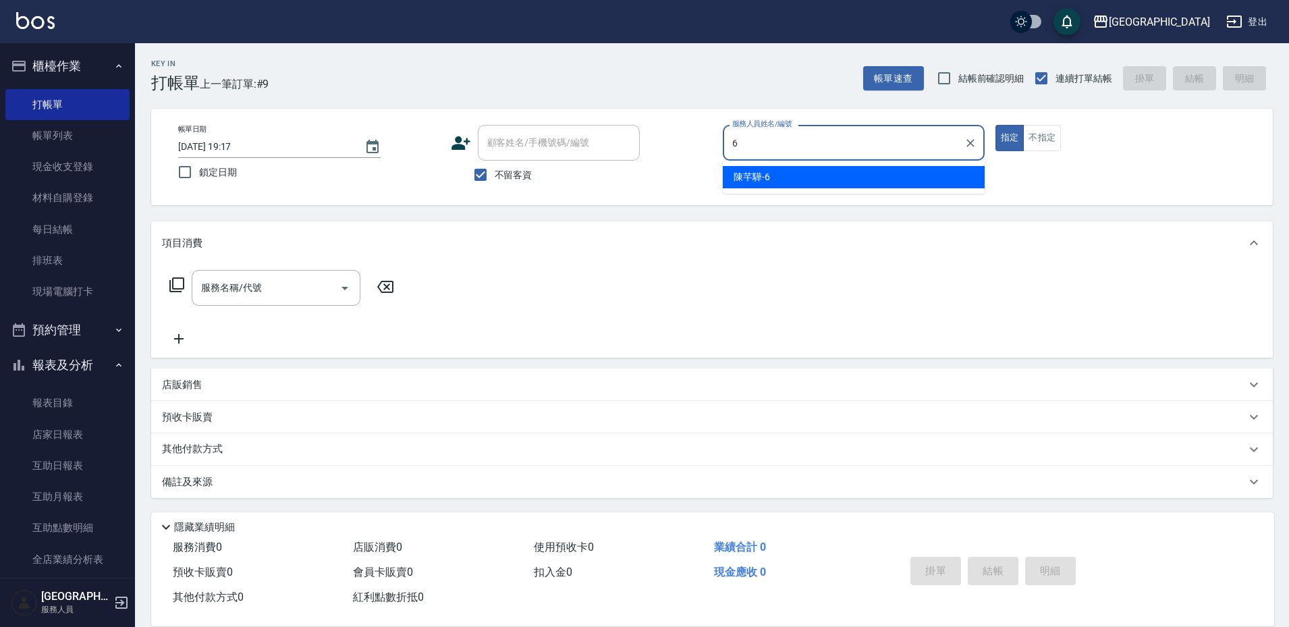
type input "[PERSON_NAME]-6"
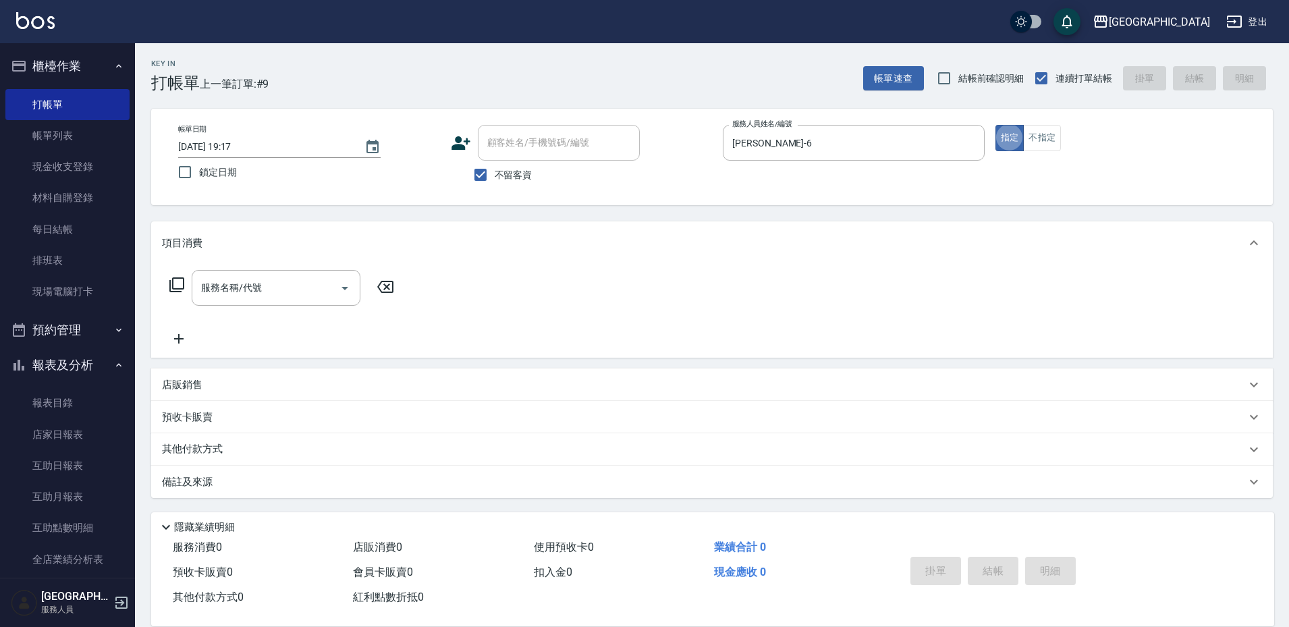
type button "true"
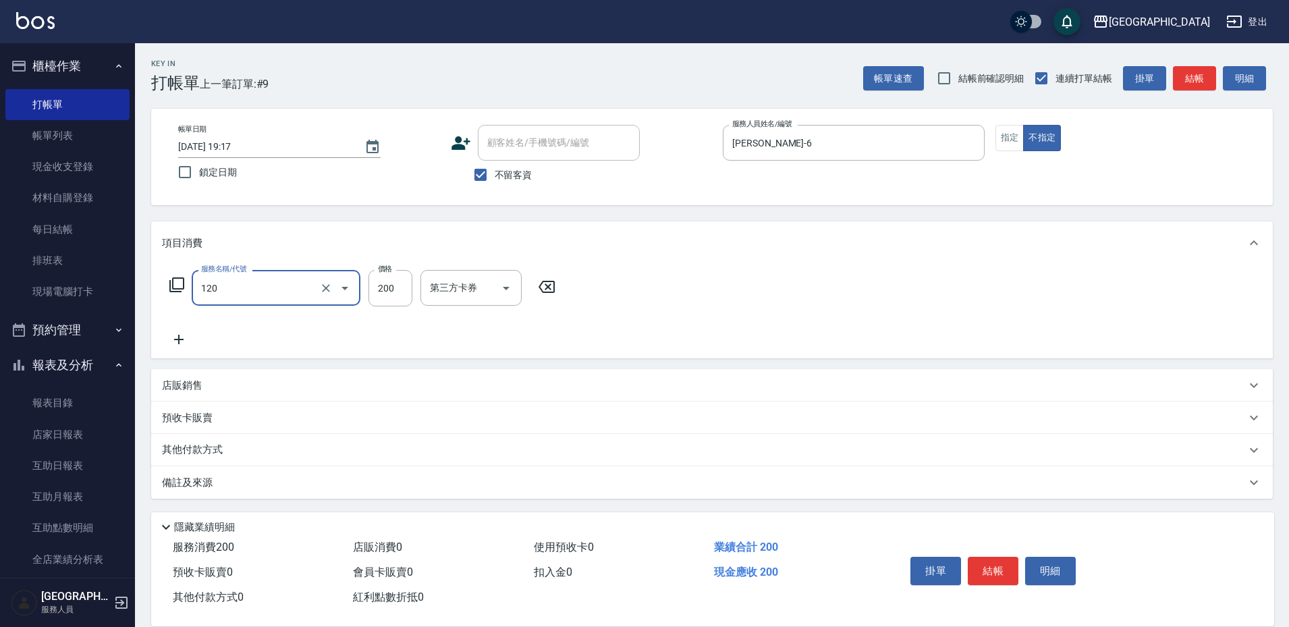
type input "New洗200(120)"
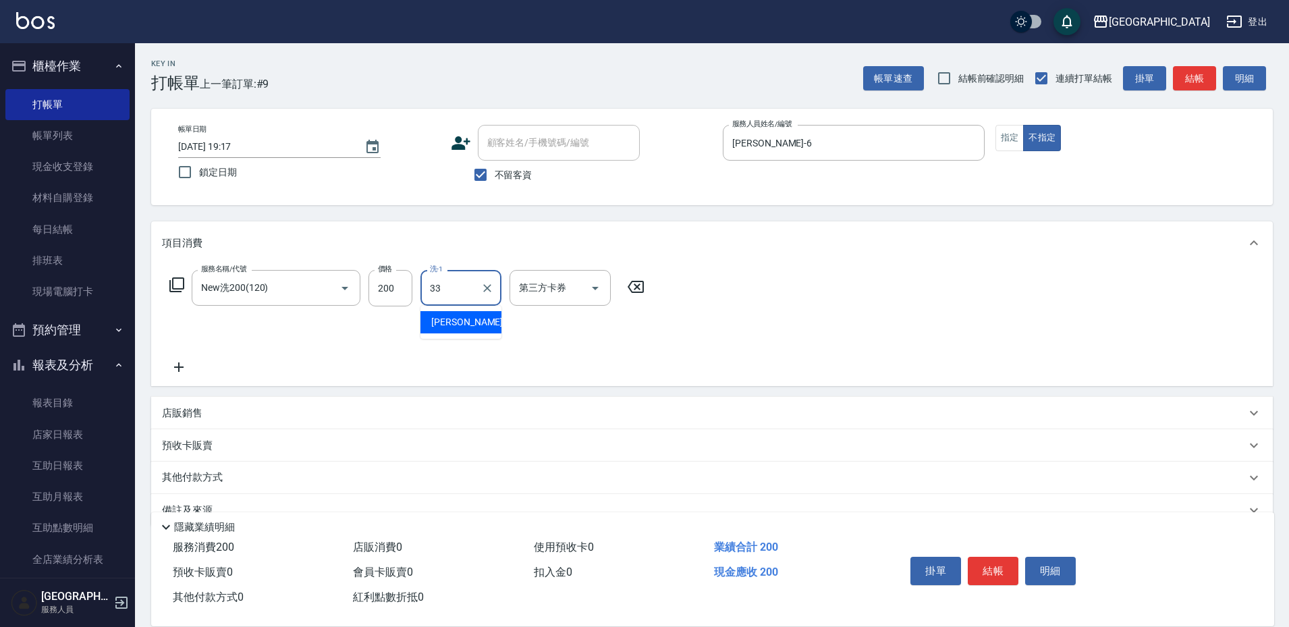
type input "[PERSON_NAME]-33"
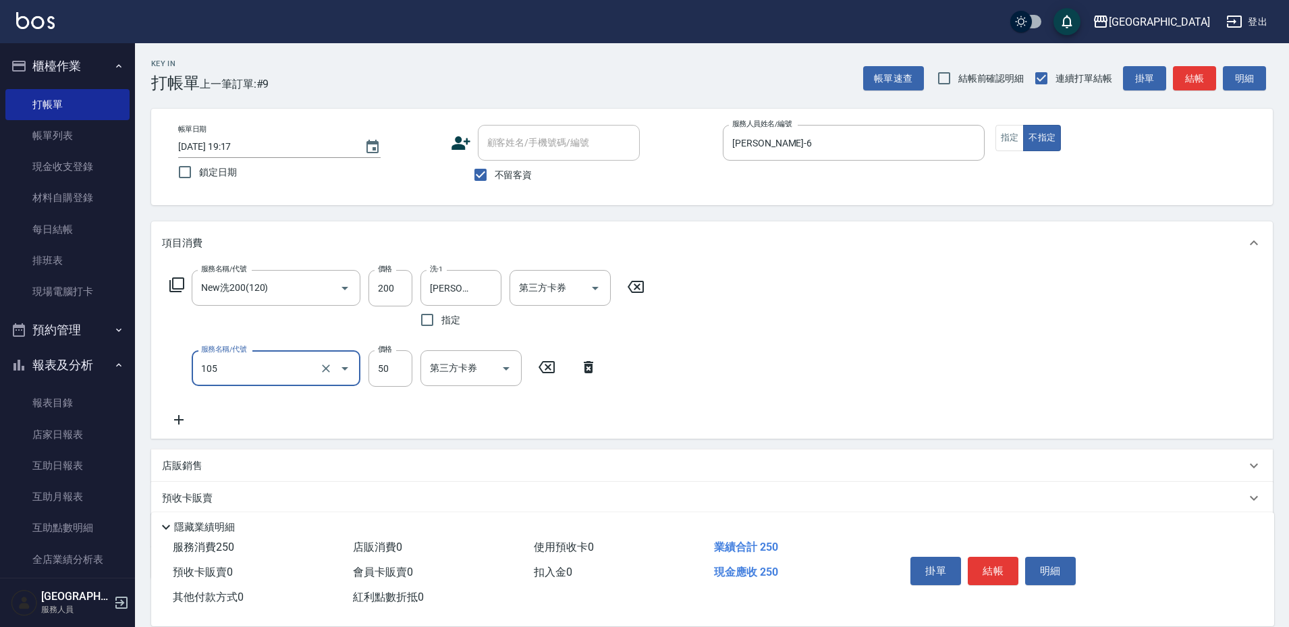
type input "精油50(105)"
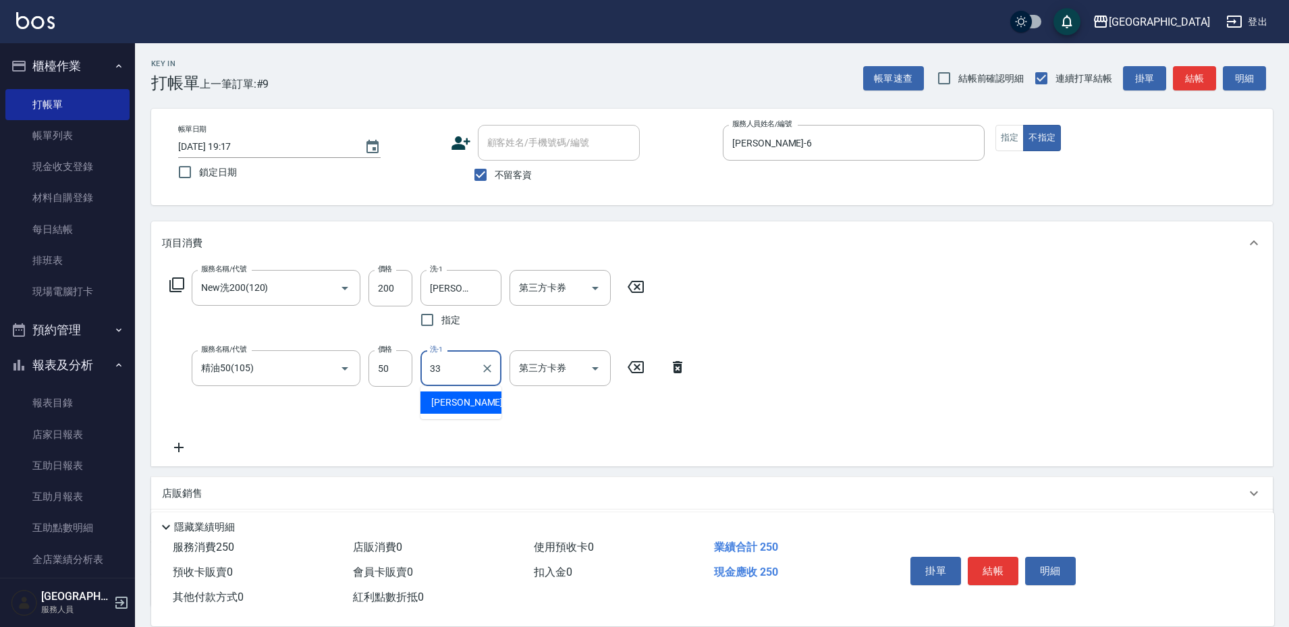
type input "[PERSON_NAME]-33"
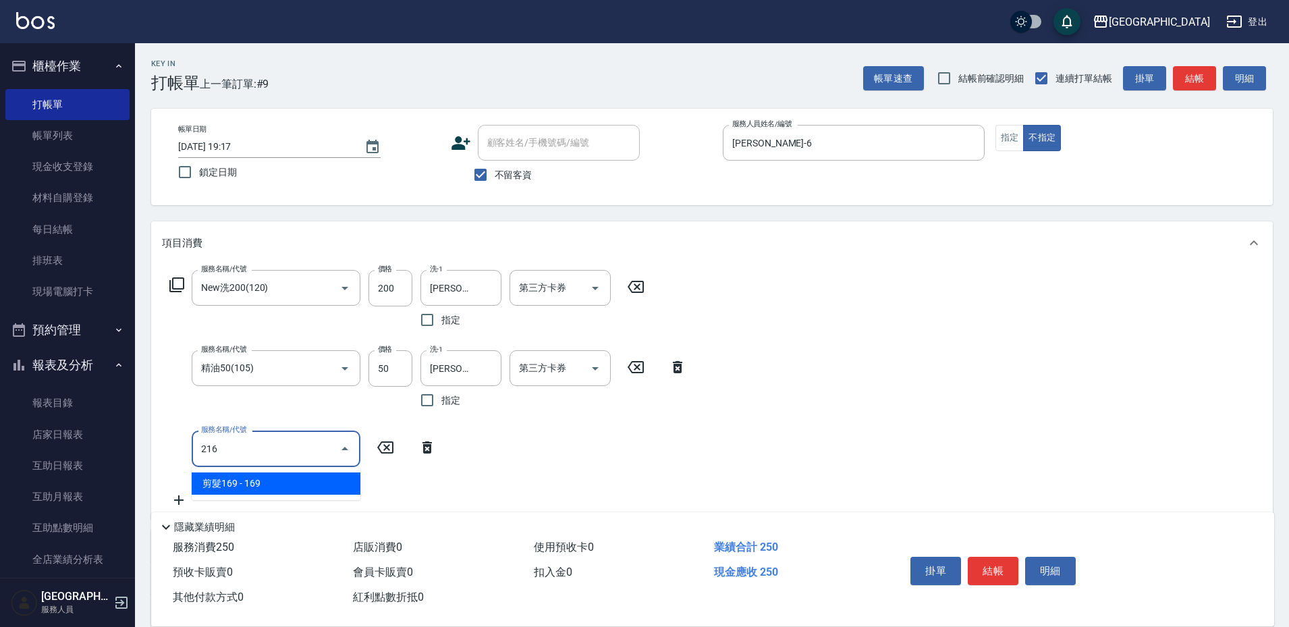
type input "剪髮169(216)"
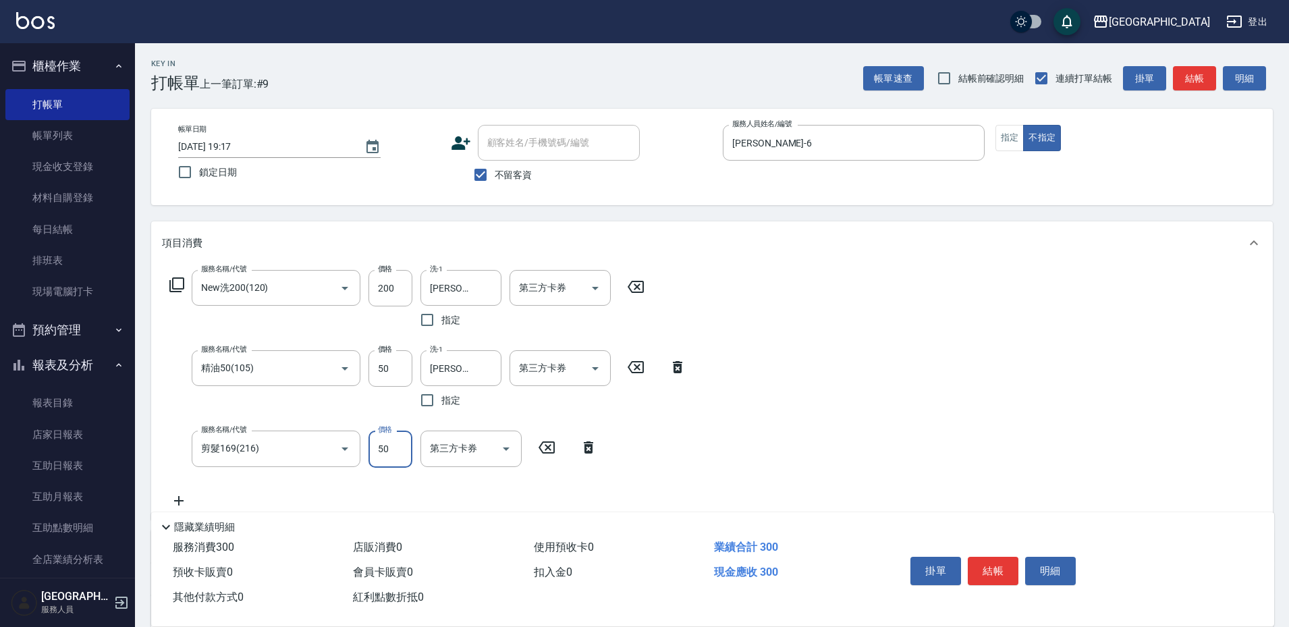
type input "50"
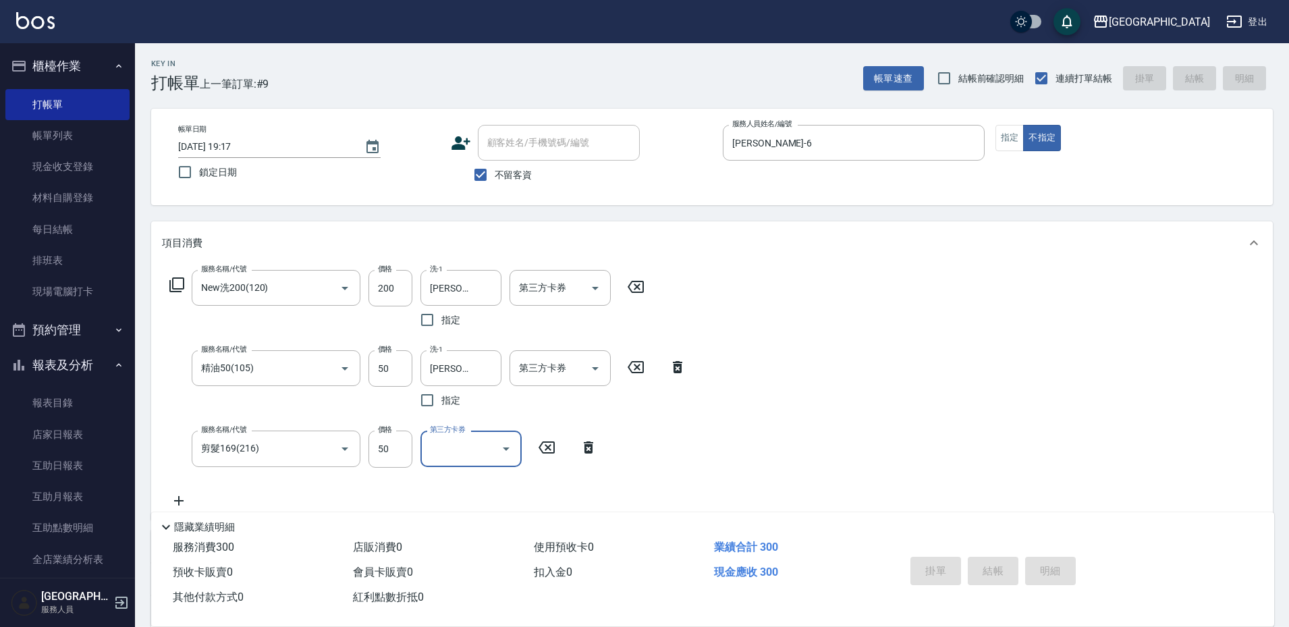
type input "[DATE] 19:34"
